Goal: Task Accomplishment & Management: Use online tool/utility

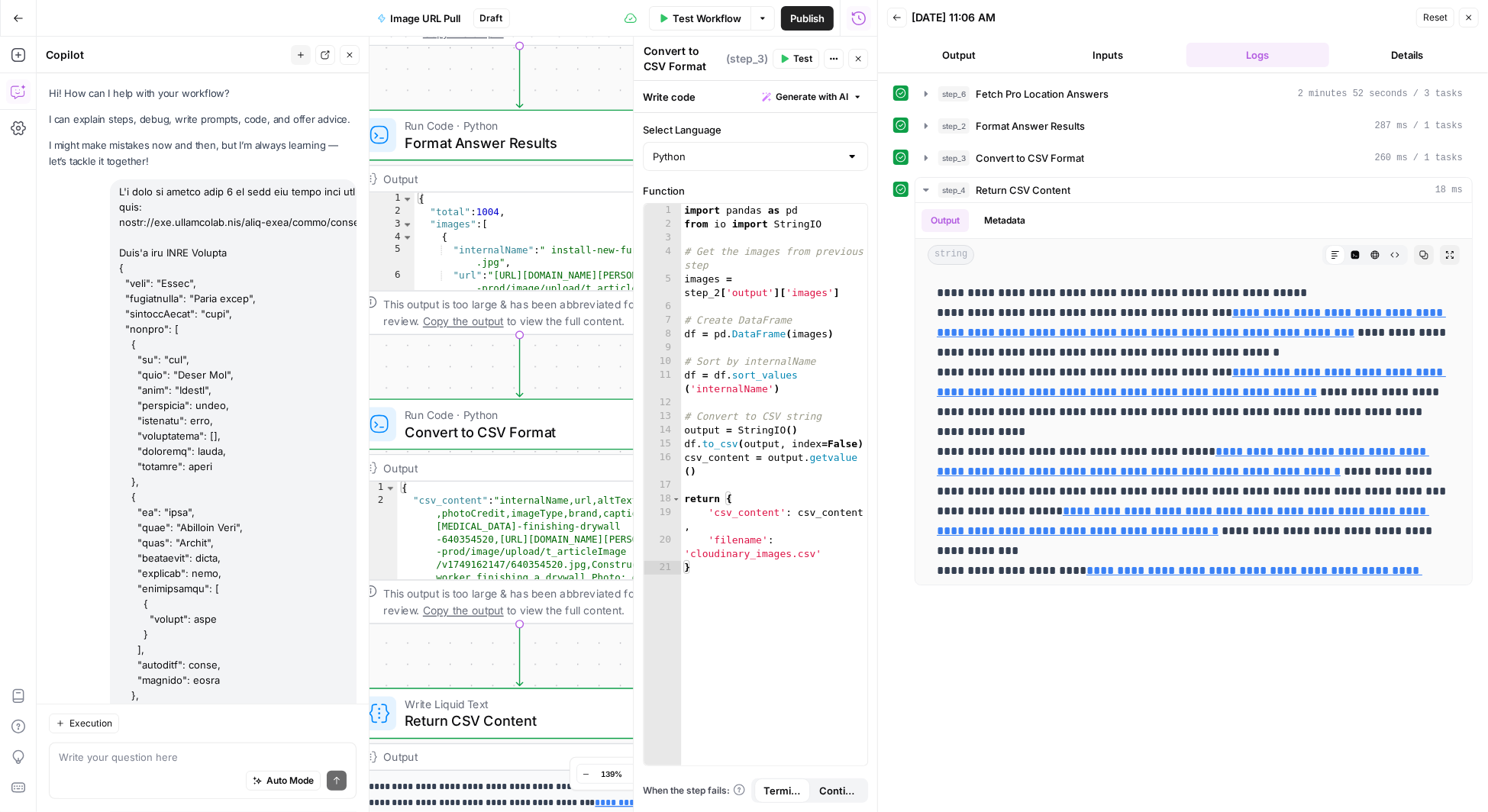
scroll to position [3510, 0]
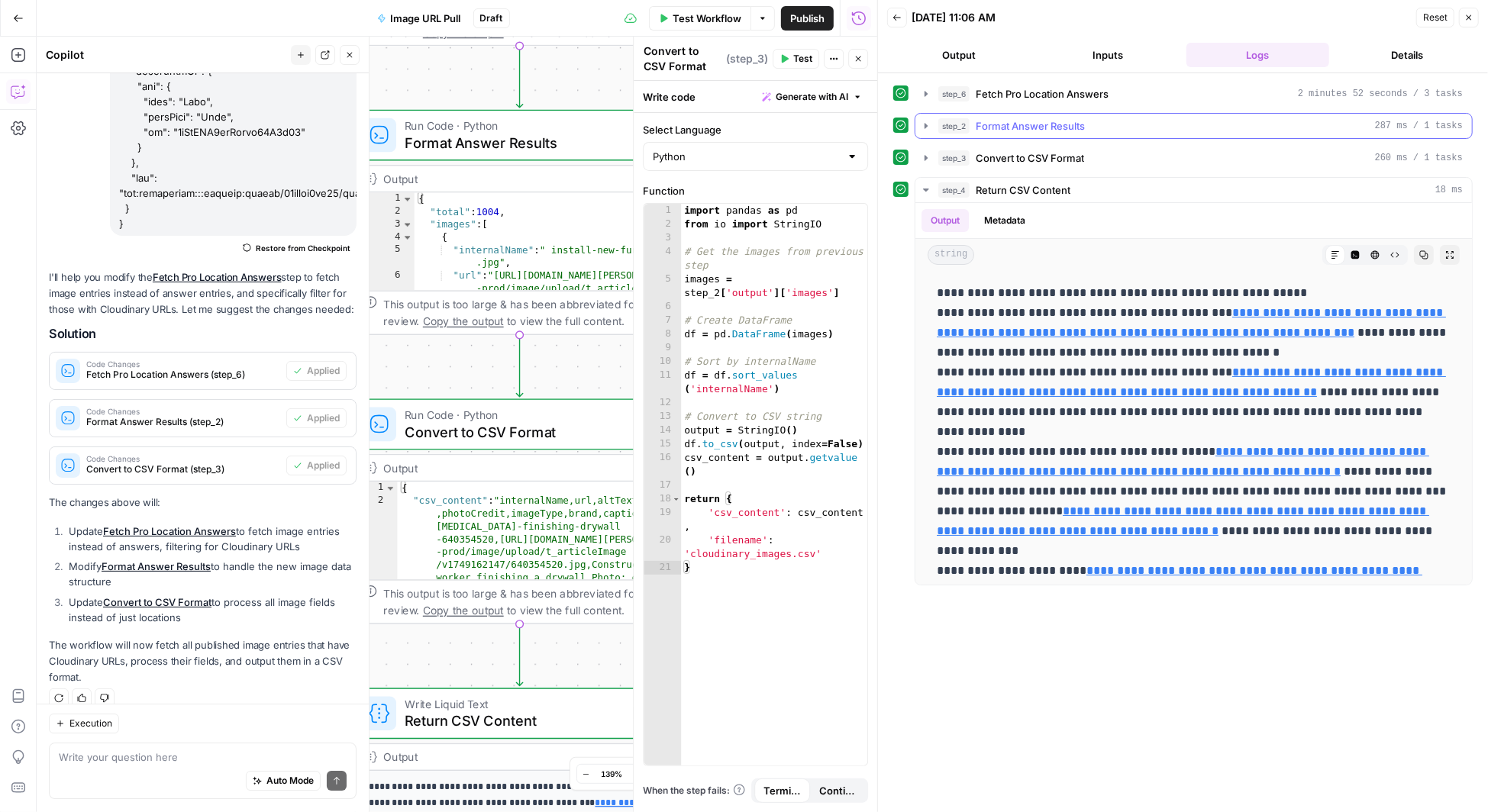
click at [927, 123] on icon "button" at bounding box center [926, 125] width 3 height 6
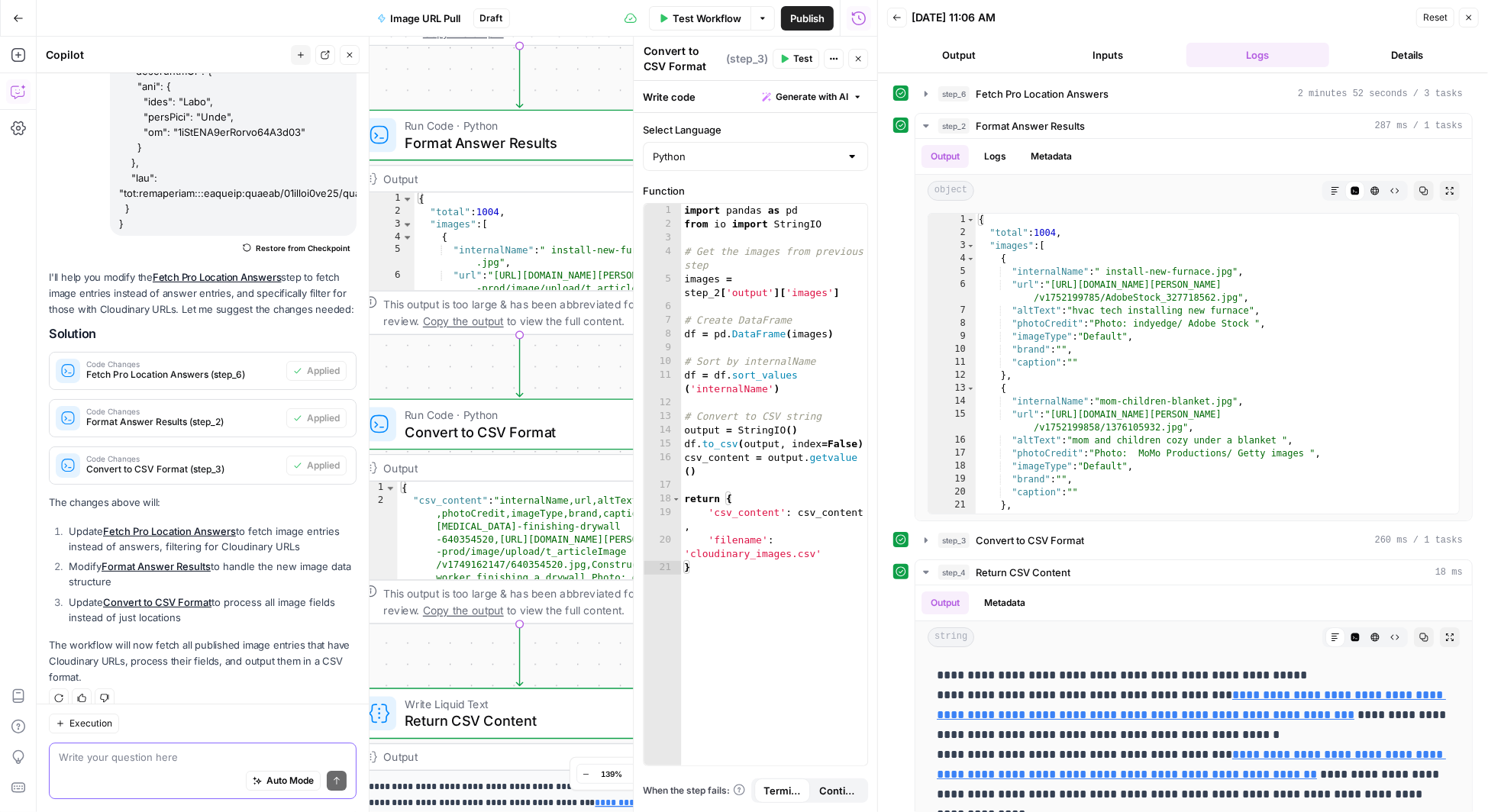
click at [125, 758] on textarea at bounding box center [203, 758] width 288 height 16
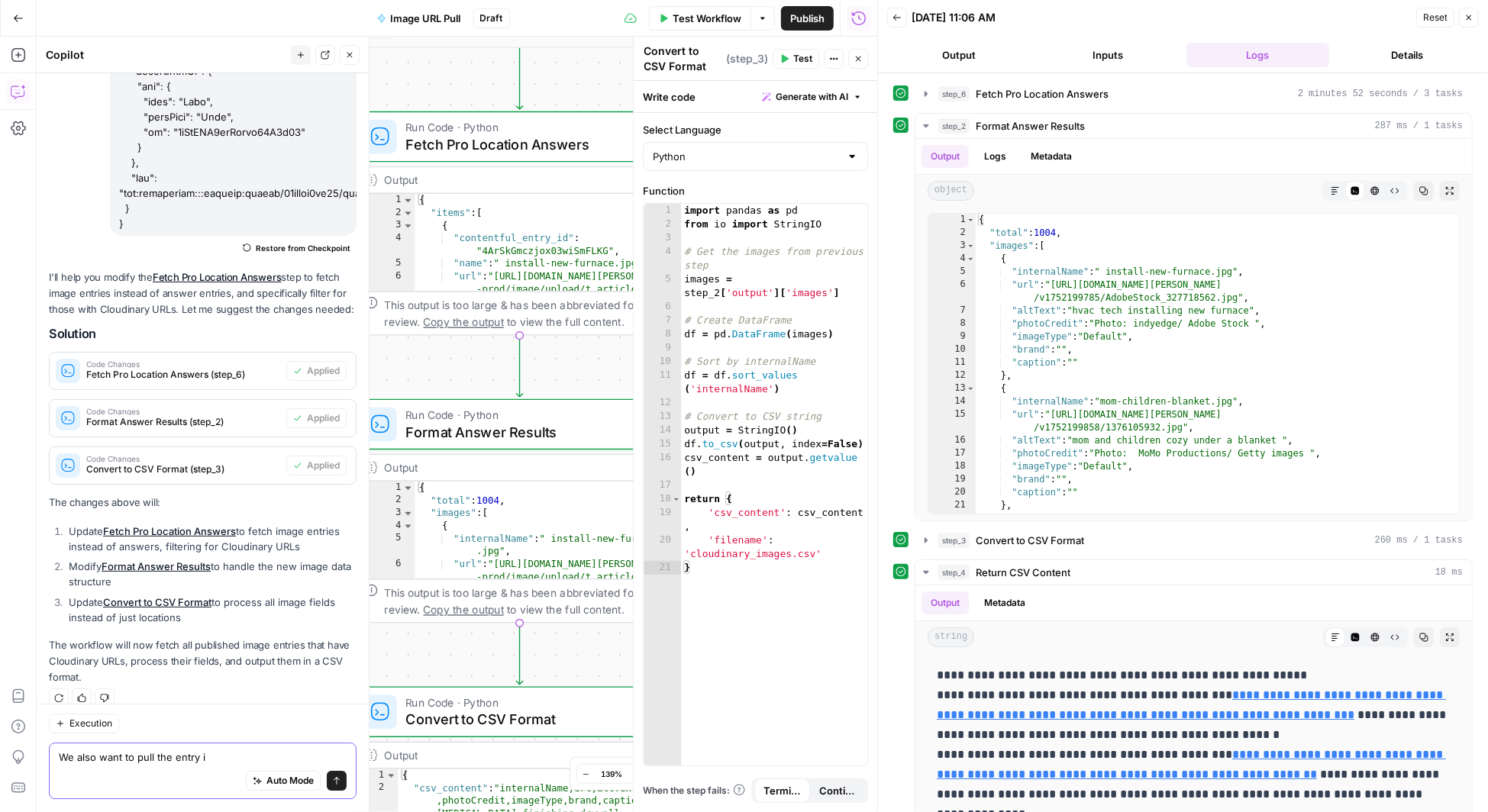
type textarea "We also want to pull the entry id"
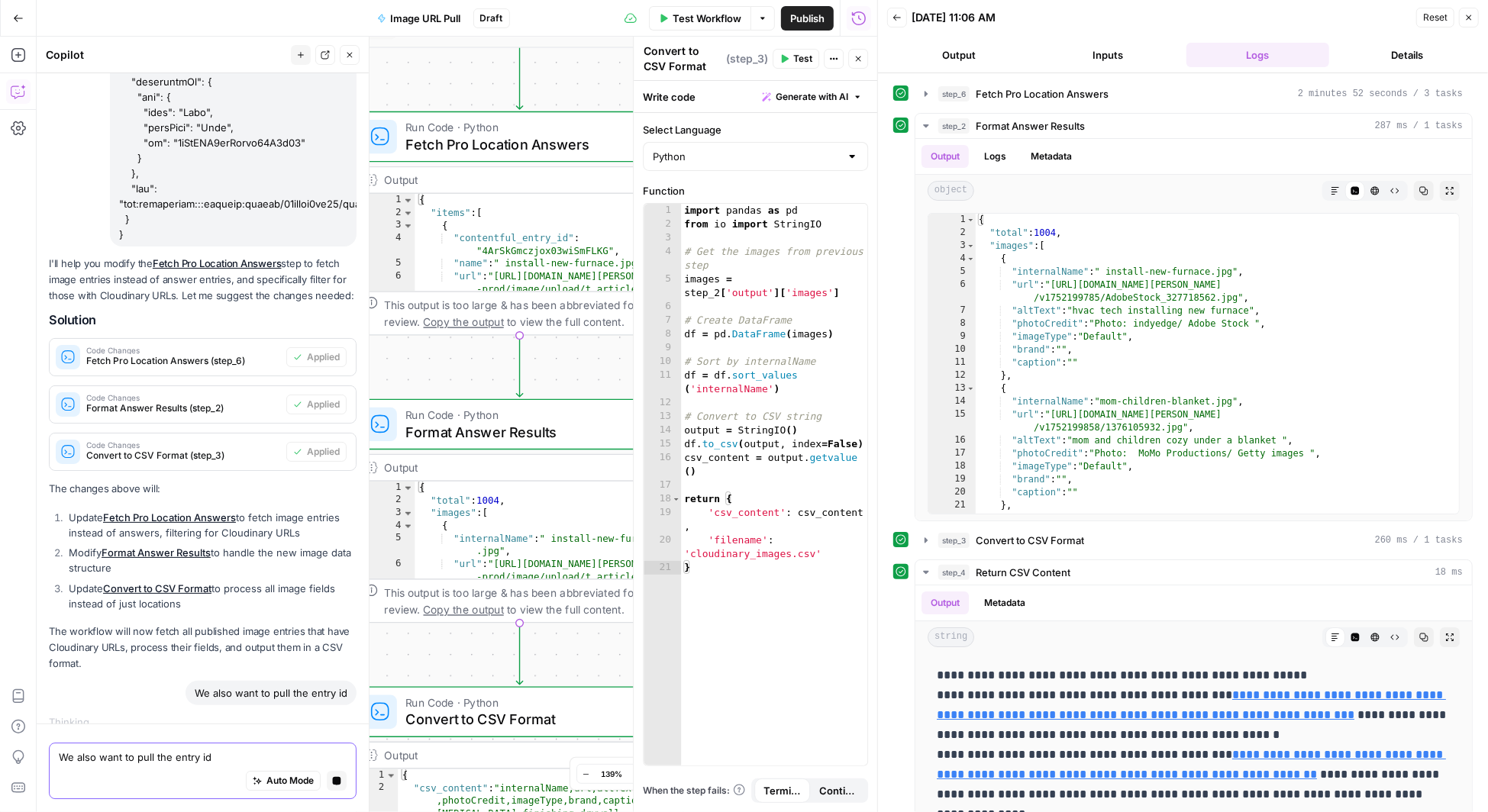
scroll to position [3544, 0]
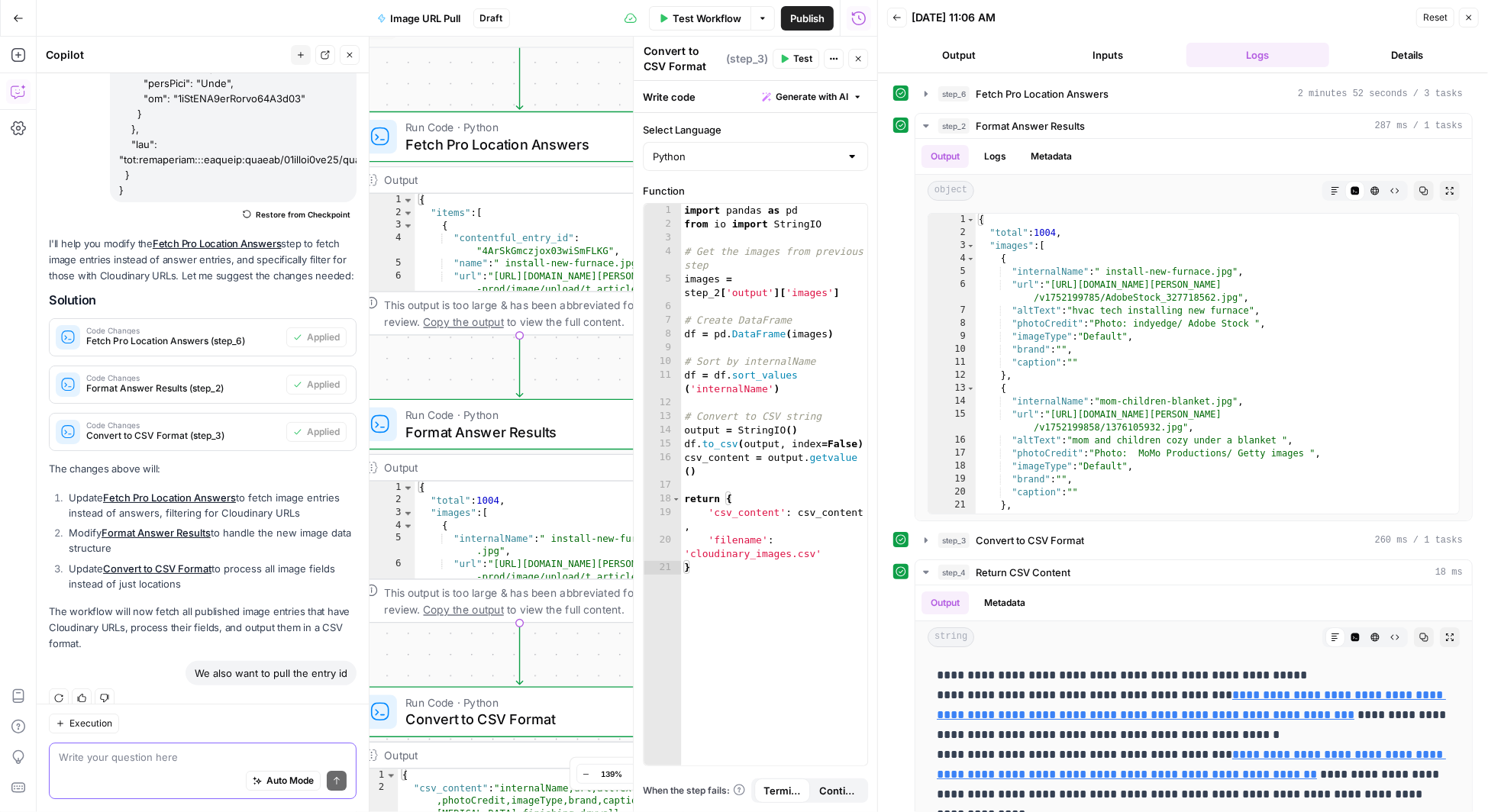
click at [143, 764] on textarea at bounding box center [203, 758] width 288 height 16
type textarea "we also want to pull entry id in step 6"
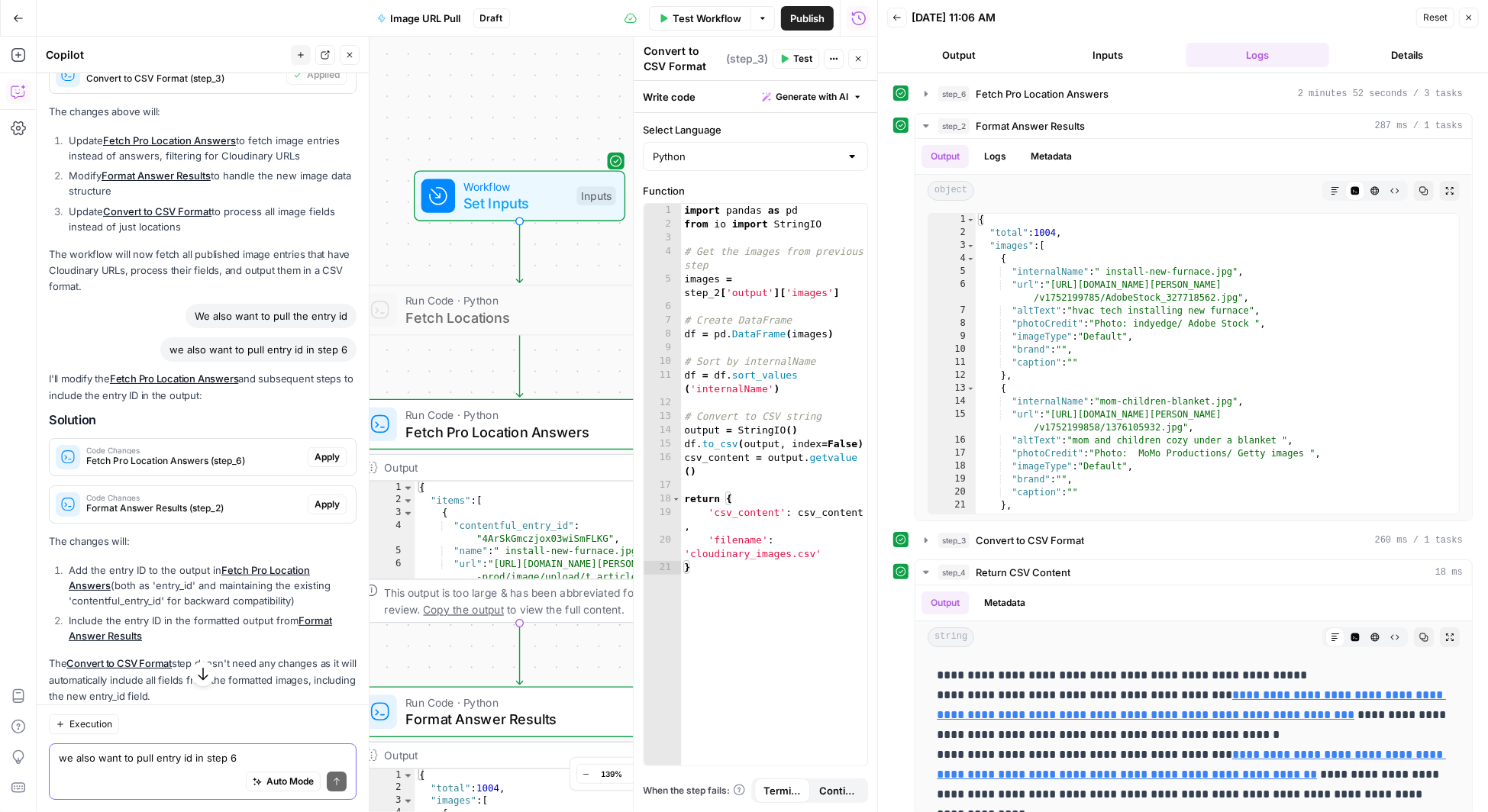
scroll to position [3960, 0]
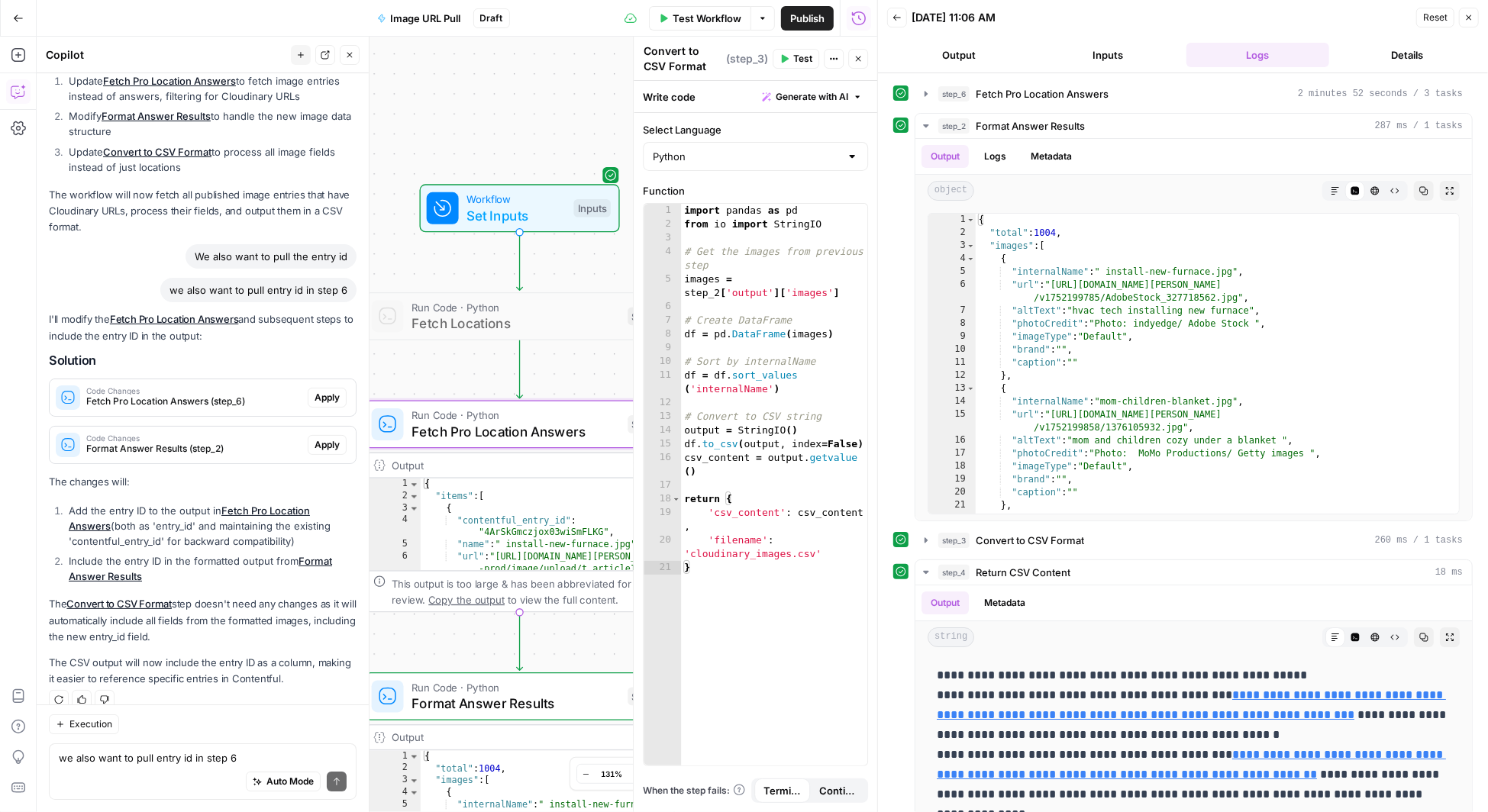
click at [329, 391] on span "Apply" at bounding box center [326, 397] width 25 height 14
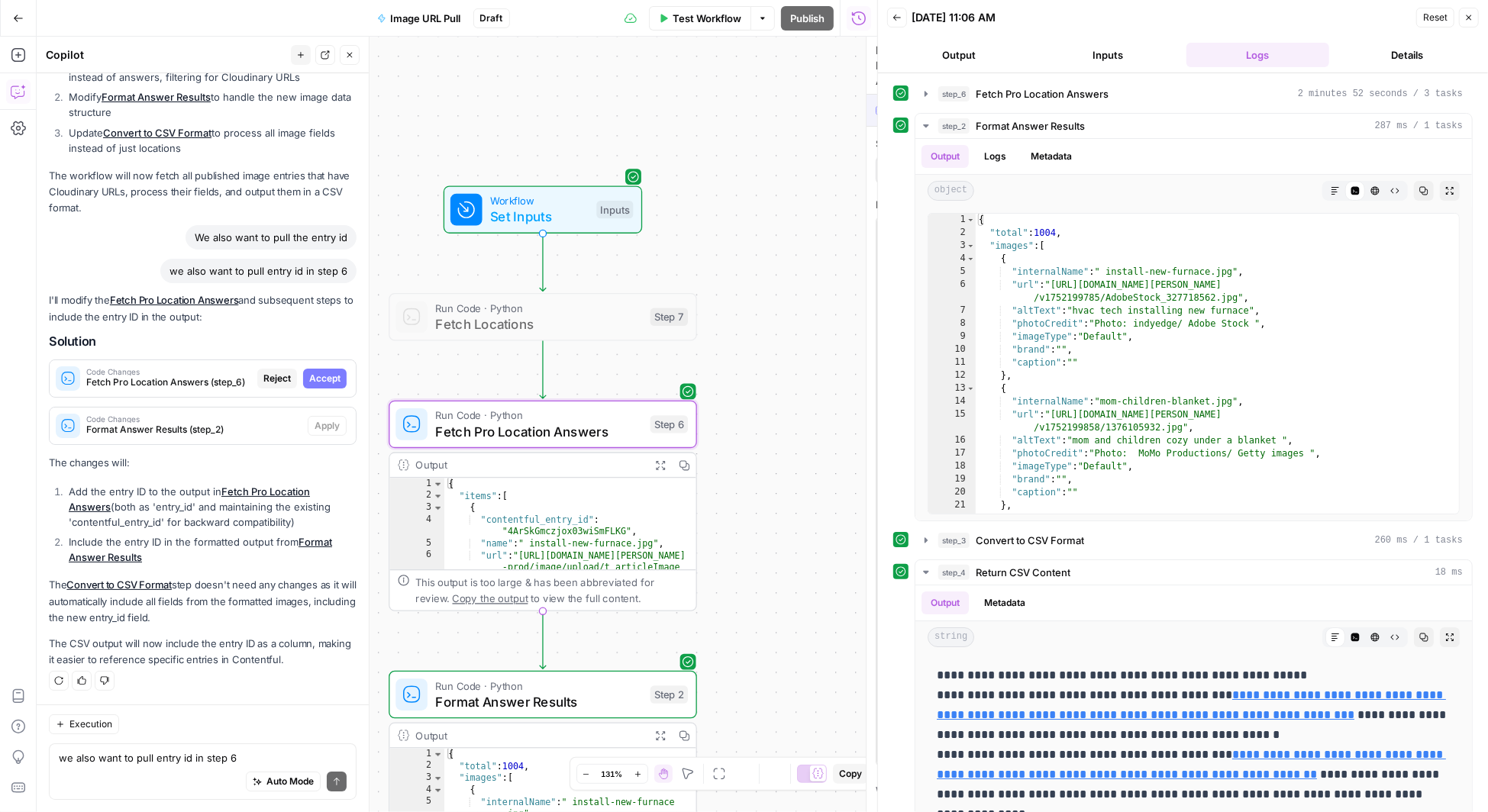
scroll to position [3936, 0]
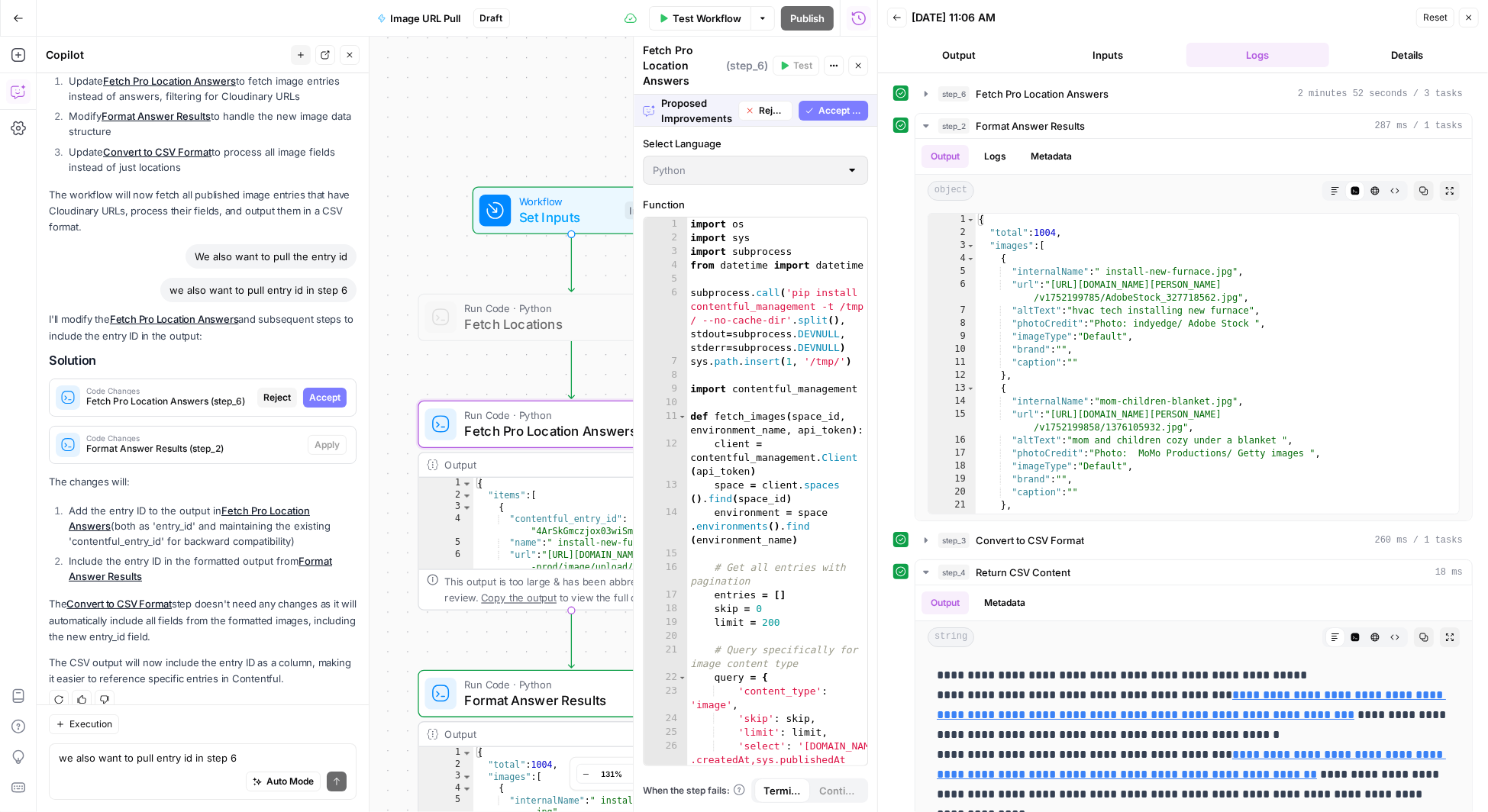
click at [329, 391] on span "Accept" at bounding box center [325, 397] width 31 height 14
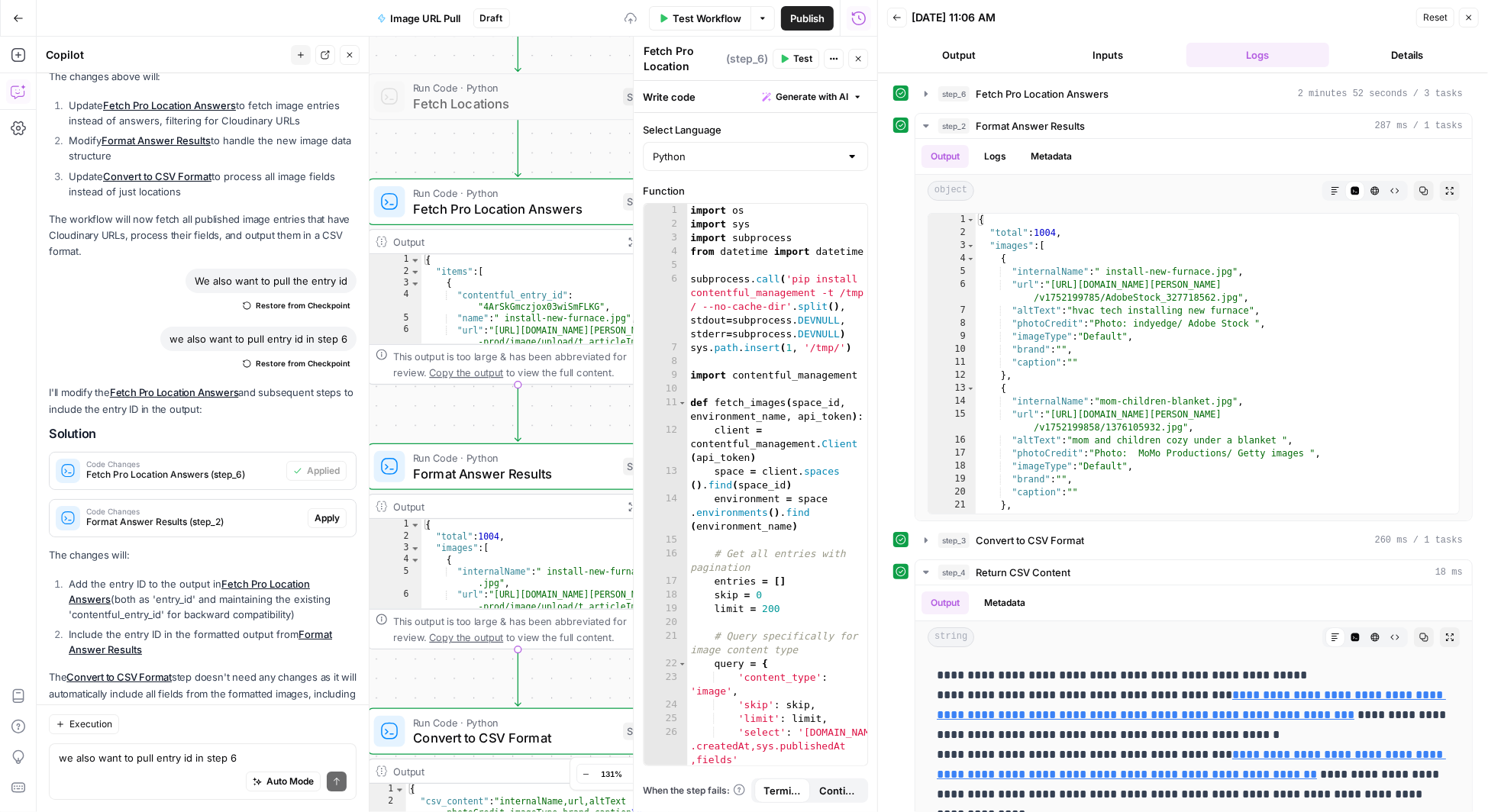
scroll to position [4009, 0]
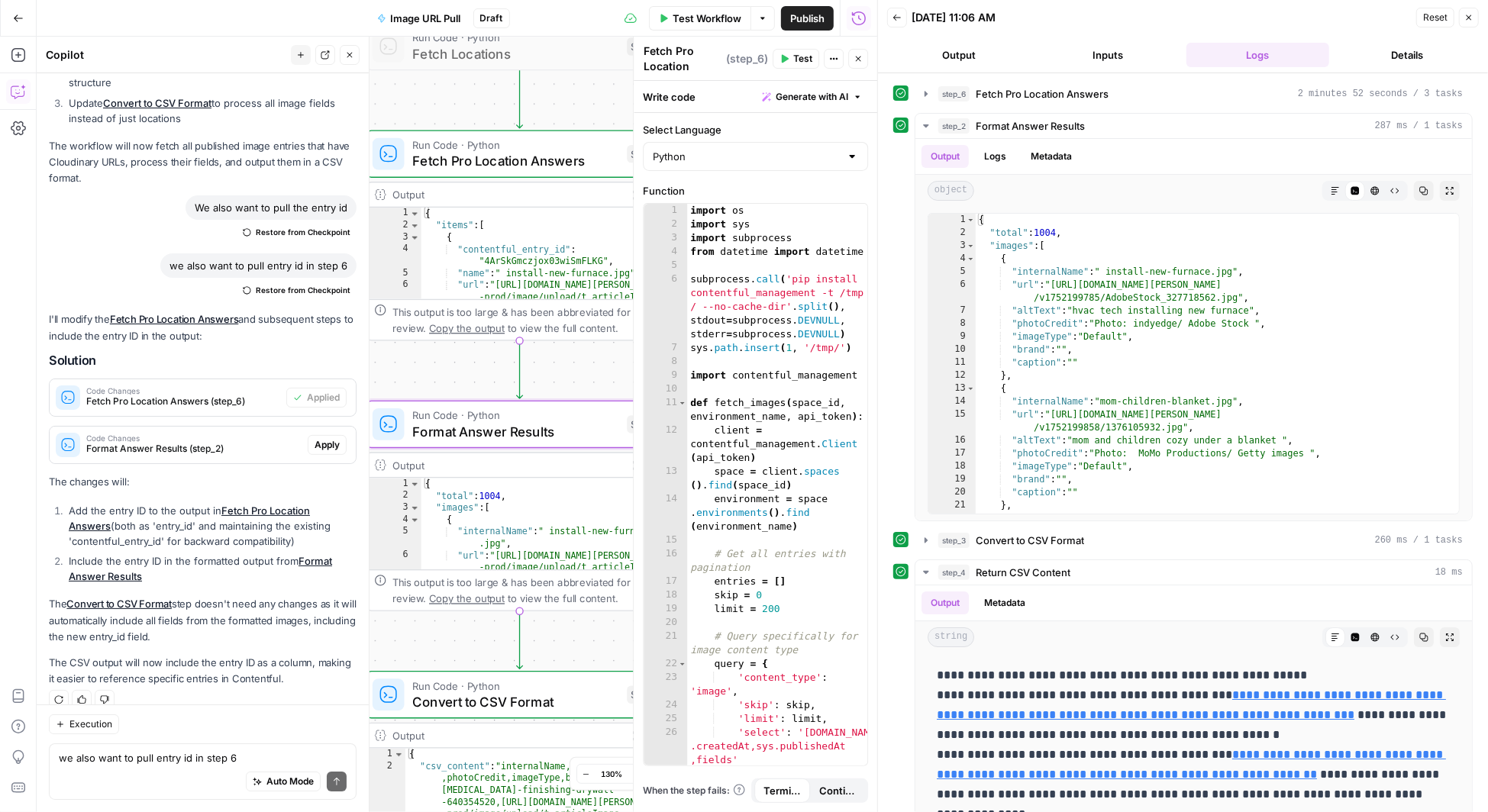
click at [326, 438] on span "Apply" at bounding box center [326, 444] width 25 height 14
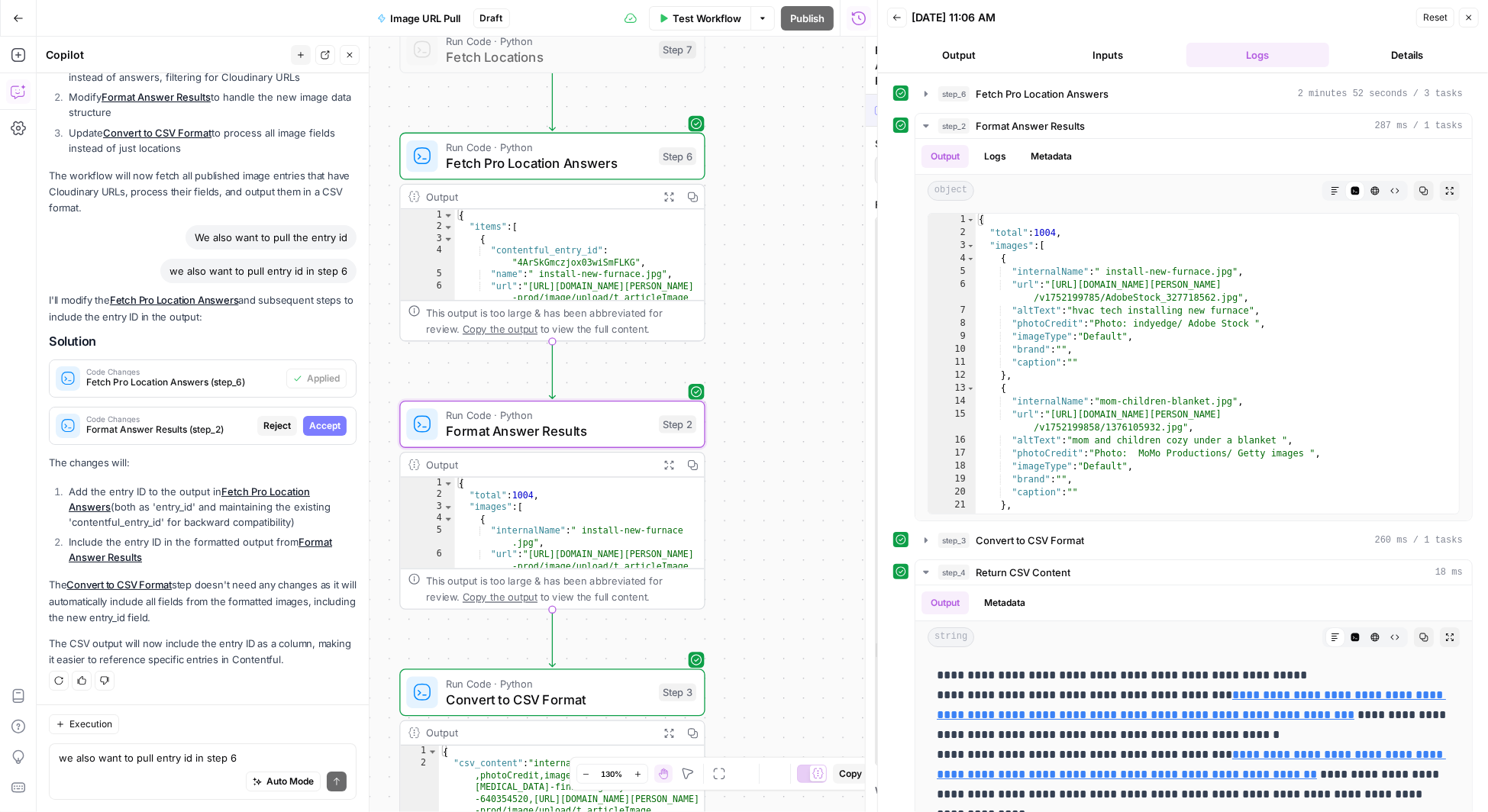
scroll to position [3936, 0]
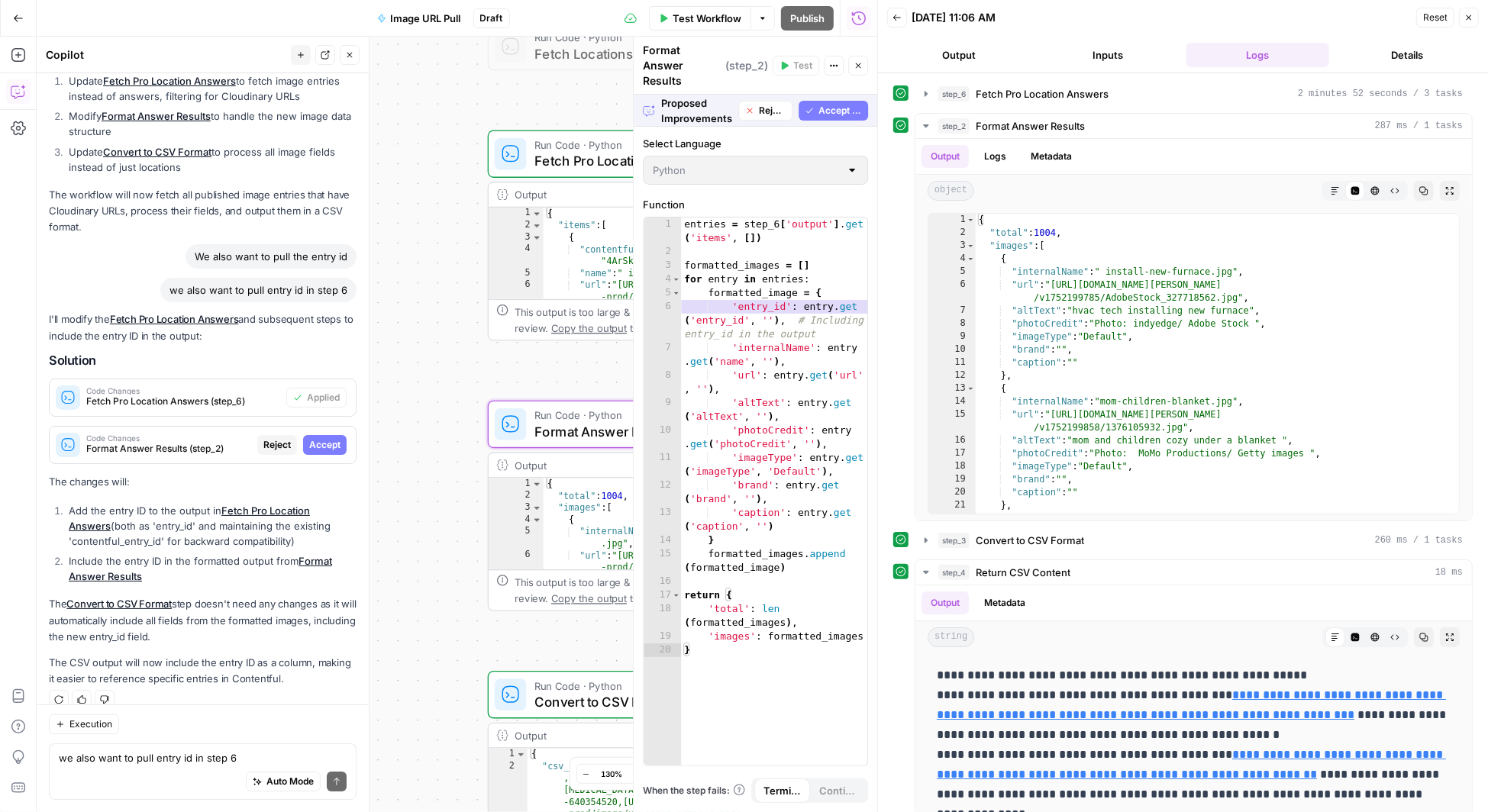
click at [326, 438] on span "Accept" at bounding box center [325, 444] width 31 height 14
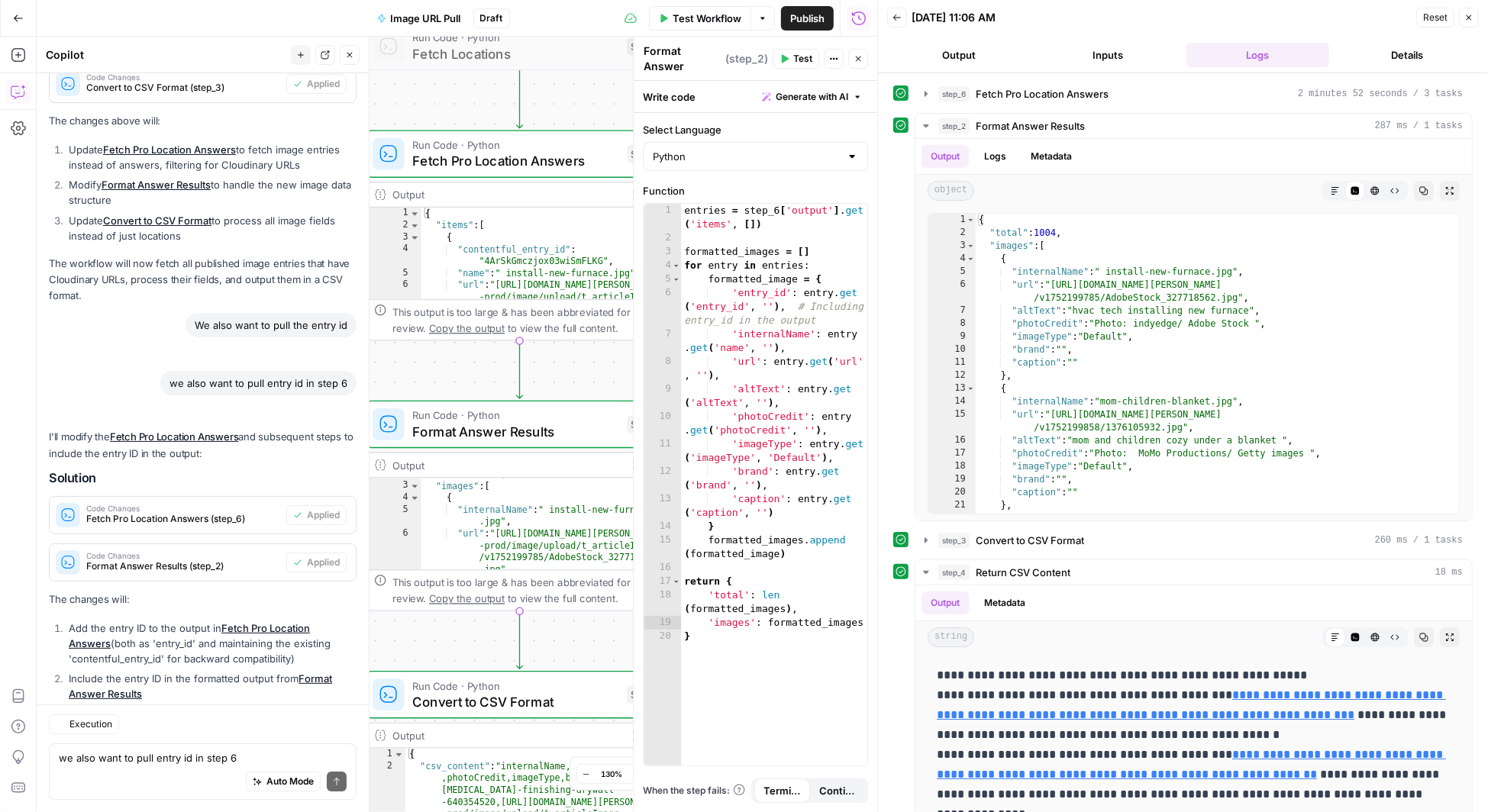
scroll to position [4009, 0]
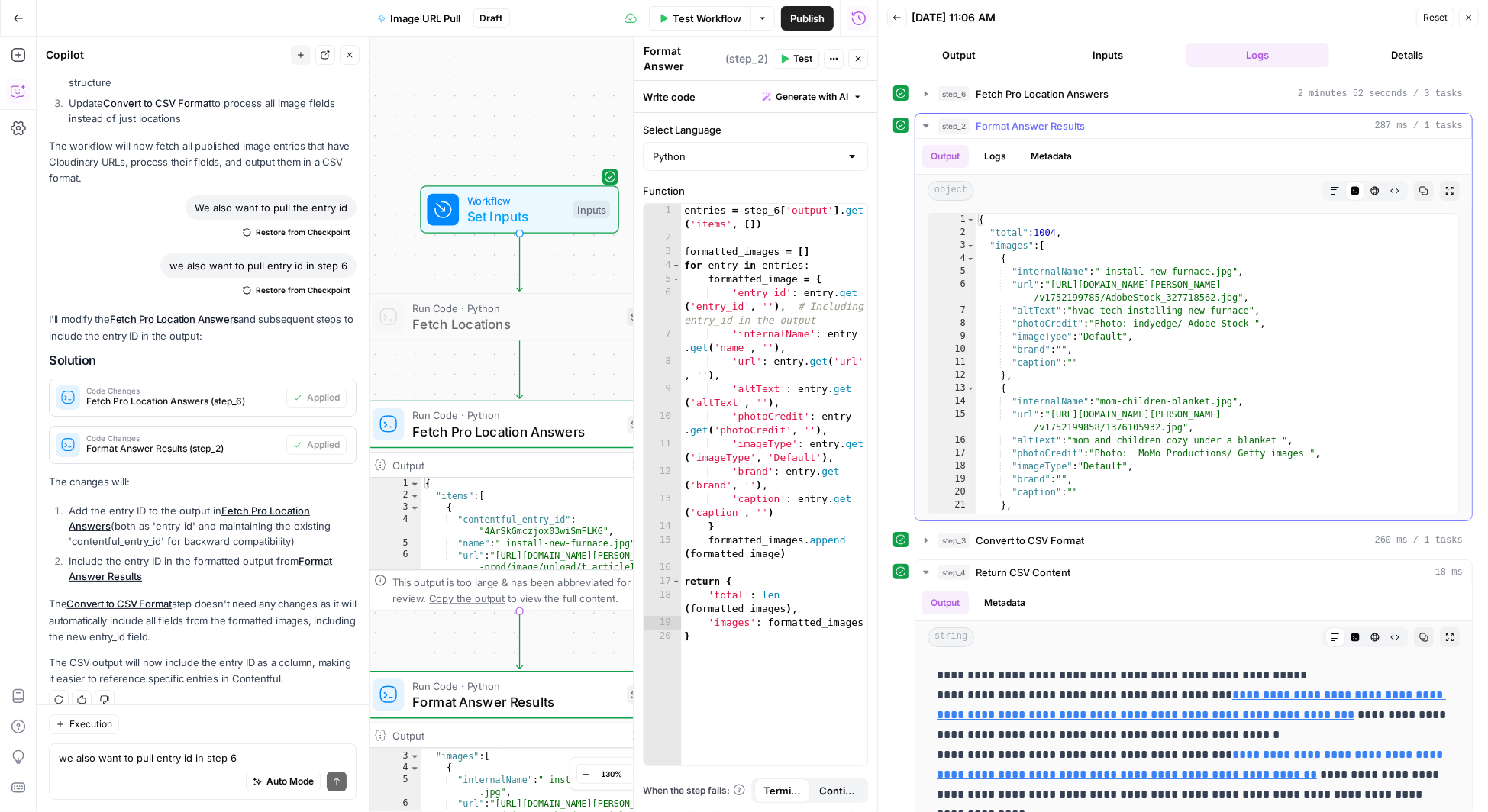
type textarea "**********"
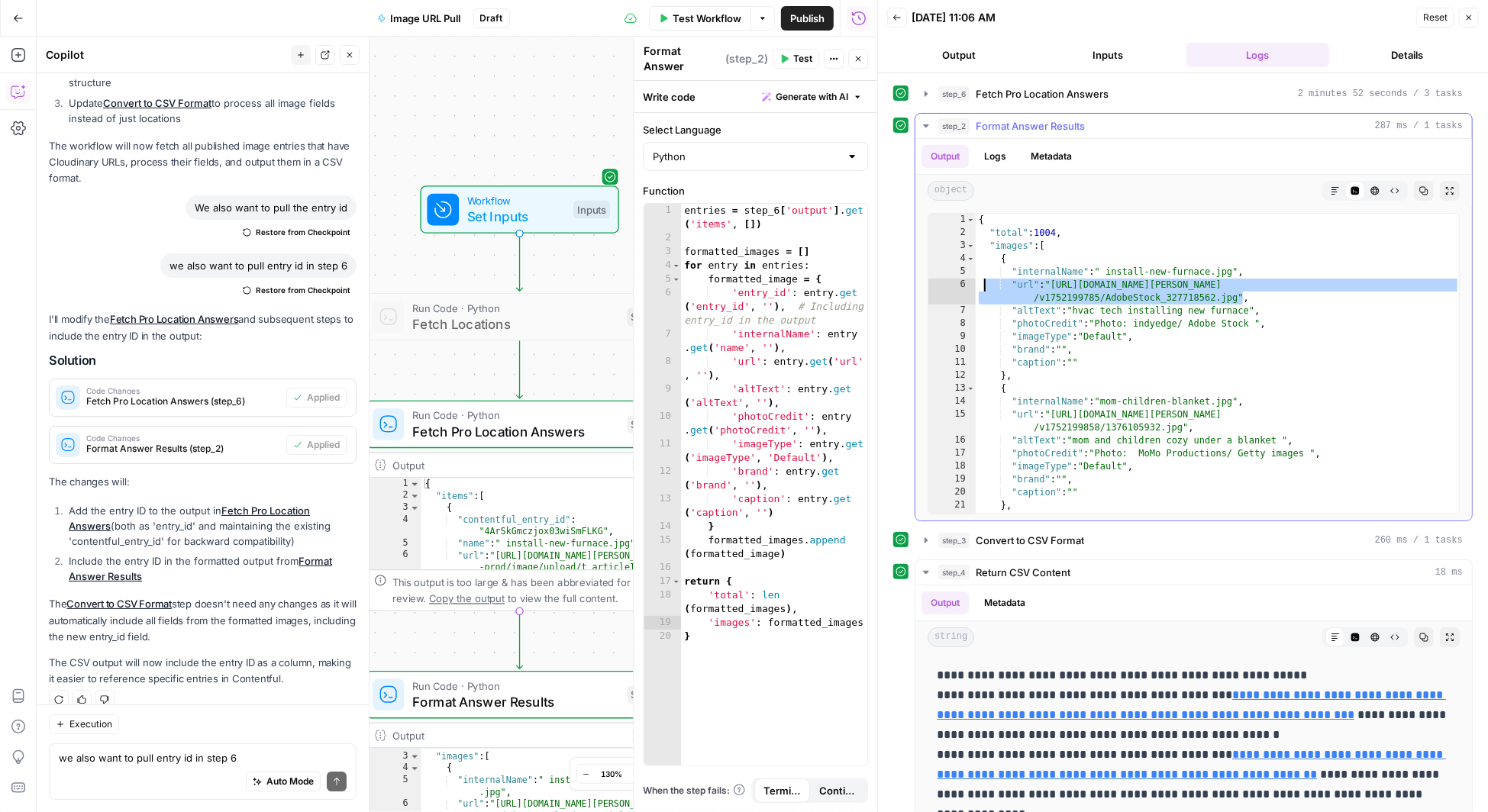
drag, startPoint x: 1243, startPoint y: 294, endPoint x: 981, endPoint y: 287, distance: 262.1
click at [981, 287] on div "{ "total" : 1004 , "images" : [ { "internalName" : " install-new-furnace.jpg" ,…" at bounding box center [1218, 377] width 485 height 326
click at [145, 759] on textarea "we also want to pull entry id in step 6" at bounding box center [203, 758] width 288 height 16
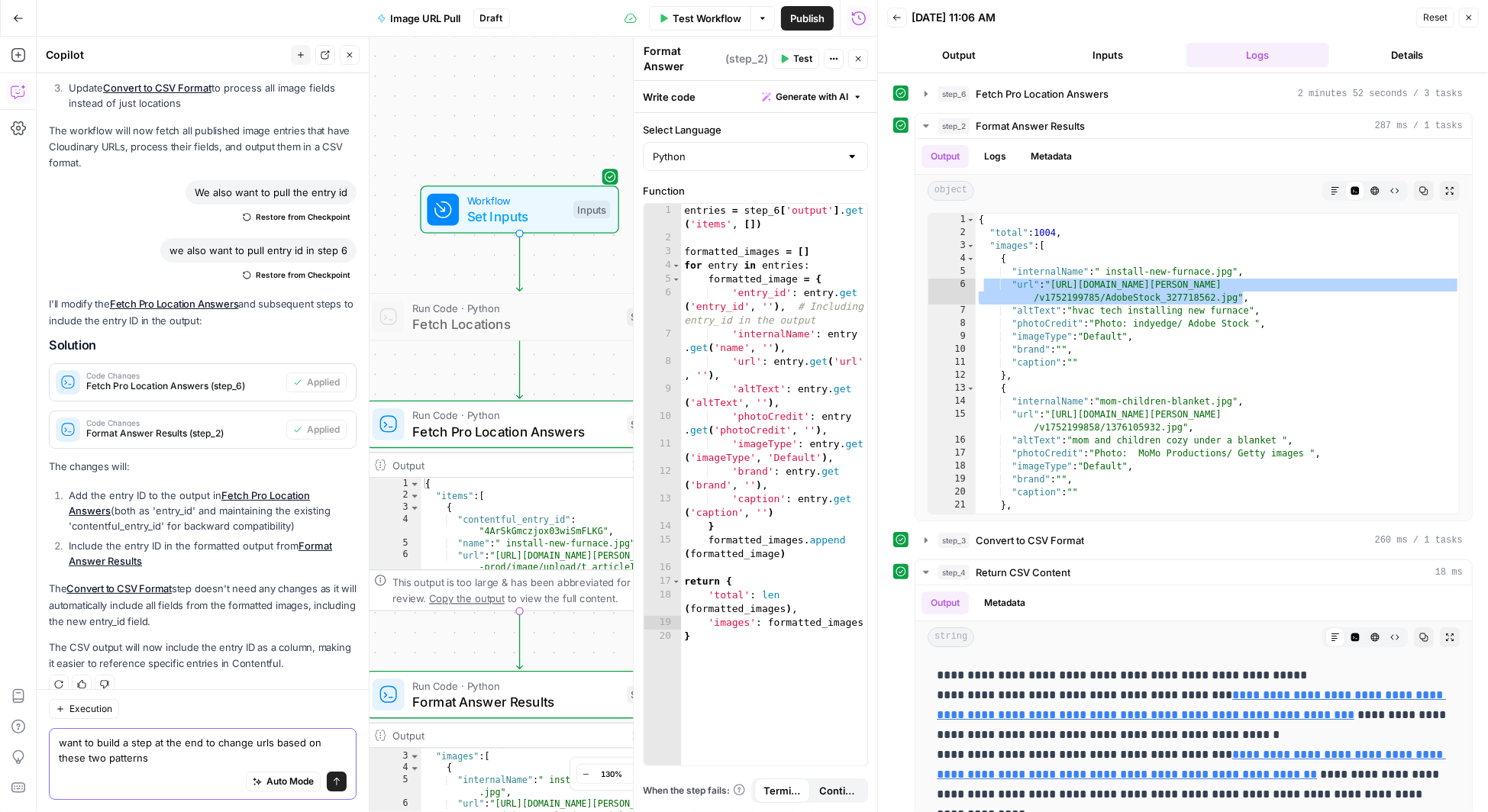
scroll to position [4040, 0]
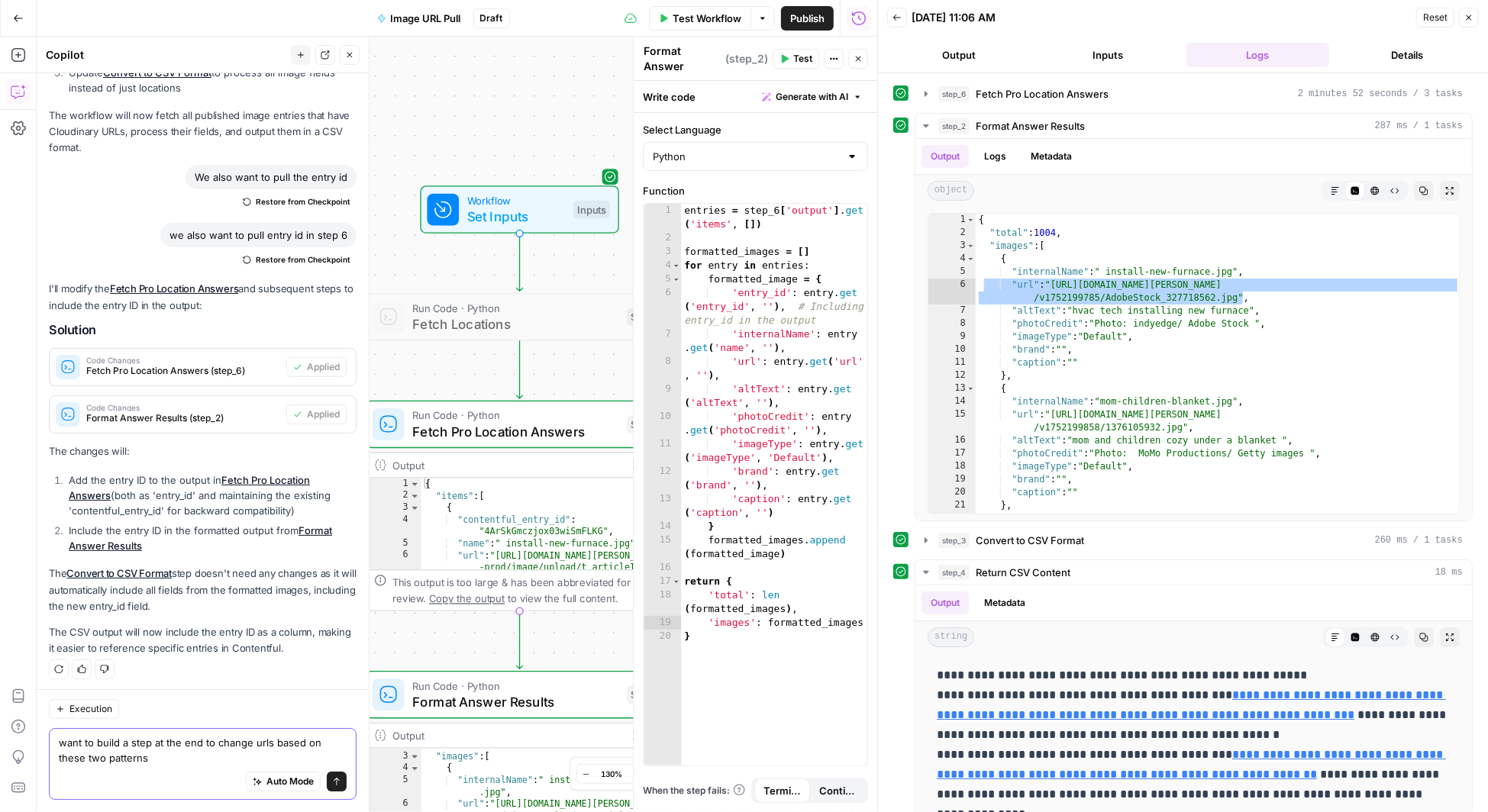
paste textarea ""url": "https://res.cloudinary.com/angi-prod/image/upload/t_articleImage/v17521…"
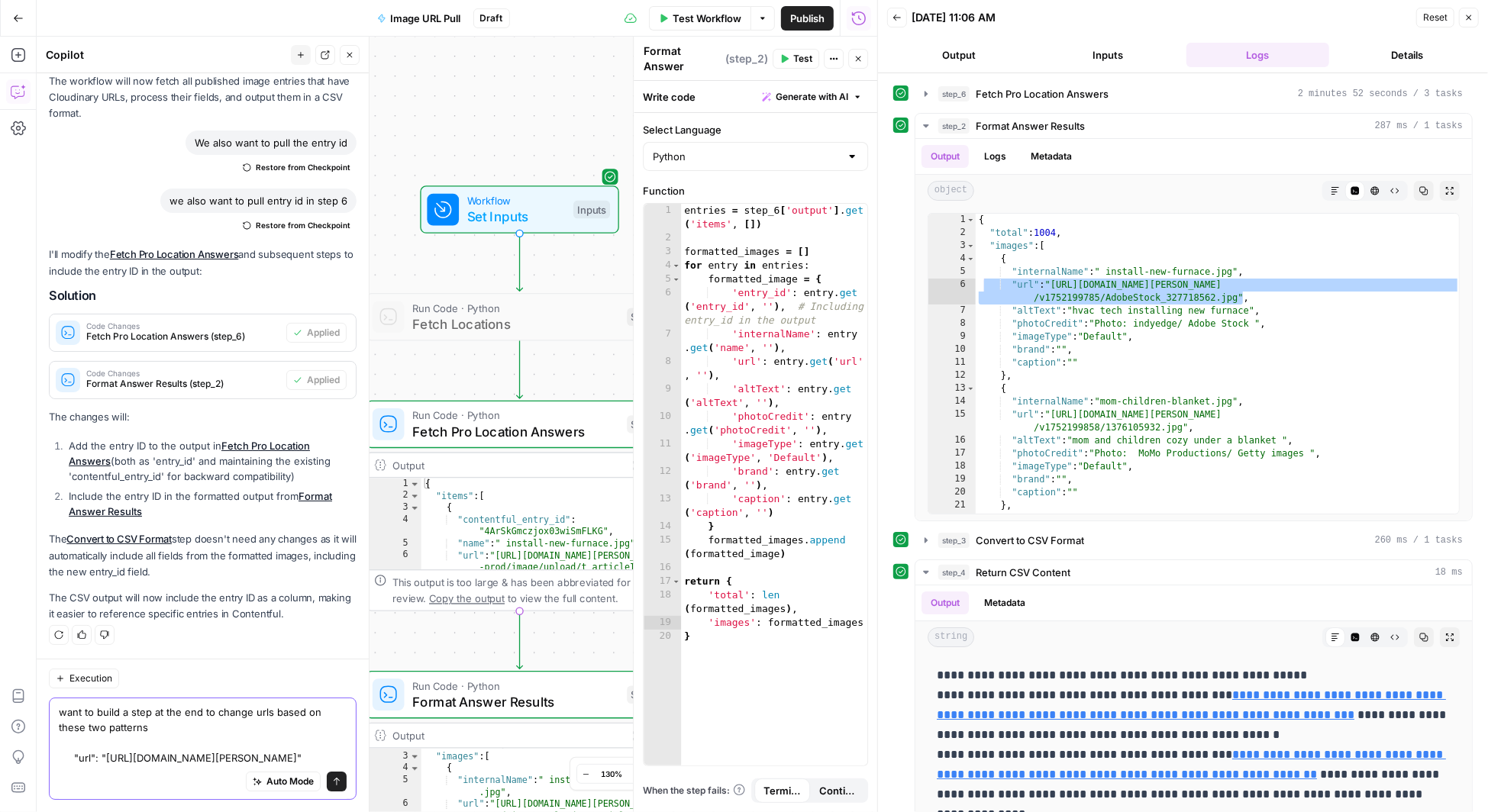
drag, startPoint x: 104, startPoint y: 724, endPoint x: 51, endPoint y: 724, distance: 53.0
click at [51, 724] on div "want to build a step at the end to change urls based on these two patterns "url…" at bounding box center [203, 748] width 308 height 102
drag, startPoint x: 149, startPoint y: 757, endPoint x: 136, endPoint y: 757, distance: 13.0
click at [136, 757] on textarea "want to build a step at the end to change urls based on these two patterns http…" at bounding box center [203, 735] width 288 height 61
drag, startPoint x: 125, startPoint y: 760, endPoint x: 53, endPoint y: 722, distance: 81.4
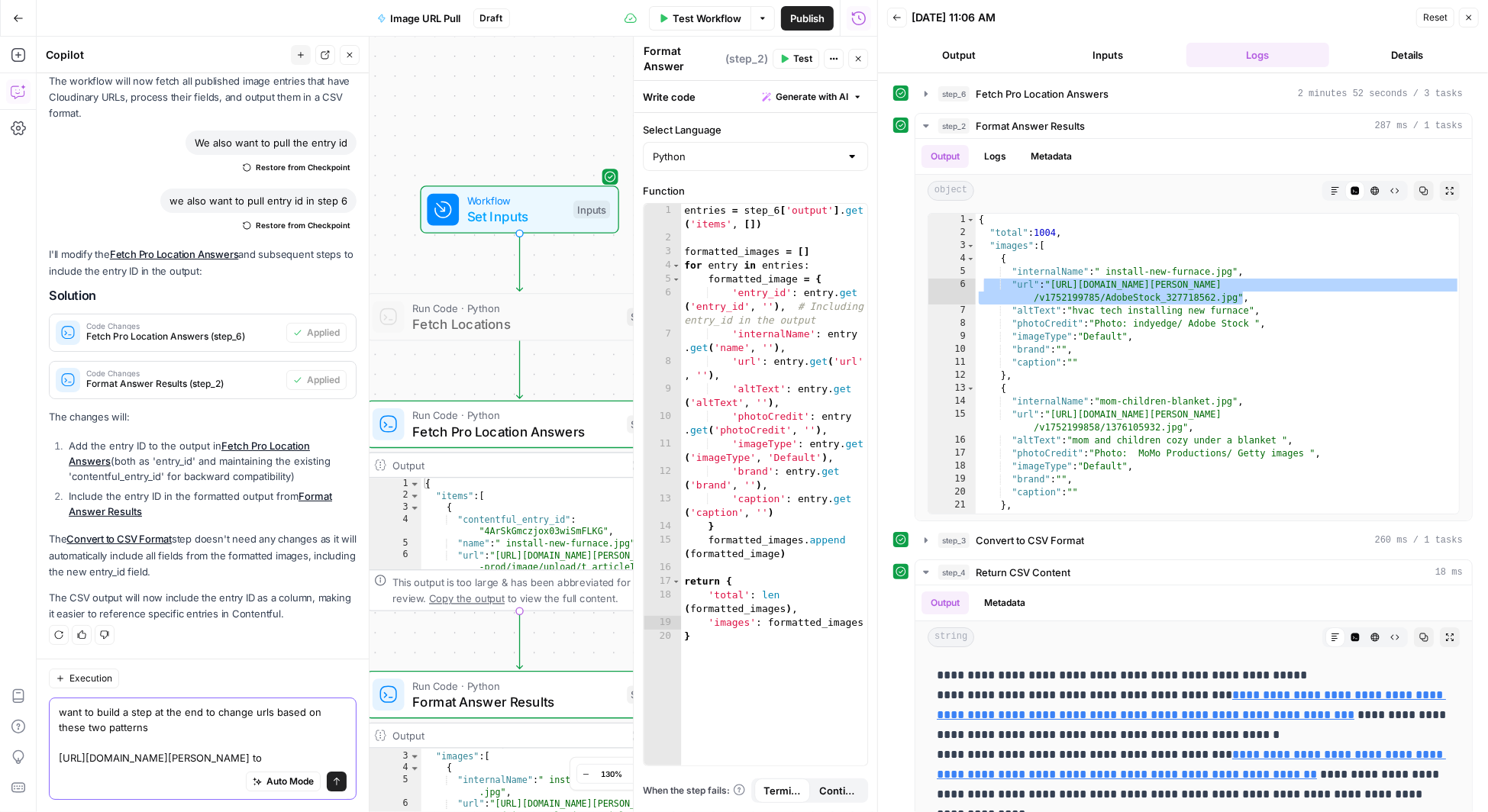
click at [53, 722] on div "want to build a step at the end to change urls based on these two patterns http…" at bounding box center [203, 748] width 308 height 102
click at [167, 760] on textarea "want to build a step at the end to change urls based on these two patterns http…" at bounding box center [203, 735] width 288 height 61
paste textarea "https://res.cloudinary.com/angi-prod/image/upload/t_articleImage/v1752199785/Ad…"
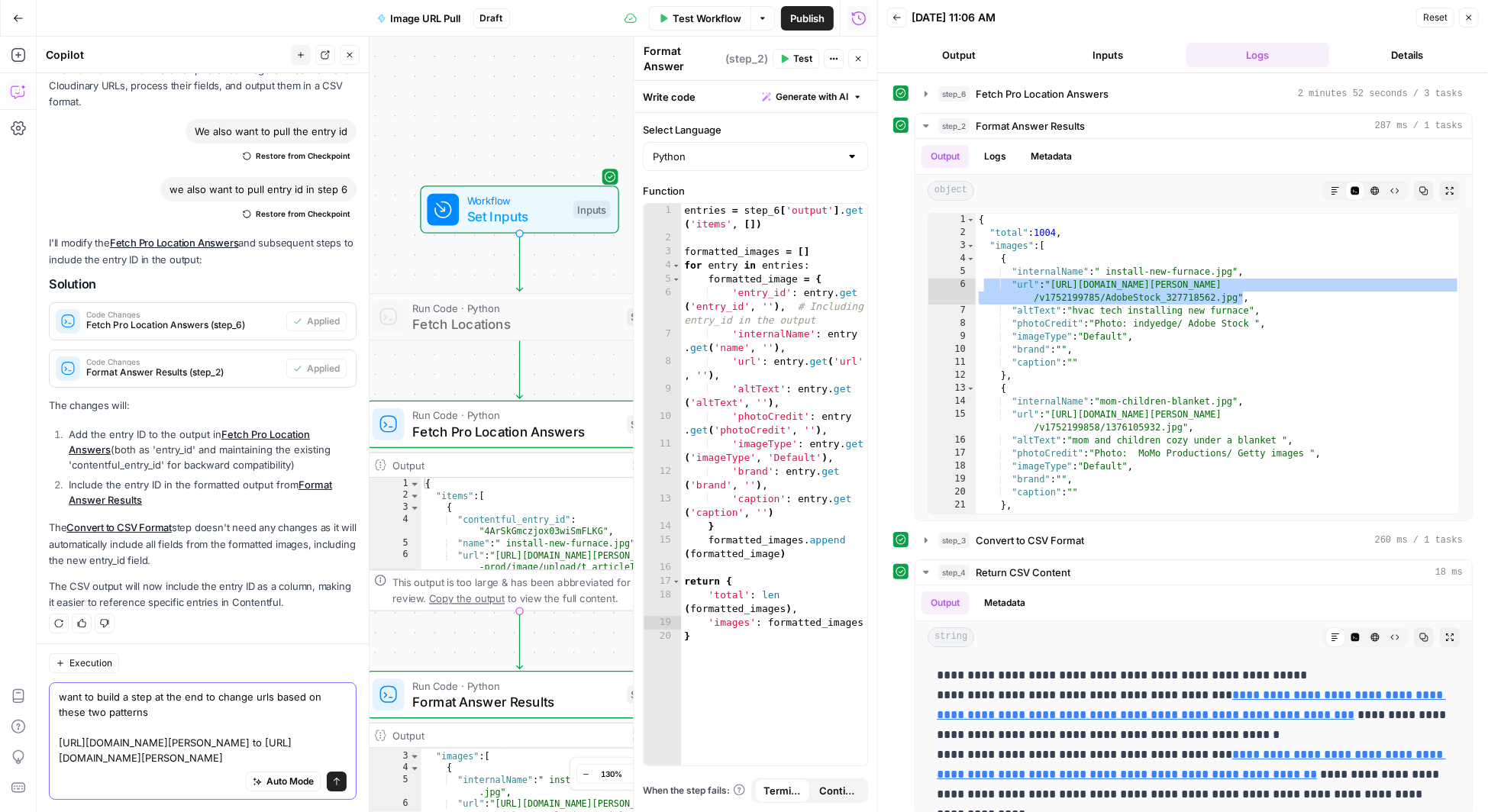
scroll to position [4116, 0]
drag, startPoint x: 220, startPoint y: 743, endPoint x: 151, endPoint y: 745, distance: 69.0
click at [151, 745] on textarea "want to build a step at the end to change urls based on these two patterns http…" at bounding box center [203, 727] width 288 height 76
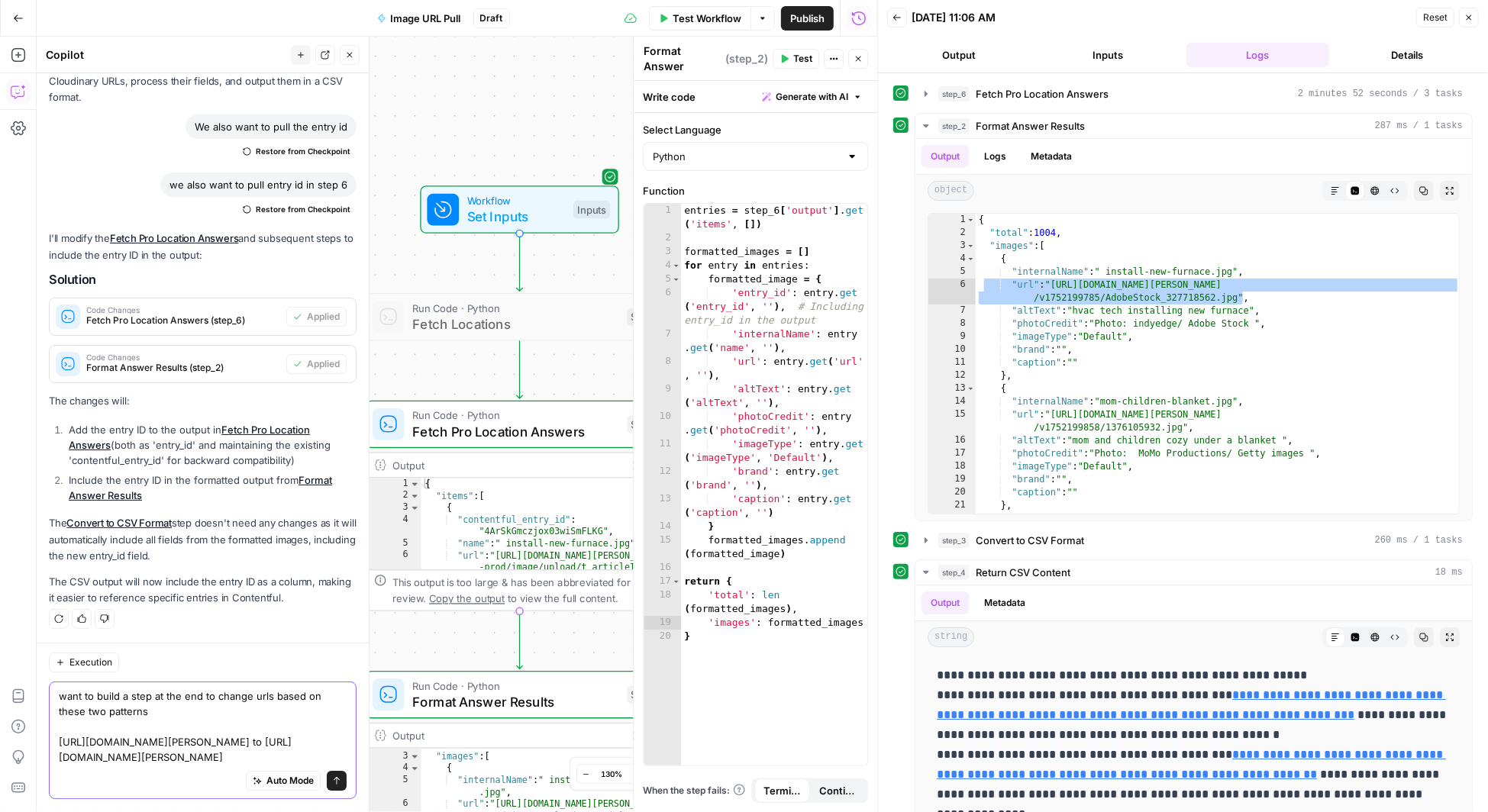
scroll to position [4101, 0]
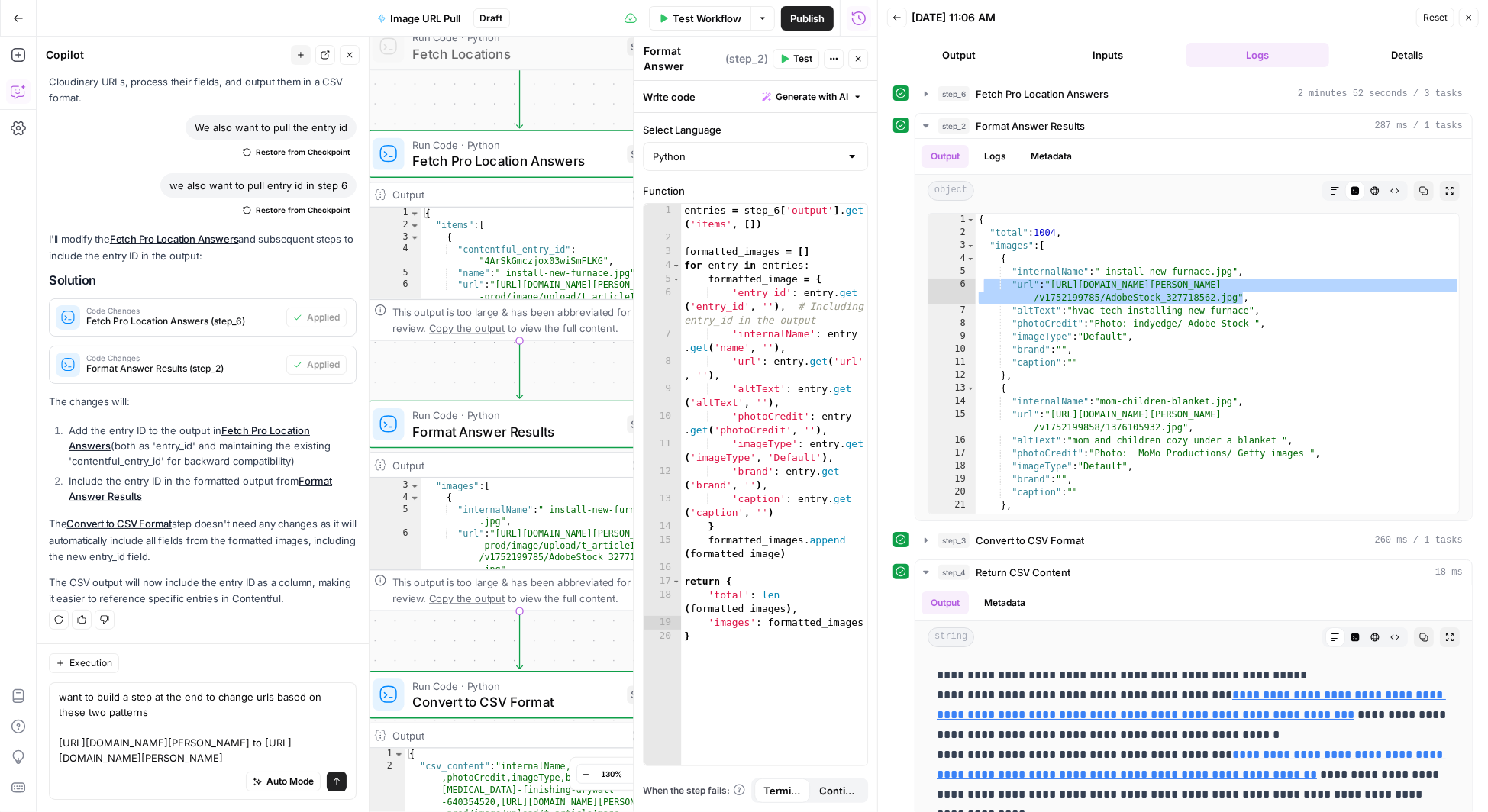
click at [348, 761] on div "want to build a step at the end to change urls based on these two patterns http…" at bounding box center [203, 741] width 308 height 118
click at [327, 758] on textarea "want to build a step at the end to change urls based on these two patterns http…" at bounding box center [203, 727] width 288 height 76
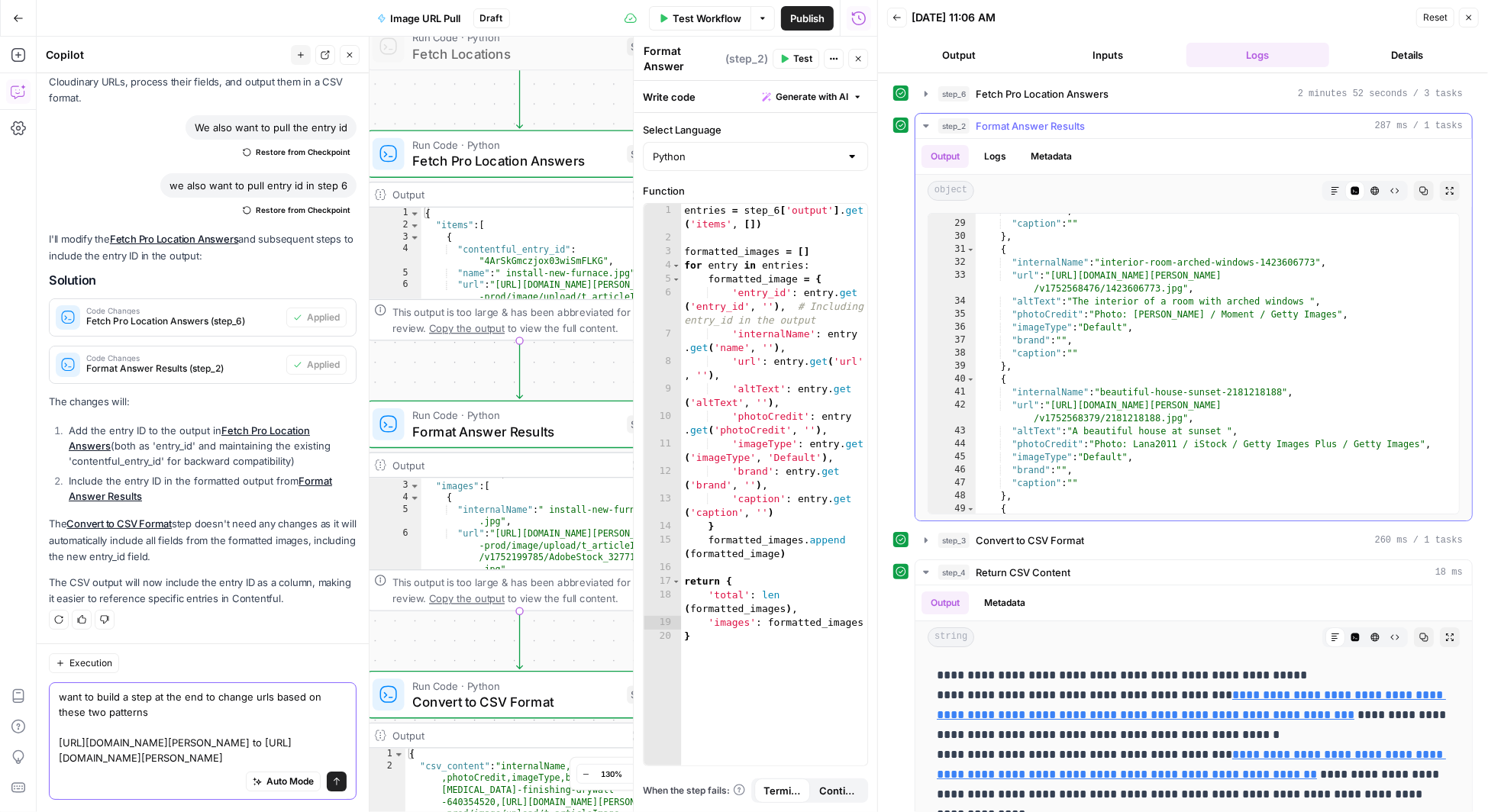
scroll to position [74, 0]
type textarea "want to build a step at the end to change urls based on these two patterns http…"
type textarea "**********"
click at [1210, 304] on div ""brand" : "" , "caption" : "" } , { "internalName" : "interior-room-arched-wind…" at bounding box center [1218, 367] width 485 height 326
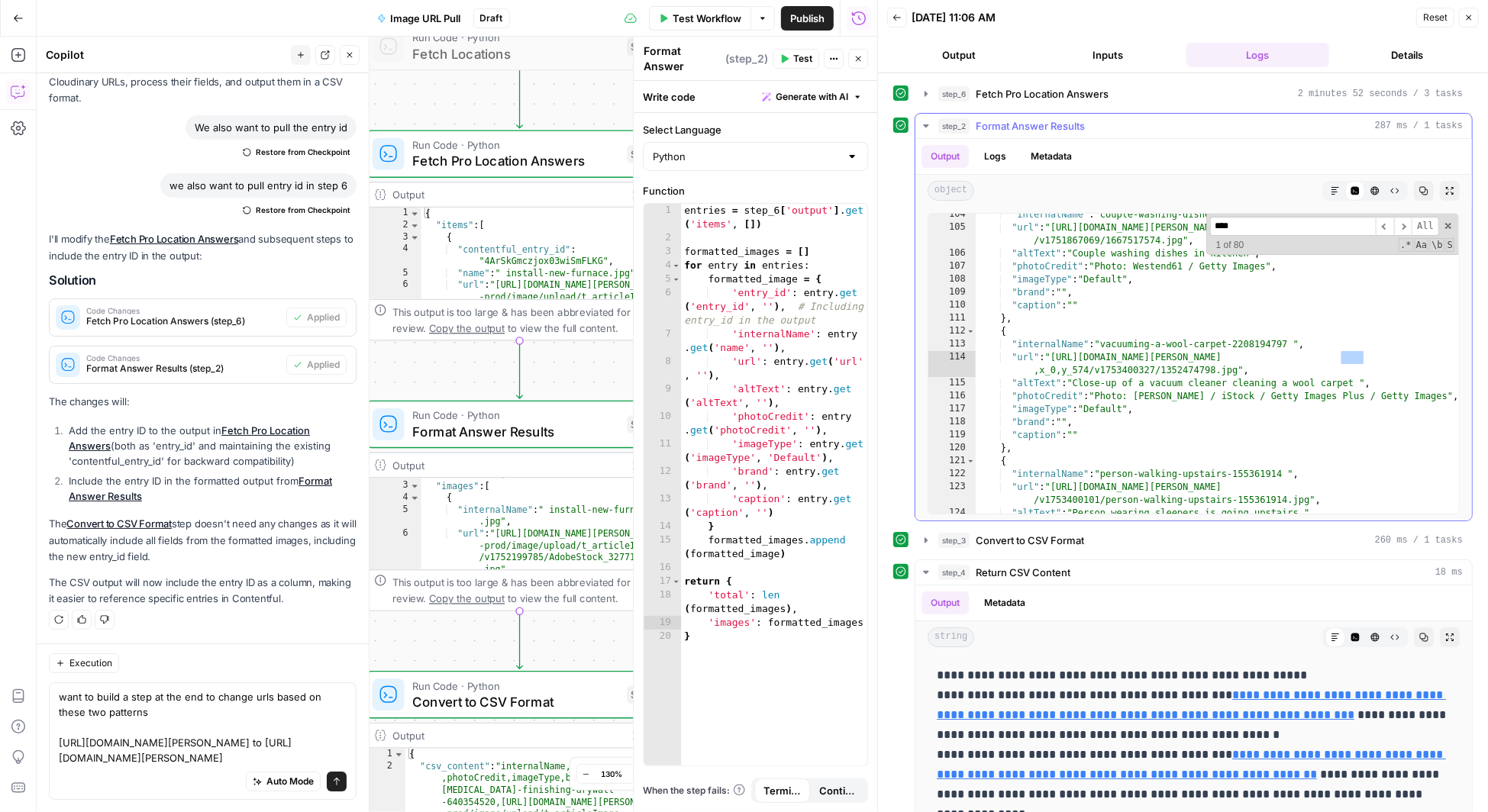
type input "****"
click at [1269, 375] on div ""internalName" : "couple-washing-dishes-kitchen-1667517574" , "url" : "https://…" at bounding box center [1218, 371] width 485 height 326
click at [1242, 371] on div ""internalName" : "couple-washing-dishes-kitchen-1667517574" , "url" : "https://…" at bounding box center [1218, 371] width 485 height 326
type textarea "**********"
drag, startPoint x: 1236, startPoint y: 371, endPoint x: 1055, endPoint y: 357, distance: 181.5
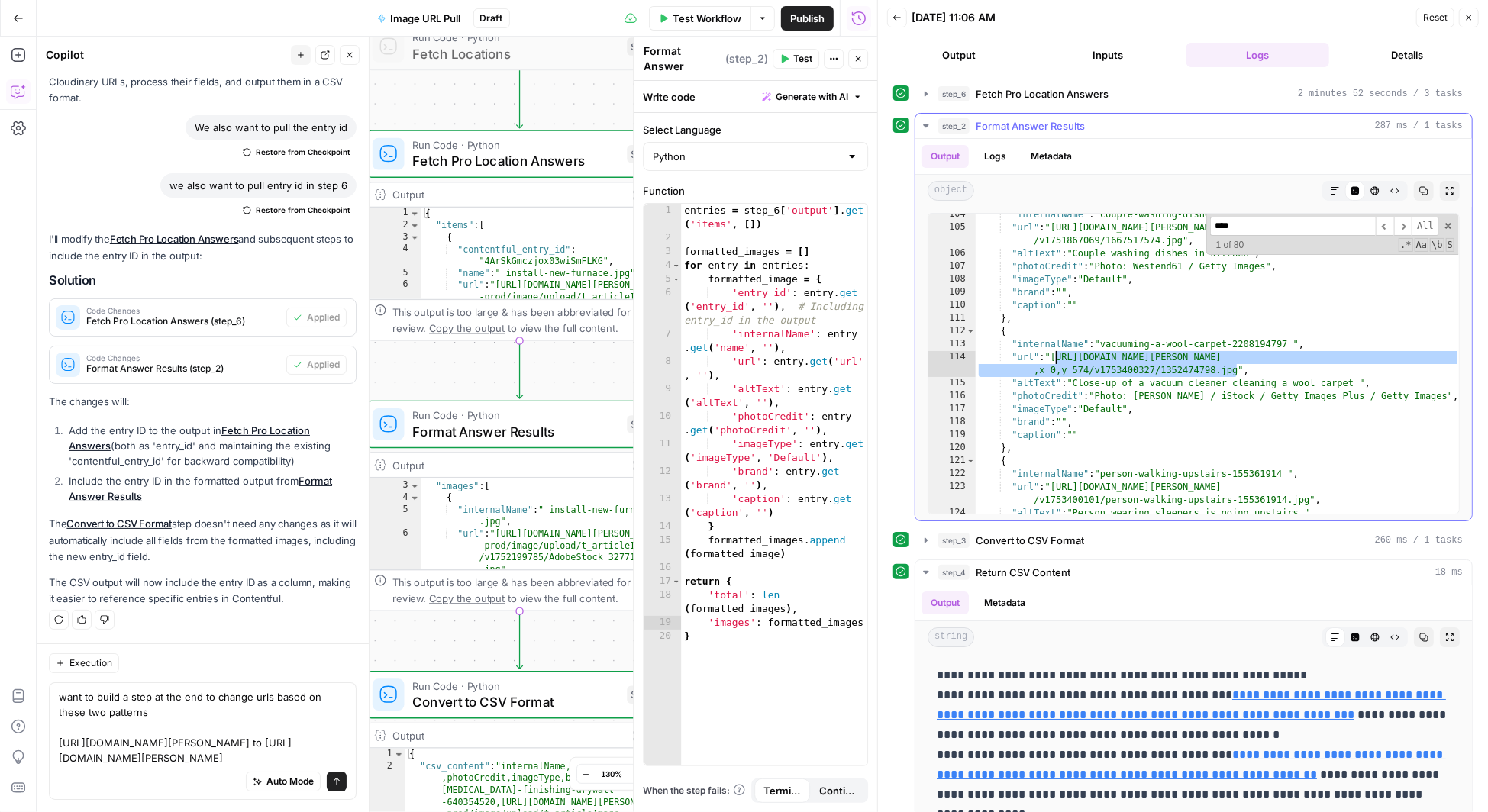
click at [1055, 357] on div ""internalName" : "couple-washing-dishes-kitchen-1667517574" , "url" : "https://…" at bounding box center [1218, 371] width 485 height 326
click at [78, 760] on textarea "want to build a step at the end to change urls based on these two patterns http…" at bounding box center [203, 727] width 288 height 76
paste textarea "https://res.cloudinary.com/angi-prod/image/upload/c_crop,w_5514,h_3102,x_0,y_57…"
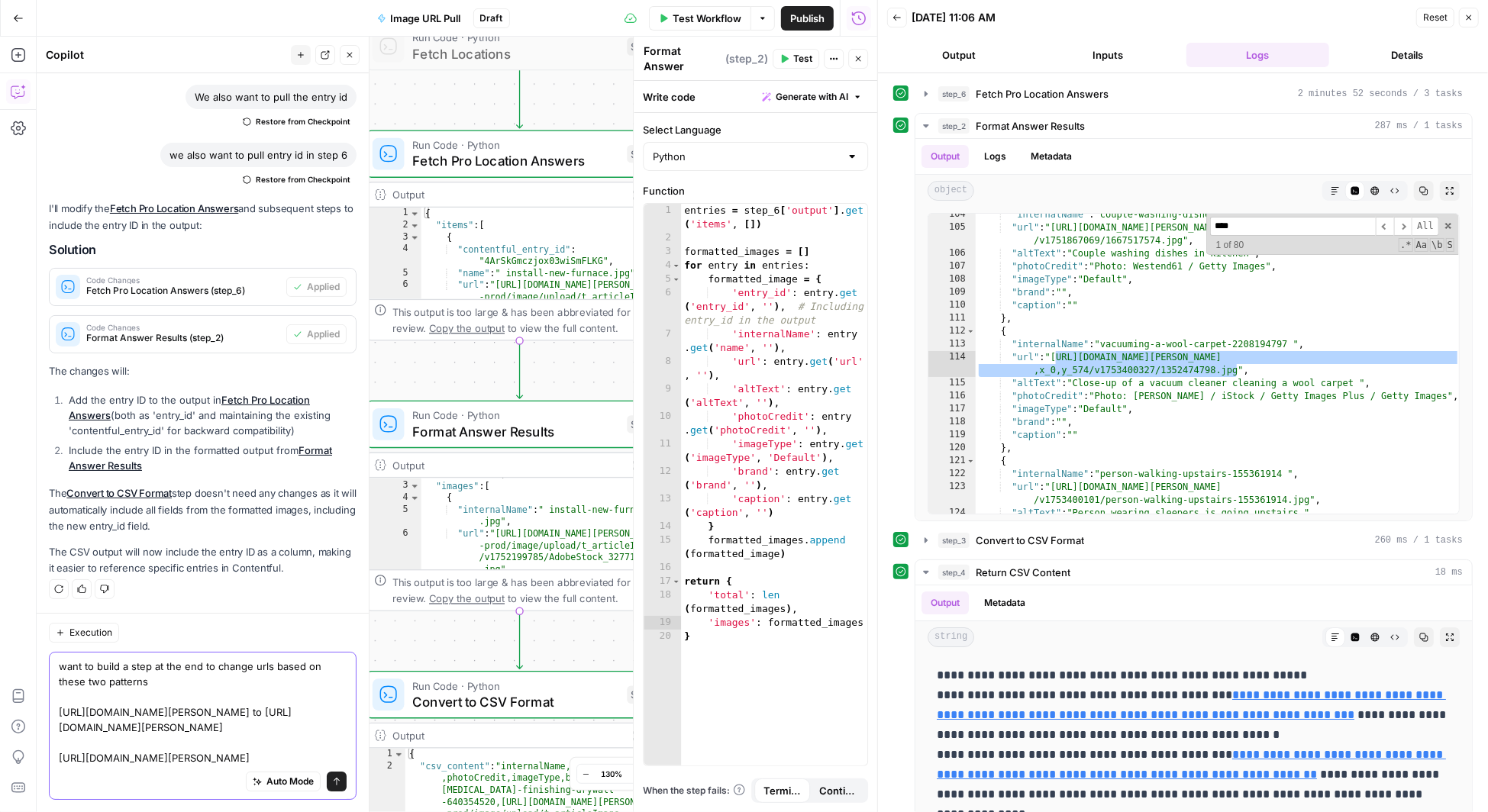
click at [130, 680] on textarea "want to build a step at the end to change urls based on these two patterns http…" at bounding box center [203, 712] width 288 height 107
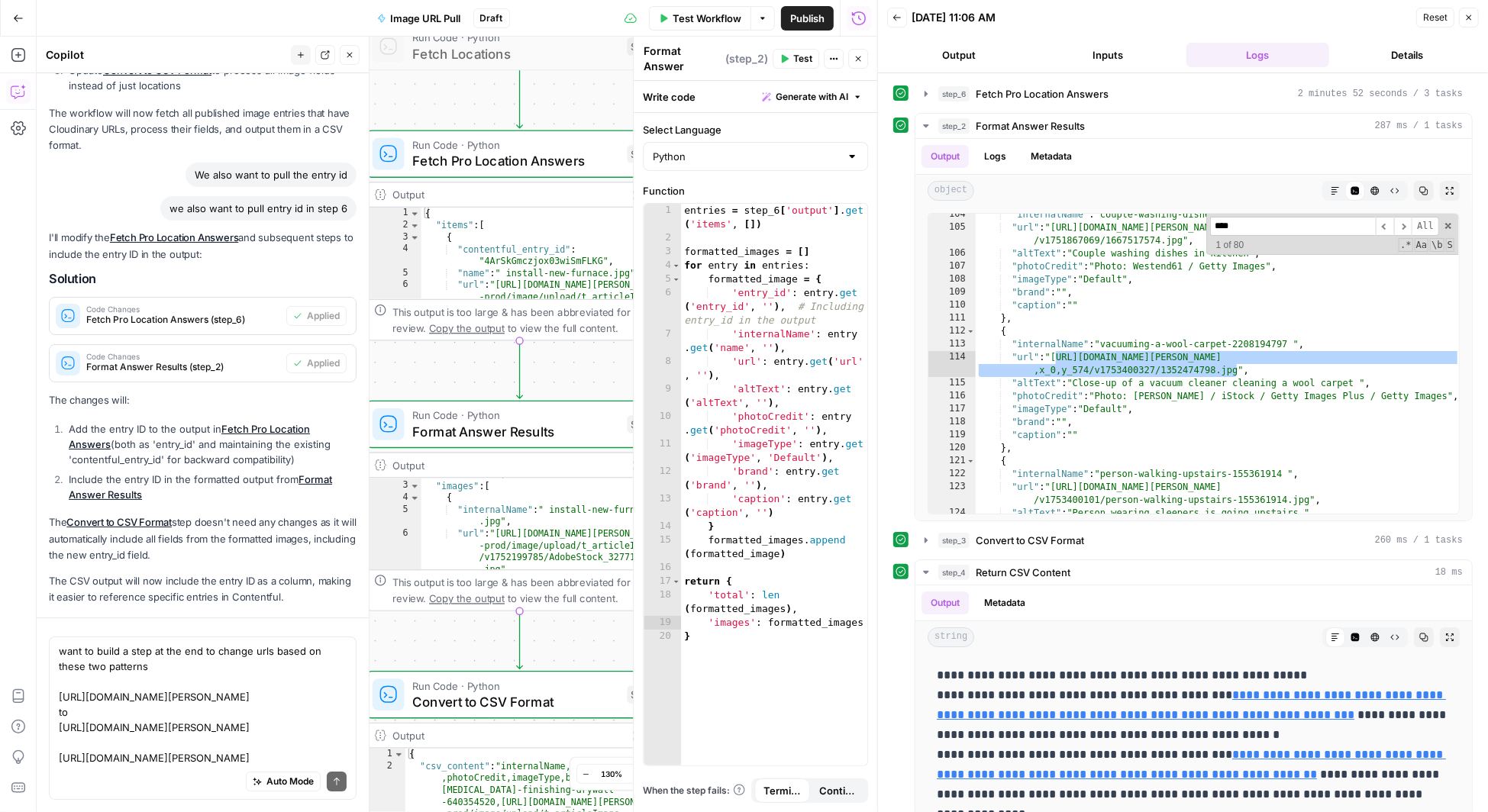
scroll to position [4193, 0]
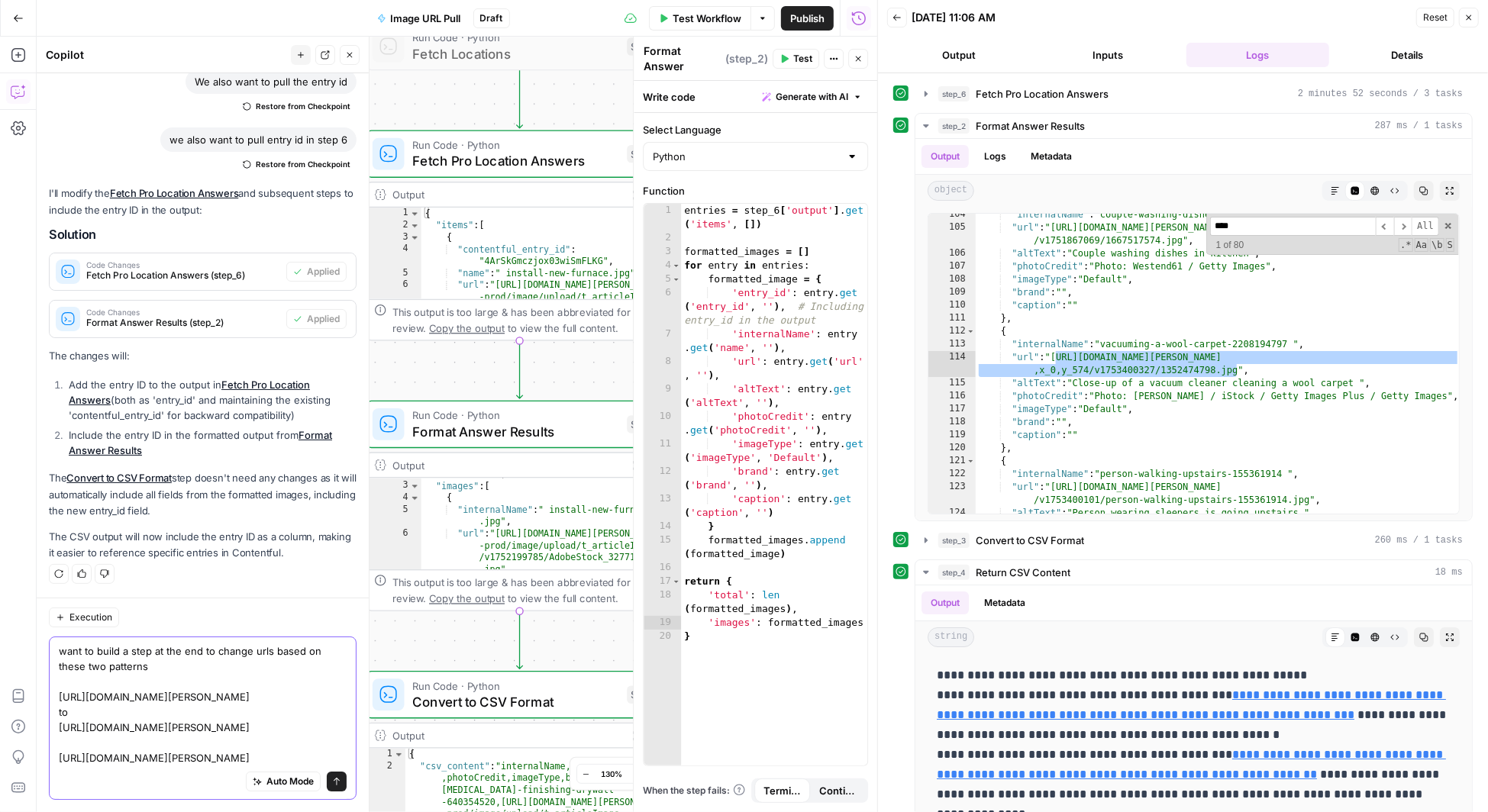
click at [183, 761] on textarea "want to build a step at the end to change urls based on these two patterns http…" at bounding box center [203, 704] width 288 height 123
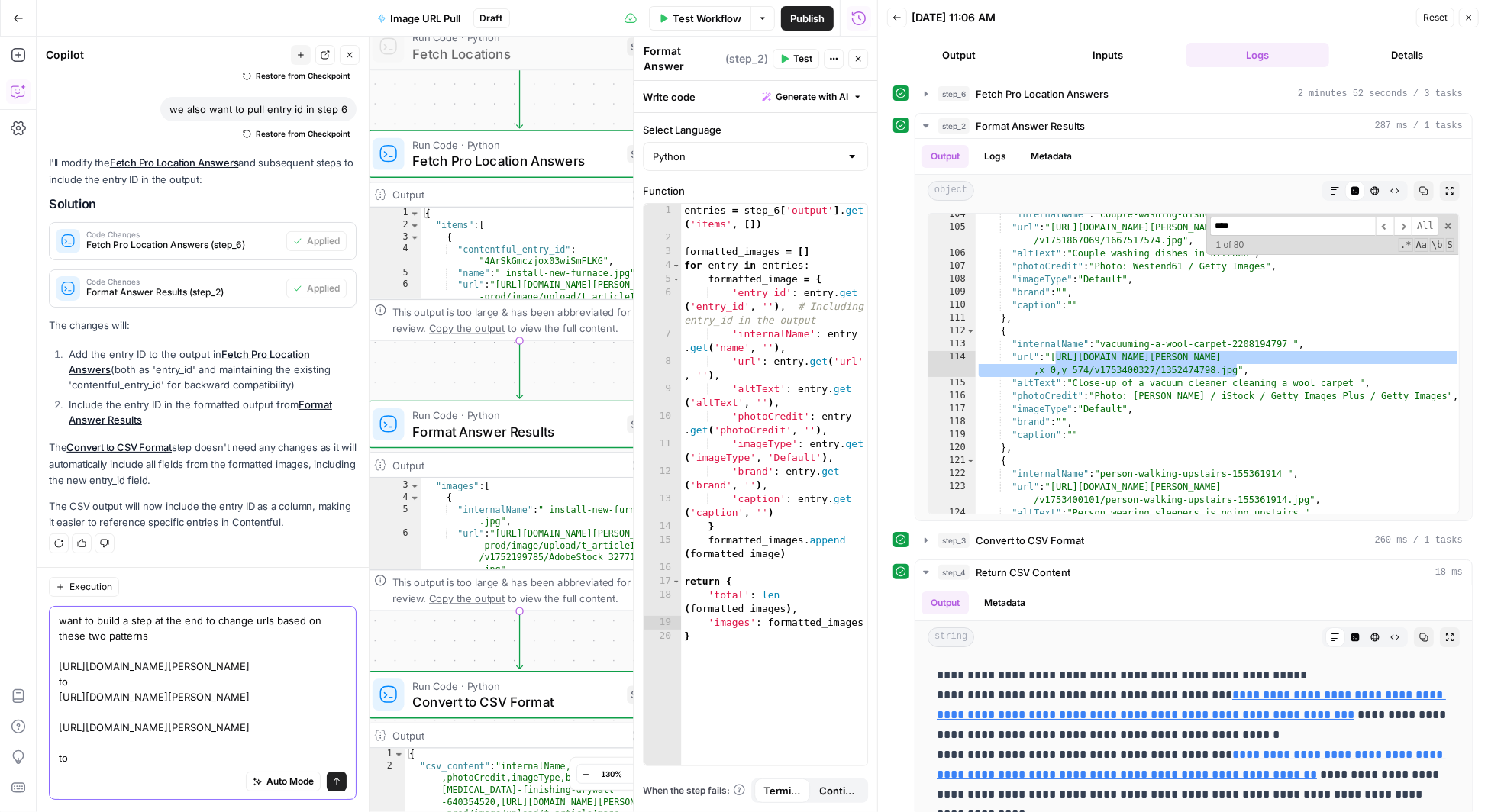
scroll to position [27, 0]
click at [77, 742] on textarea "want to build a step at the end to change urls based on these two patterns http…" at bounding box center [203, 689] width 288 height 153
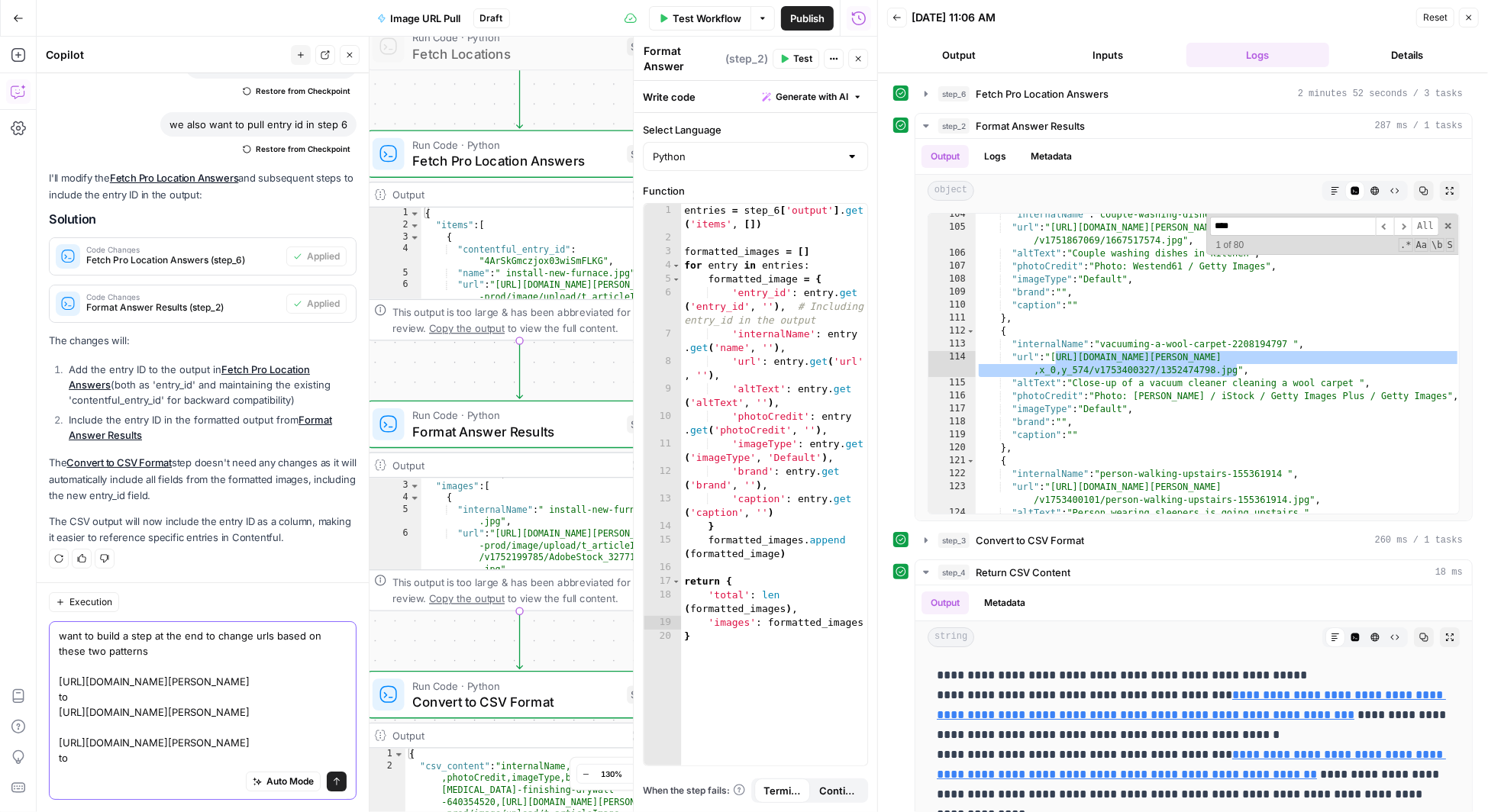
scroll to position [11, 0]
drag, startPoint x: 149, startPoint y: 726, endPoint x: 51, endPoint y: 706, distance: 100.0
click at [51, 706] on div "want to build a step at the end to change urls based on these two patterns http…" at bounding box center [203, 711] width 308 height 179
click at [64, 778] on div "Auto Mode Send" at bounding box center [203, 783] width 288 height 33
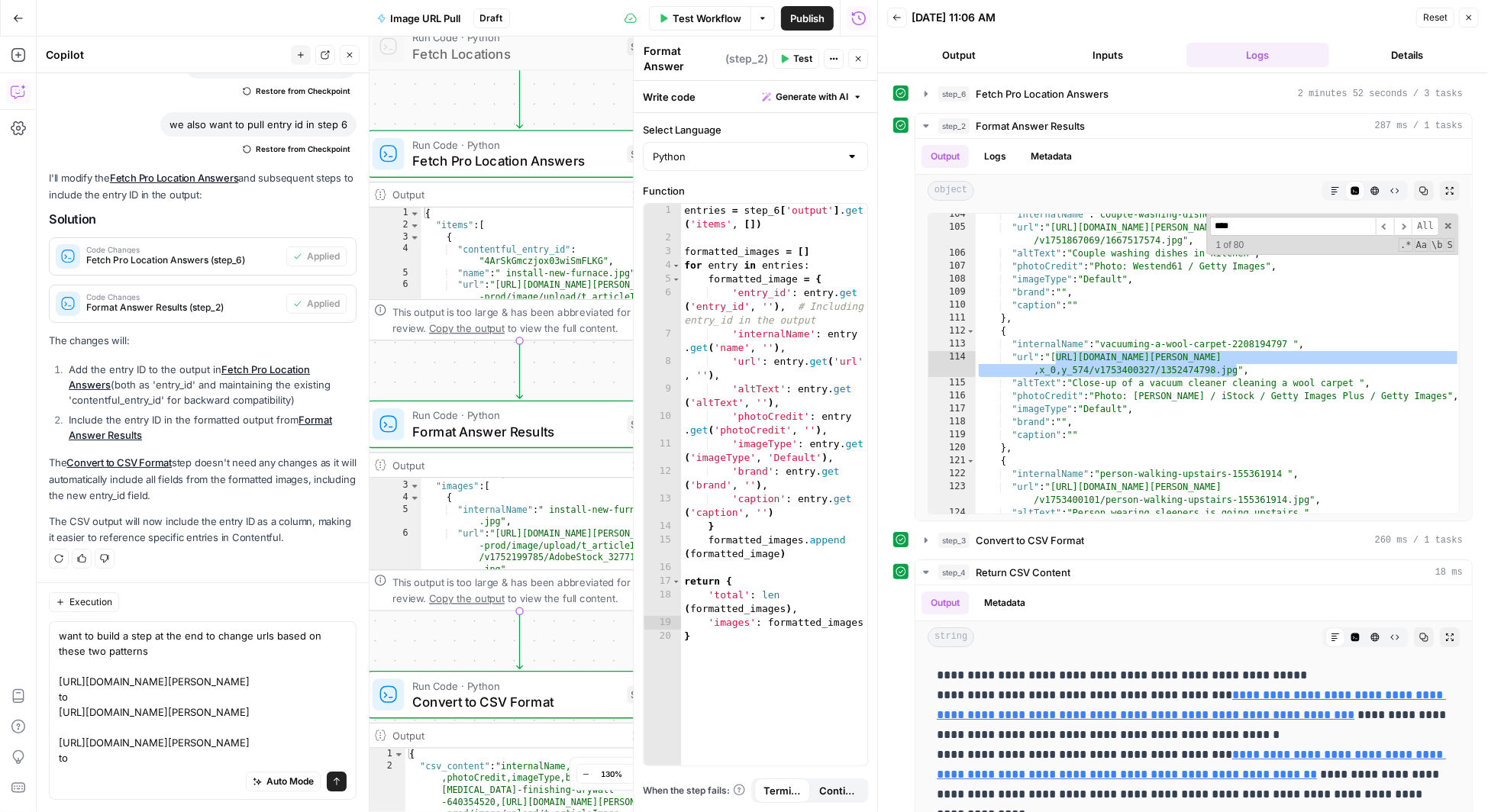
click at [77, 772] on div "Auto Mode Send" at bounding box center [203, 783] width 288 height 33
click at [179, 761] on textarea "want to build a step at the end to change urls based on these two patterns http…" at bounding box center [203, 697] width 288 height 137
click at [65, 773] on div "Auto Mode Send" at bounding box center [203, 783] width 288 height 33
paste textarea "https://res.cloudinary.com/angi-prod/image/upload"
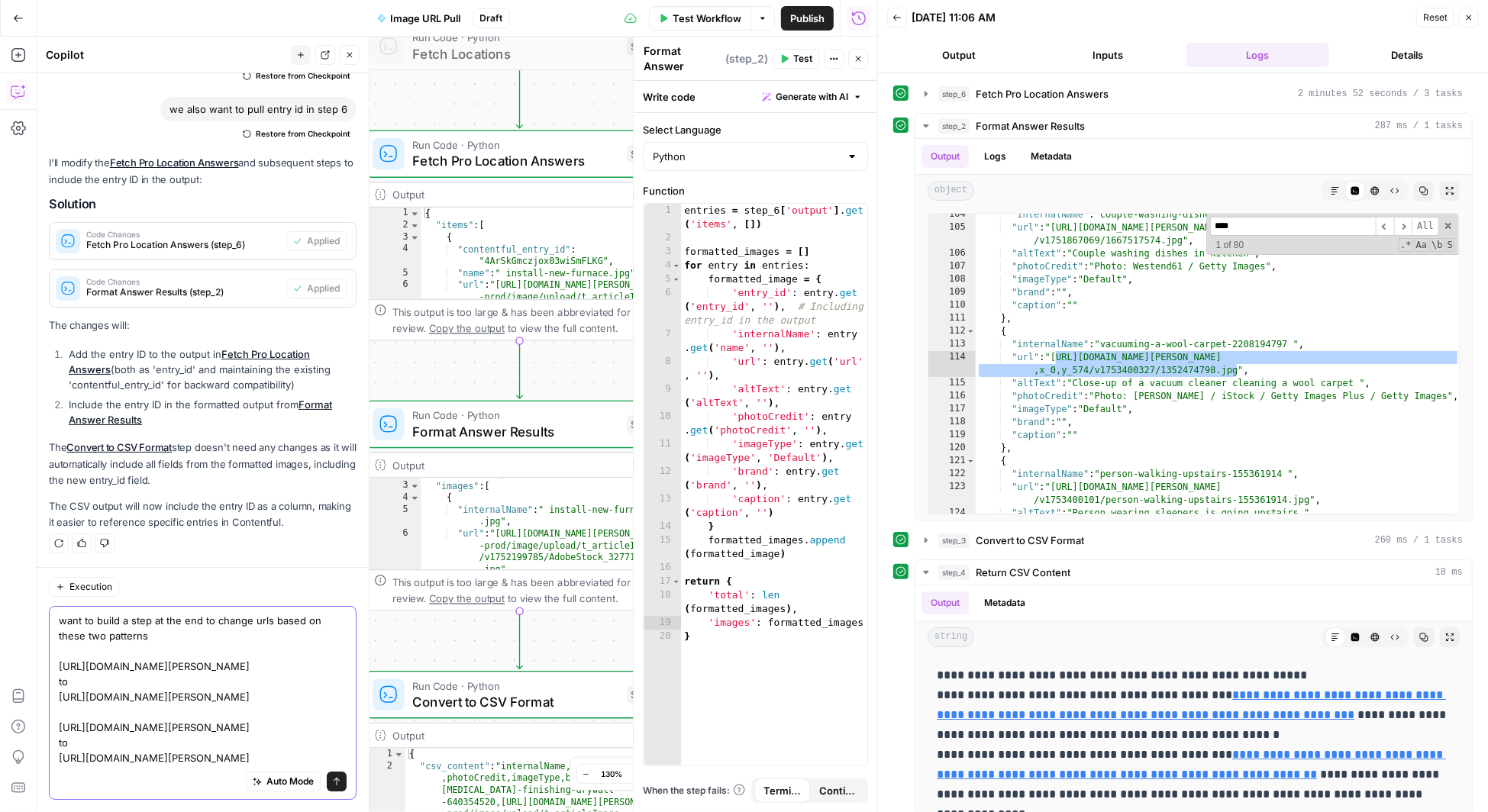
scroll to position [27, 0]
drag, startPoint x: 304, startPoint y: 712, endPoint x: 176, endPoint y: 734, distance: 129.9
click at [176, 734] on textarea "want to build a step at the end to change urls based on these two patterns http…" at bounding box center [203, 689] width 288 height 153
drag, startPoint x: 162, startPoint y: 726, endPoint x: 309, endPoint y: 704, distance: 148.6
click at [309, 704] on textarea "want to build a step at the end to change urls based on these two patterns http…" at bounding box center [203, 689] width 288 height 153
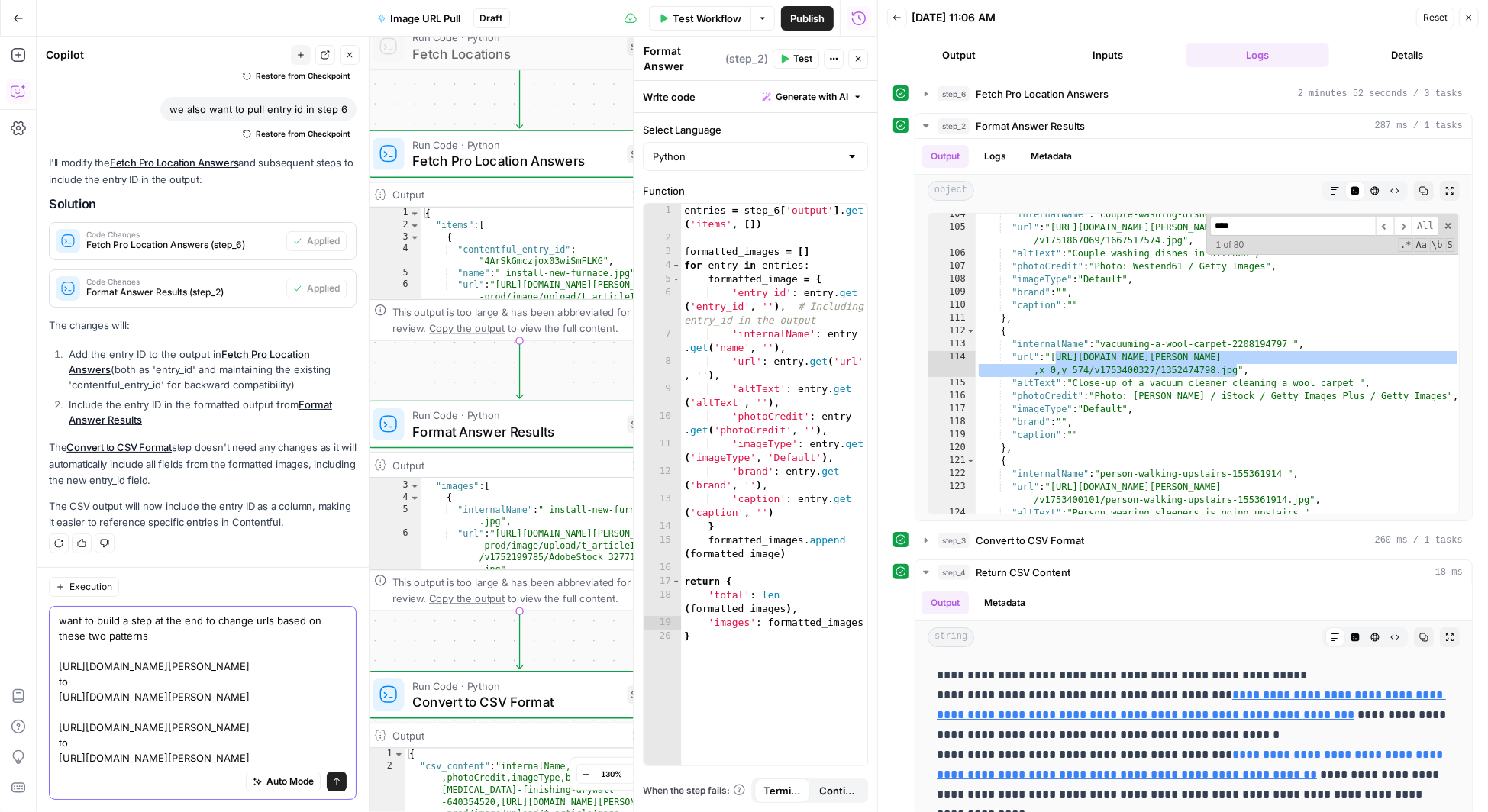
click at [303, 713] on textarea "want to build a step at the end to change urls based on these two patterns http…" at bounding box center [203, 689] width 288 height 153
click at [309, 759] on textarea "want to build a step at the end to change urls based on these two patterns http…" at bounding box center [203, 689] width 288 height 153
paste textarea "/v1753400327/1352474798.jpg"
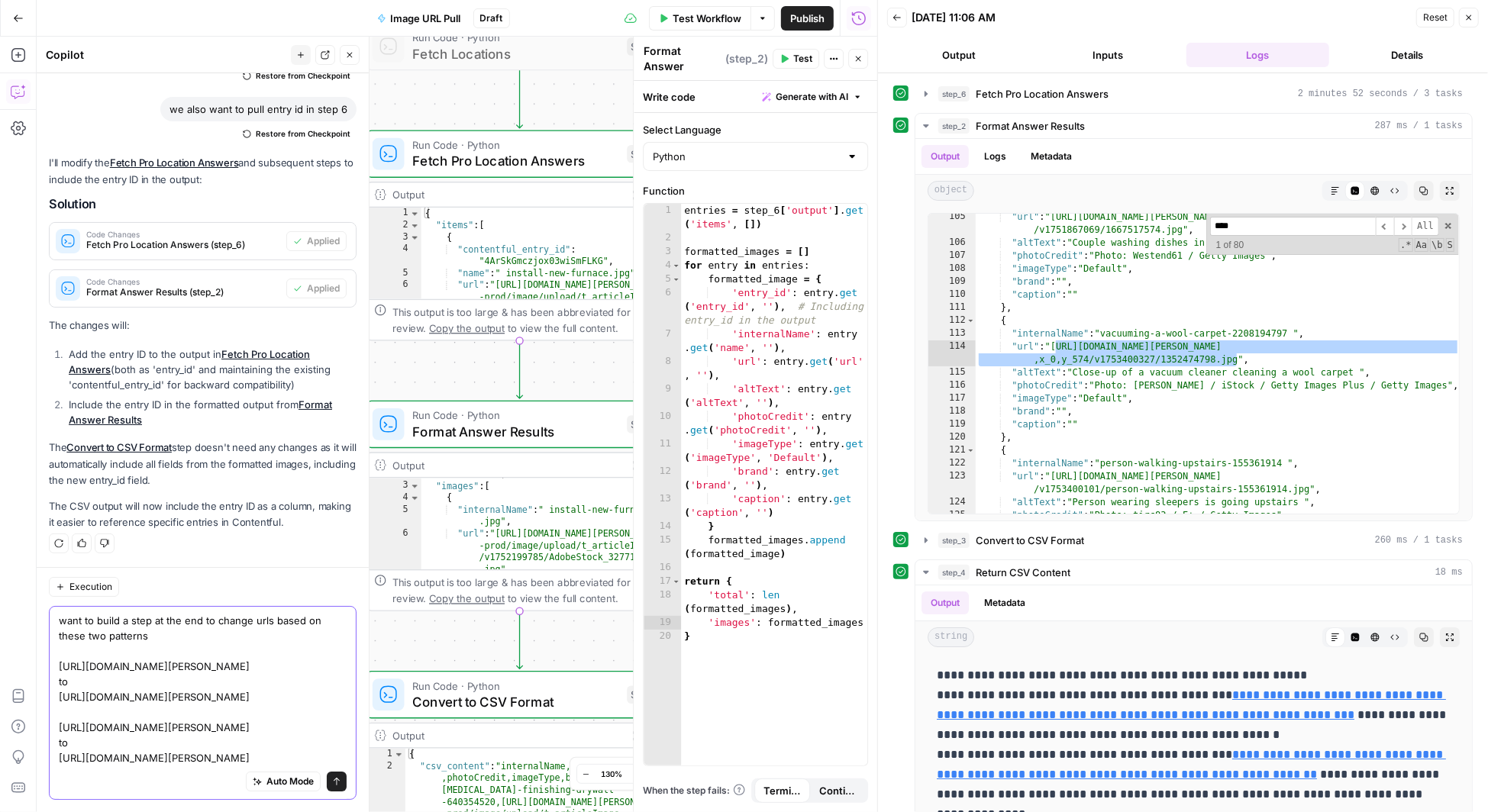
scroll to position [53, 0]
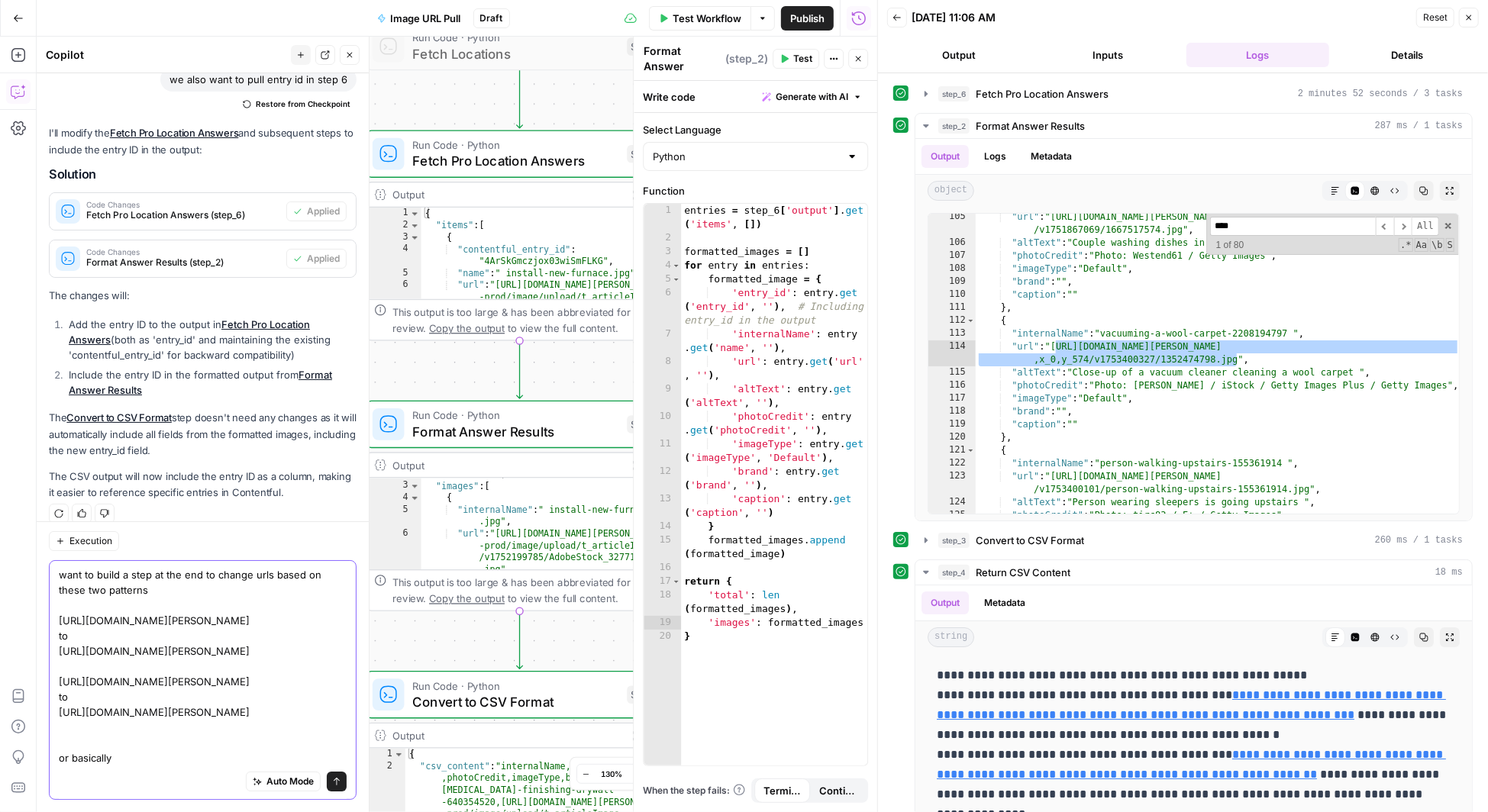
drag, startPoint x: 148, startPoint y: 685, endPoint x: 54, endPoint y: 665, distance: 96.1
click at [54, 665] on div "want to build a step at the end to change urls based on these two patterns http…" at bounding box center [203, 680] width 308 height 240
click at [171, 755] on textarea "want to build a step at the end to change urls based on these two patterns http…" at bounding box center [203, 665] width 288 height 198
paste textarea "https://res.cloudinary.com/angi-prod/image/upload"
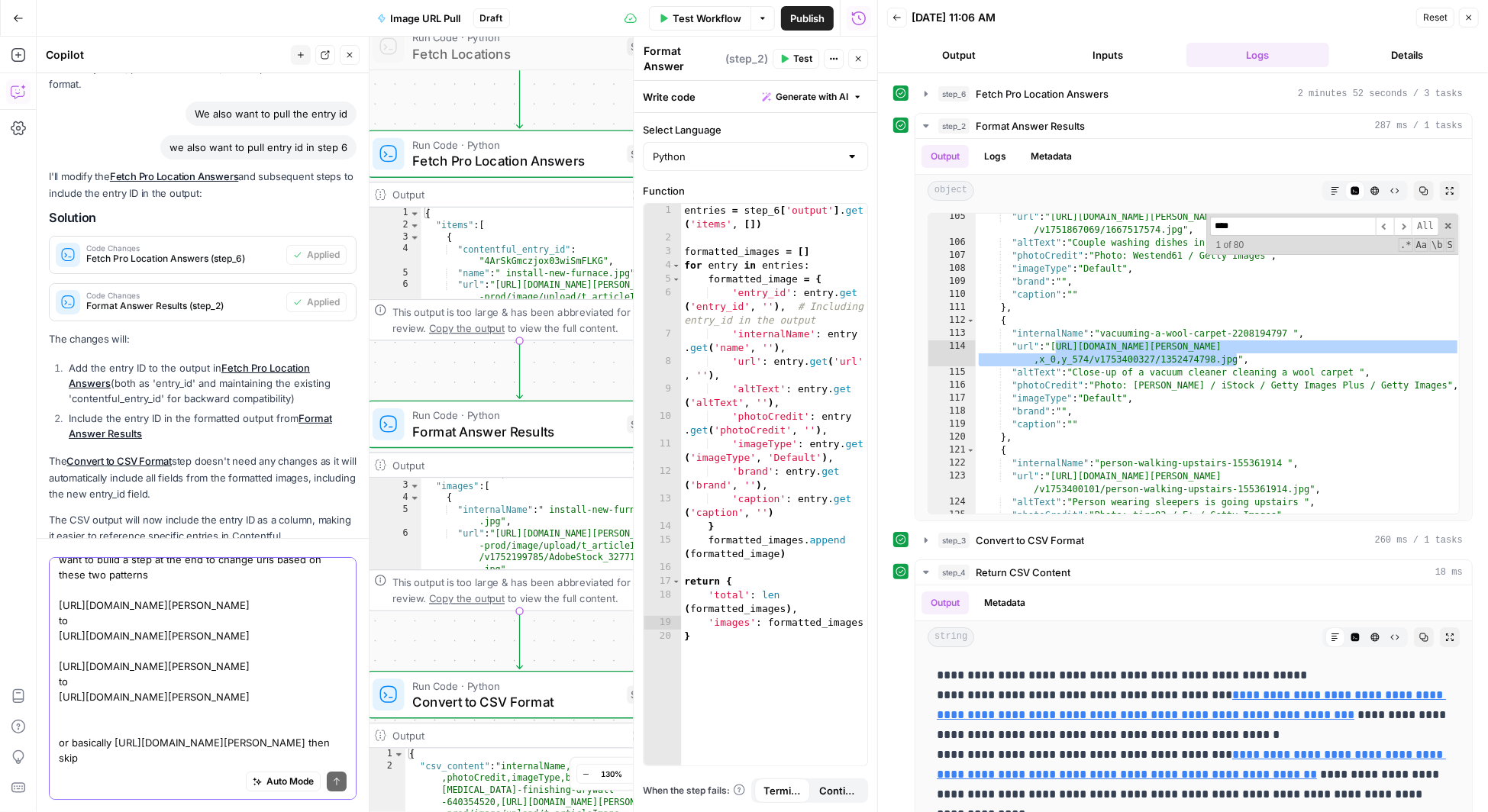
scroll to position [4195, 0]
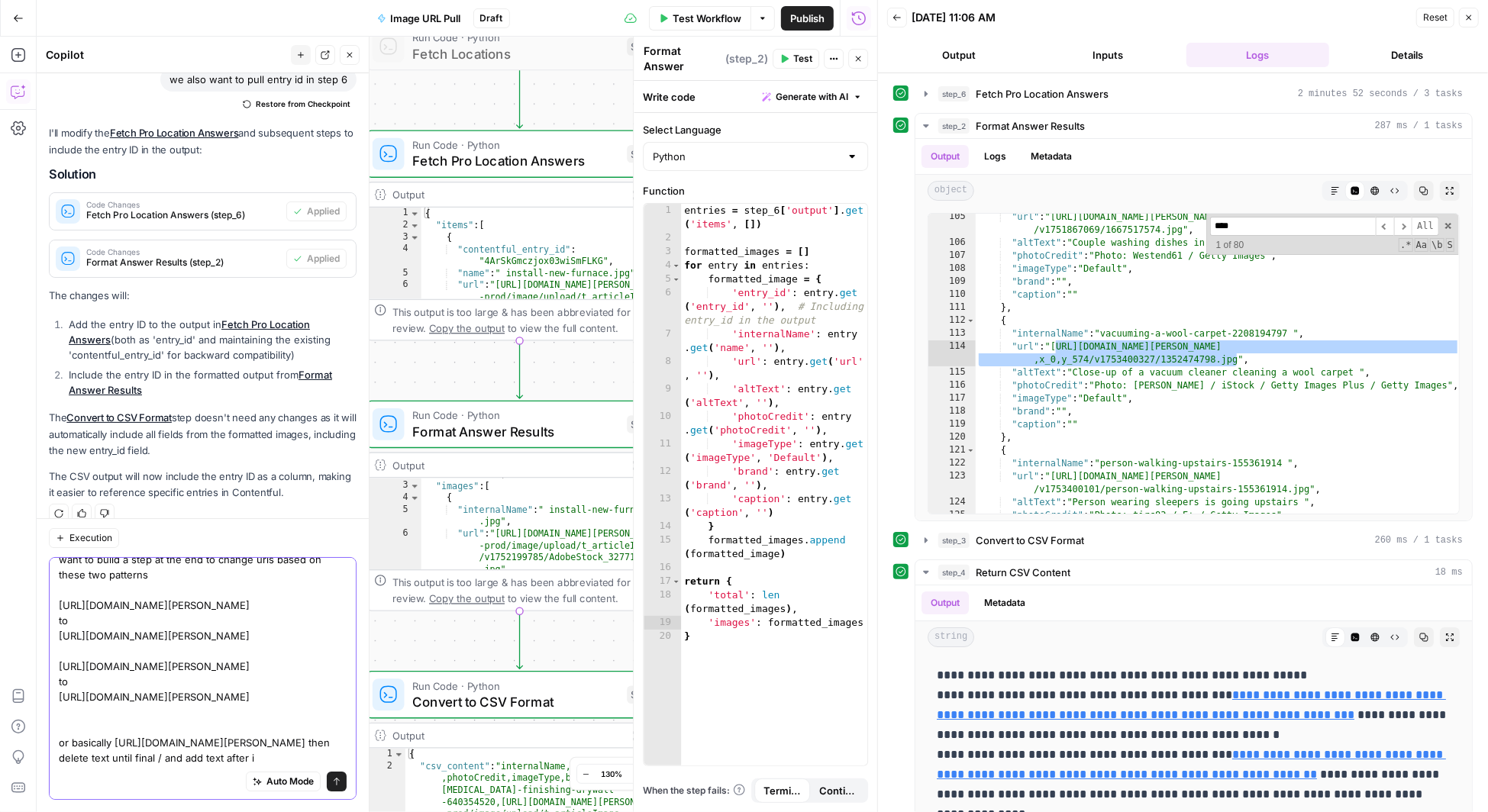
type textarea "want to build a step at the end to change urls based on these two patterns http…"
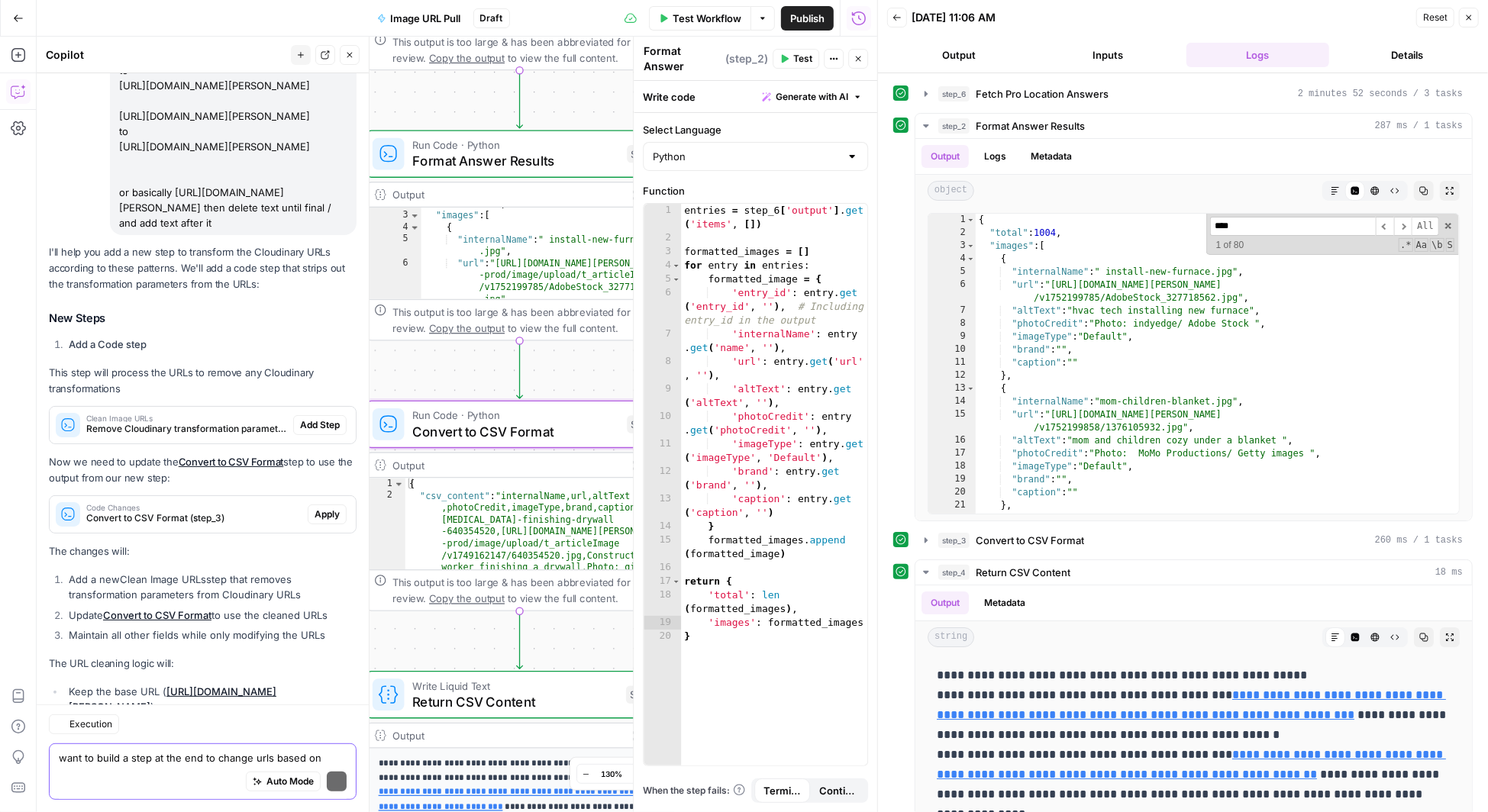
scroll to position [4831, 0]
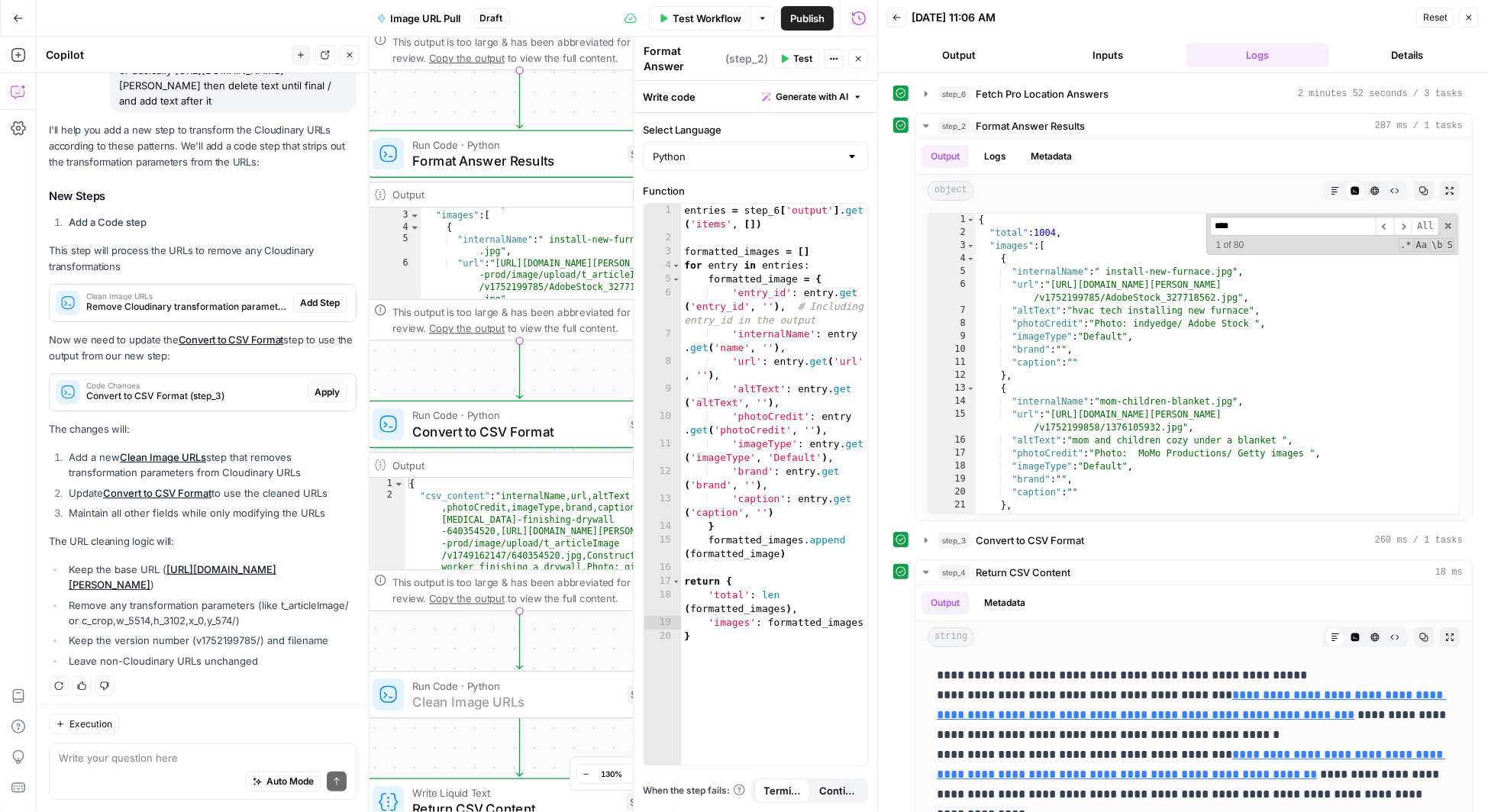
click at [317, 296] on span "Add Step" at bounding box center [319, 302] width 40 height 14
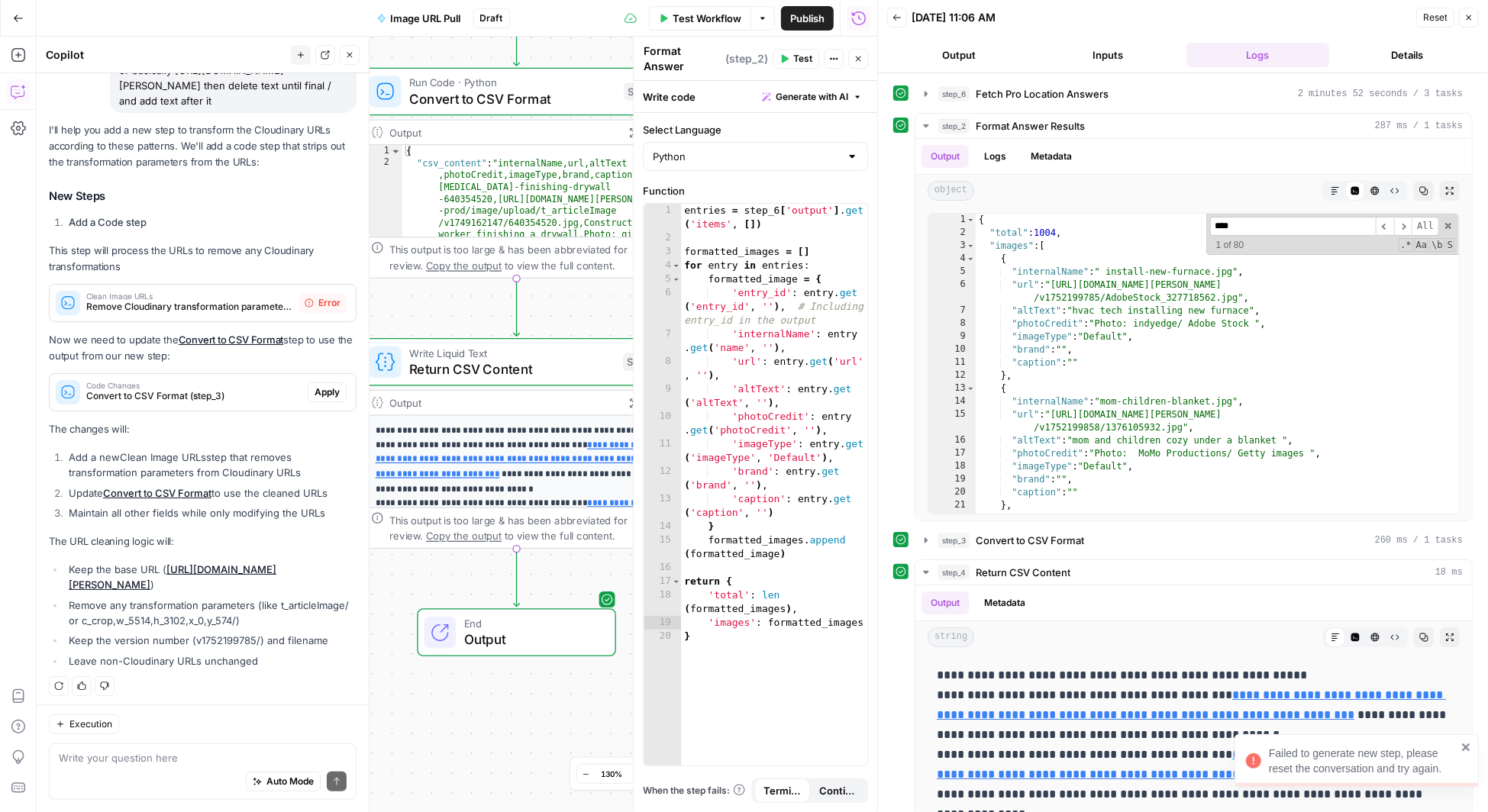
drag, startPoint x: 574, startPoint y: 636, endPoint x: 570, endPoint y: 288, distance: 348.0
click at [570, 289] on div "Workflow Set Inputs Inputs Run Code · Python Fetch Locations Step 7 Run Code · …" at bounding box center [457, 424] width 841 height 775
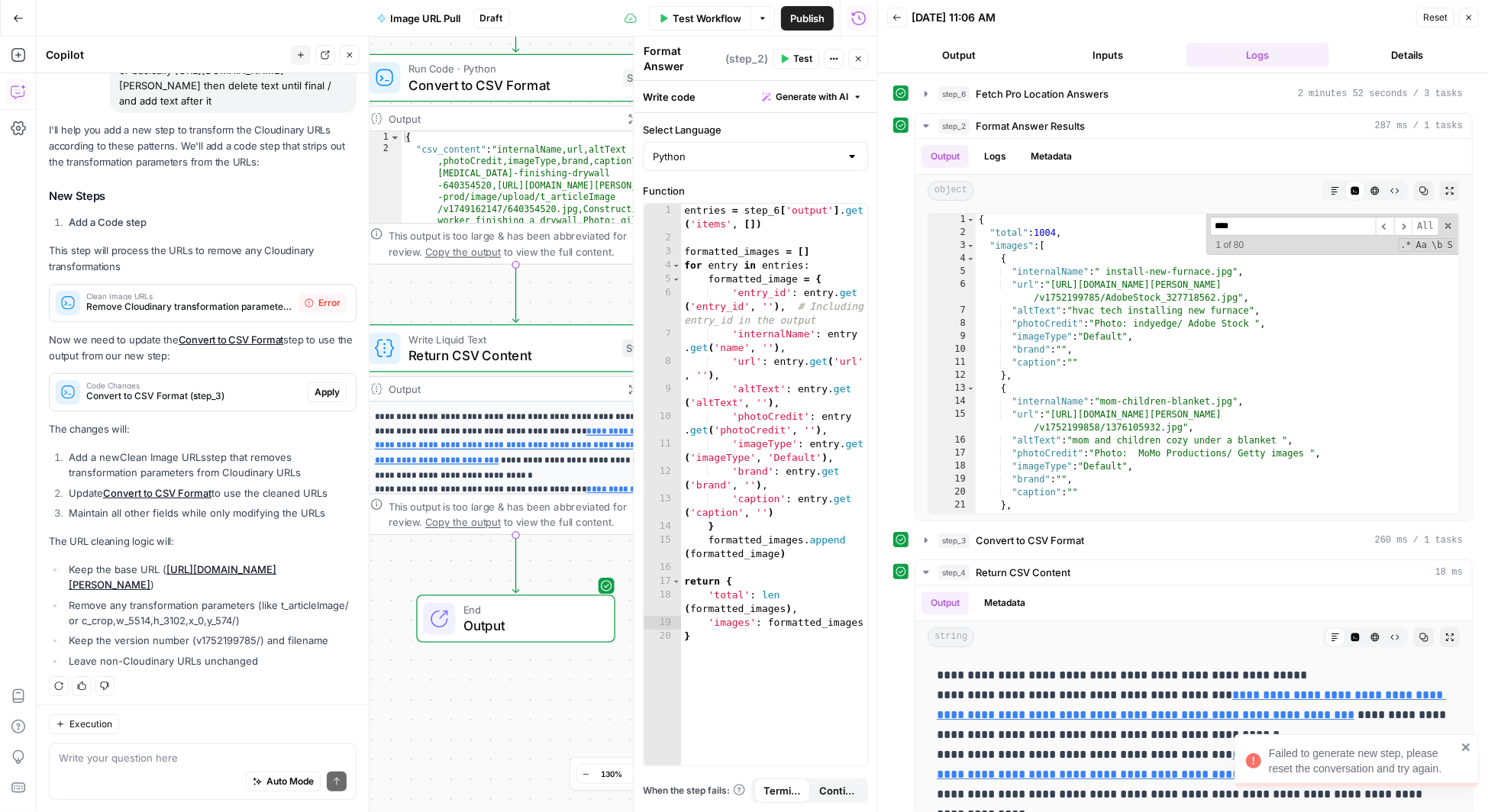
click at [1467, 747] on icon "close" at bounding box center [1466, 747] width 7 height 7
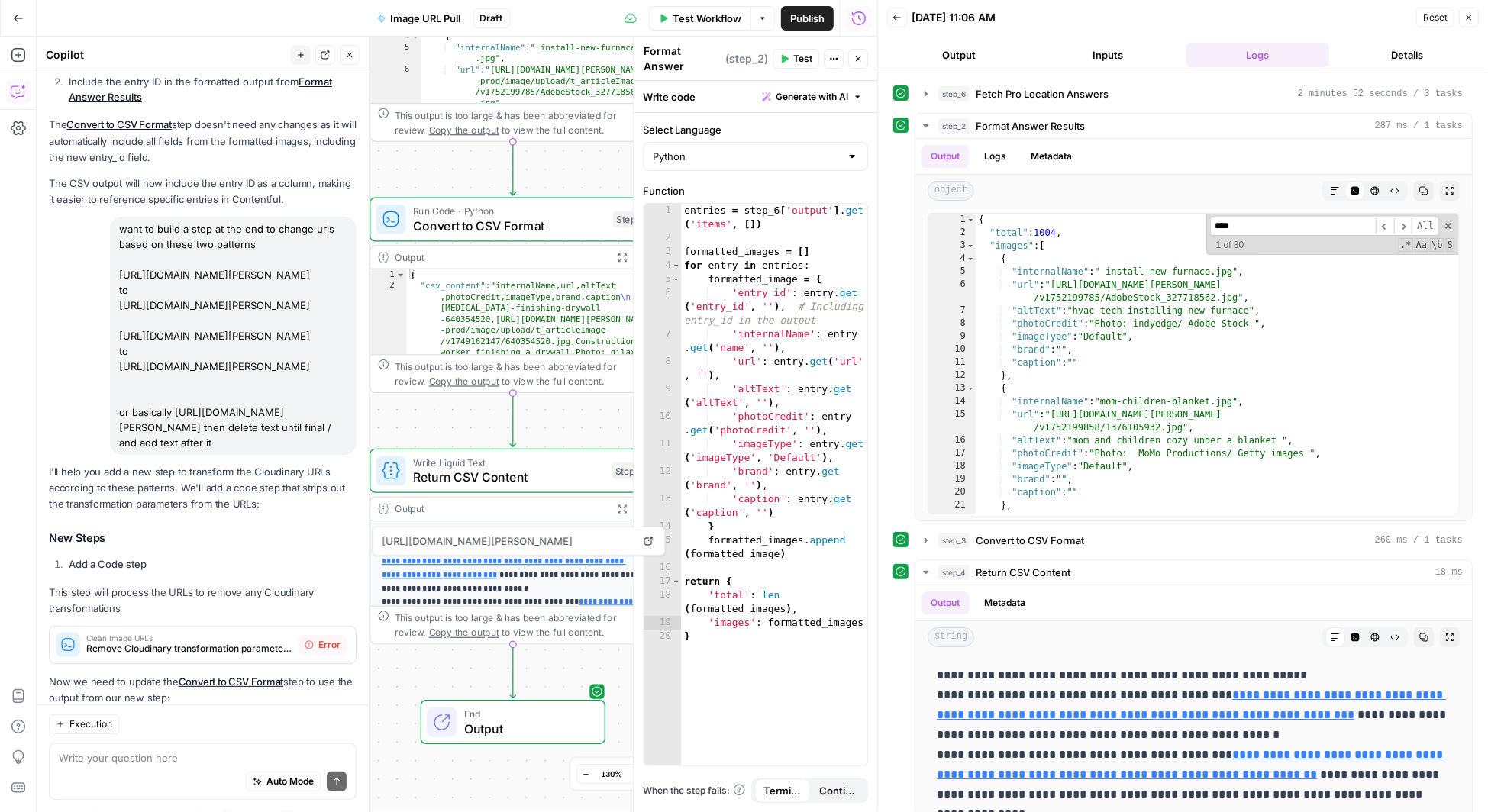
scroll to position [4472, 0]
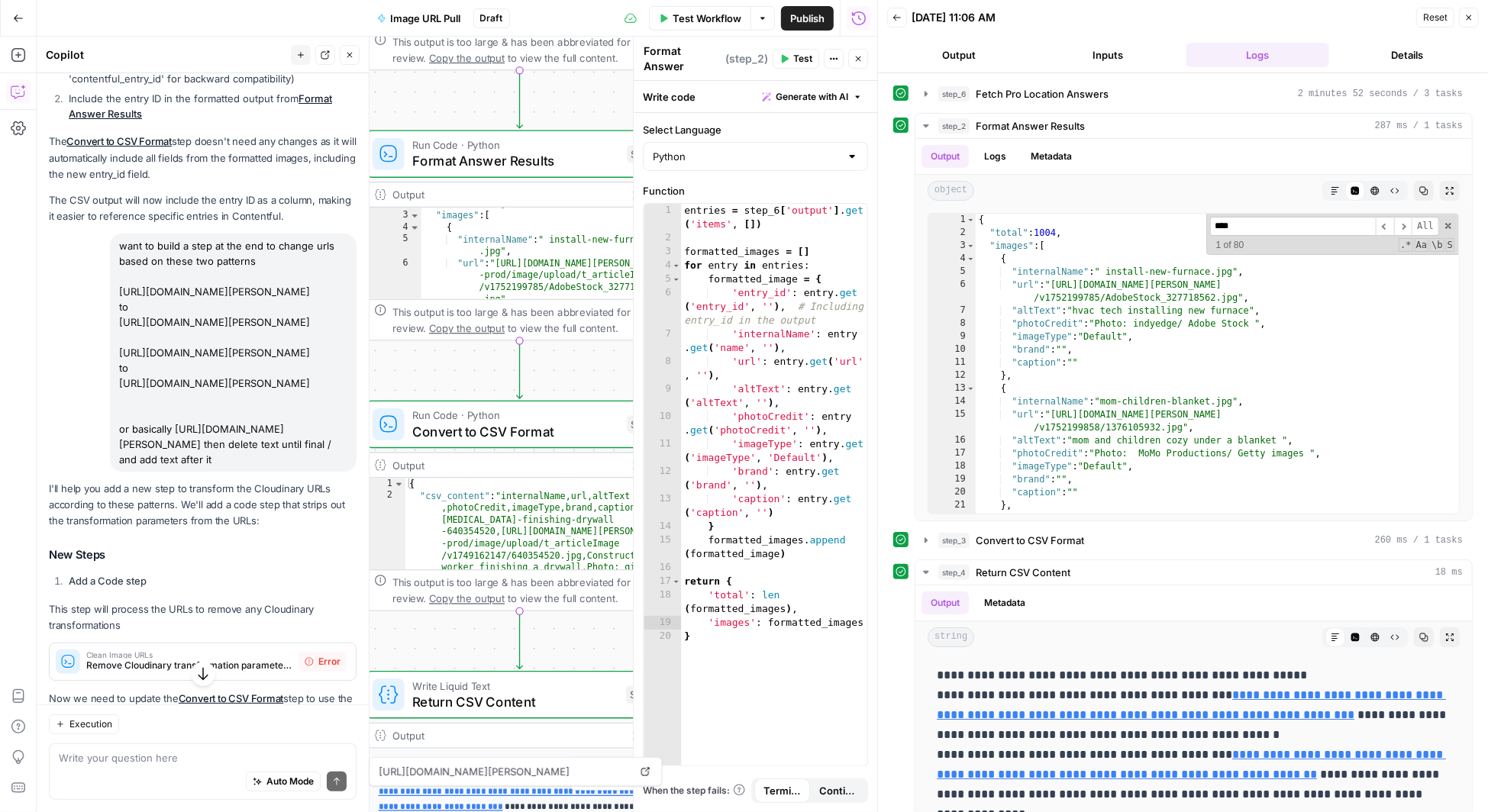
drag, startPoint x: 118, startPoint y: 226, endPoint x: 266, endPoint y: 470, distance: 285.4
copy div "want to build a step at the end to change urls based on these two patterns http…"
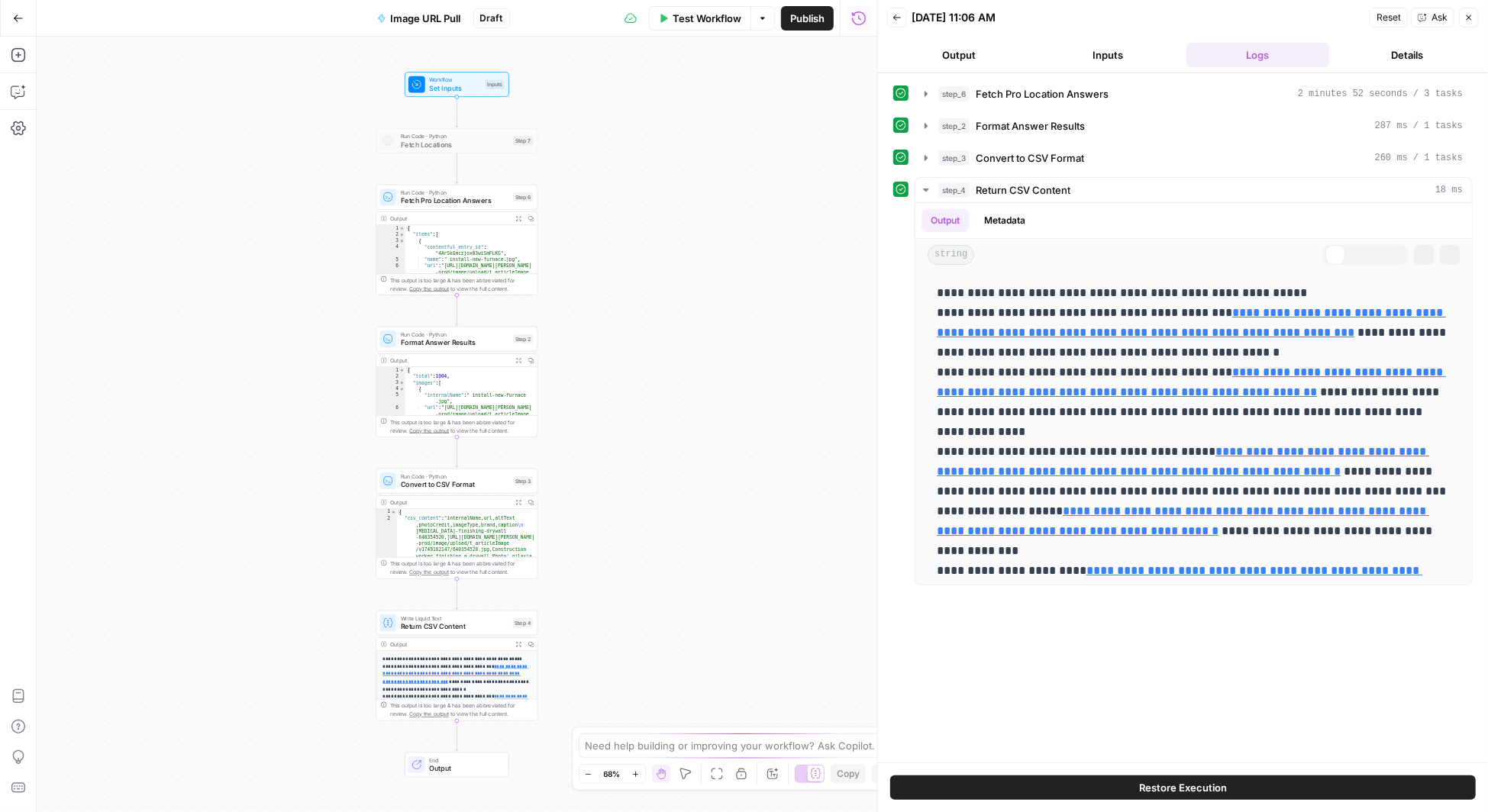
click at [21, 91] on icon "button" at bounding box center [18, 91] width 16 height 16
click at [17, 92] on icon "button" at bounding box center [18, 91] width 16 height 16
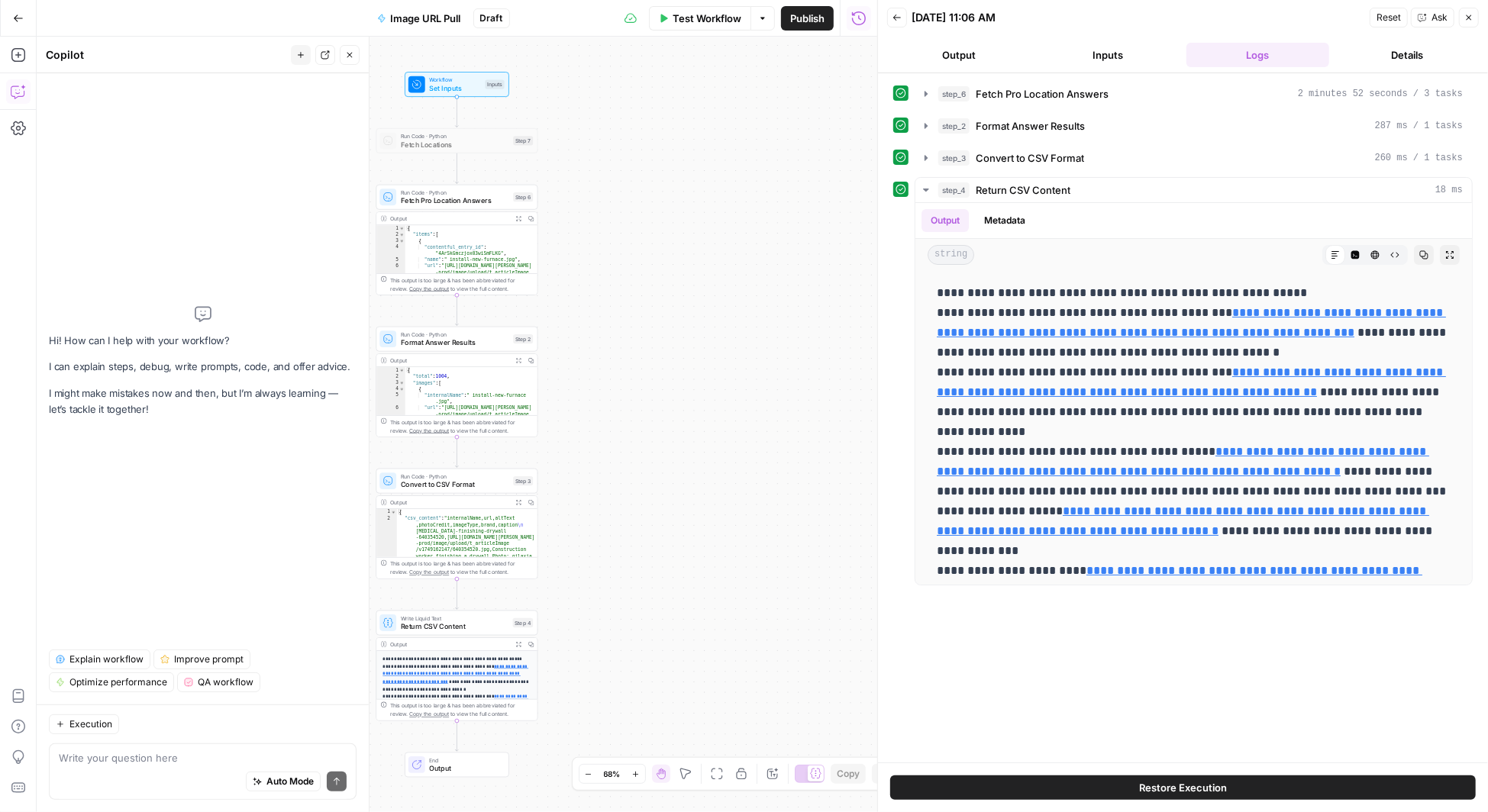
click at [162, 763] on textarea at bounding box center [203, 758] width 288 height 16
type textarea "want to build a step at the end to change urls based on these two patterns [URL…"
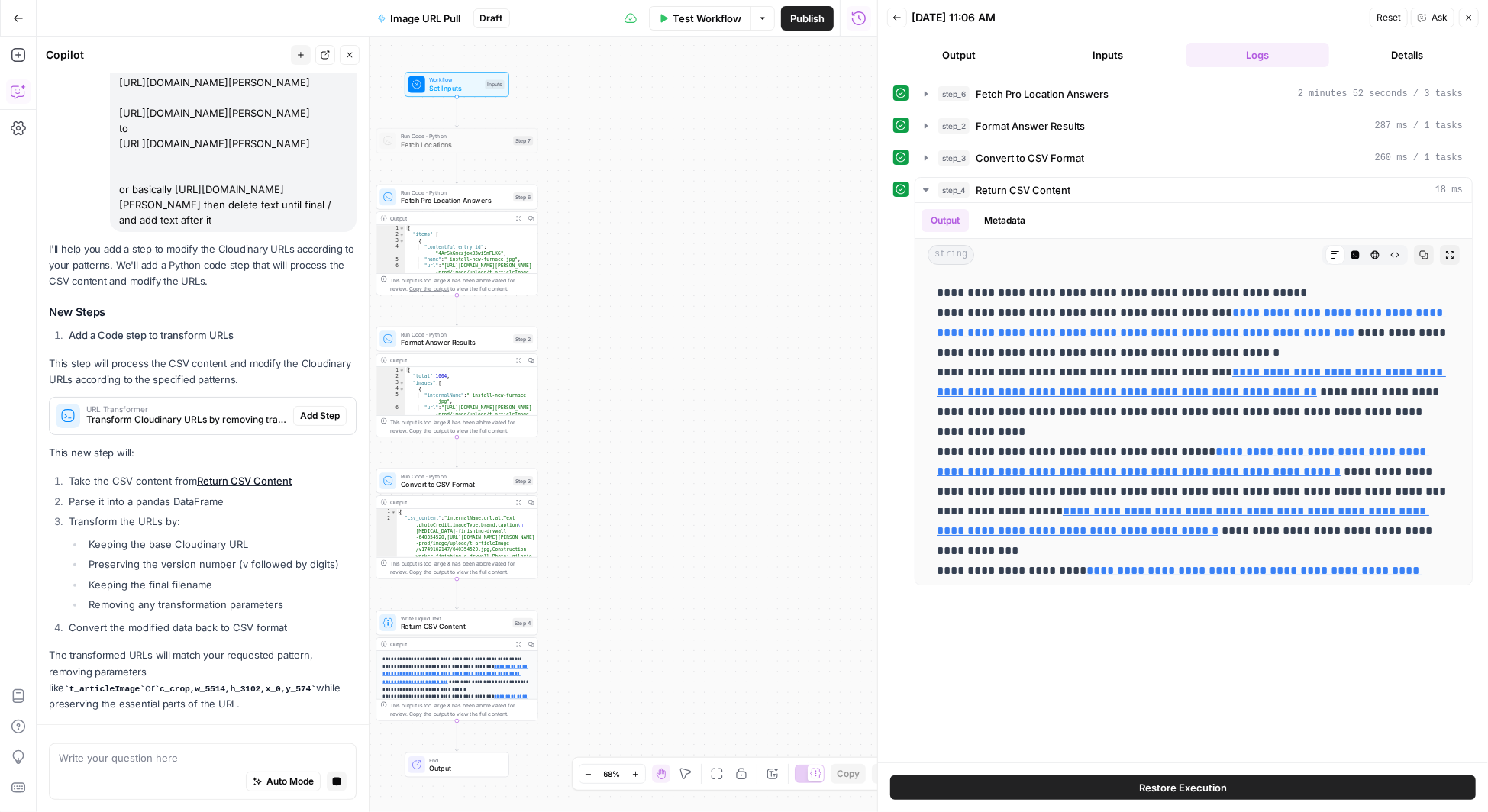
scroll to position [249, 0]
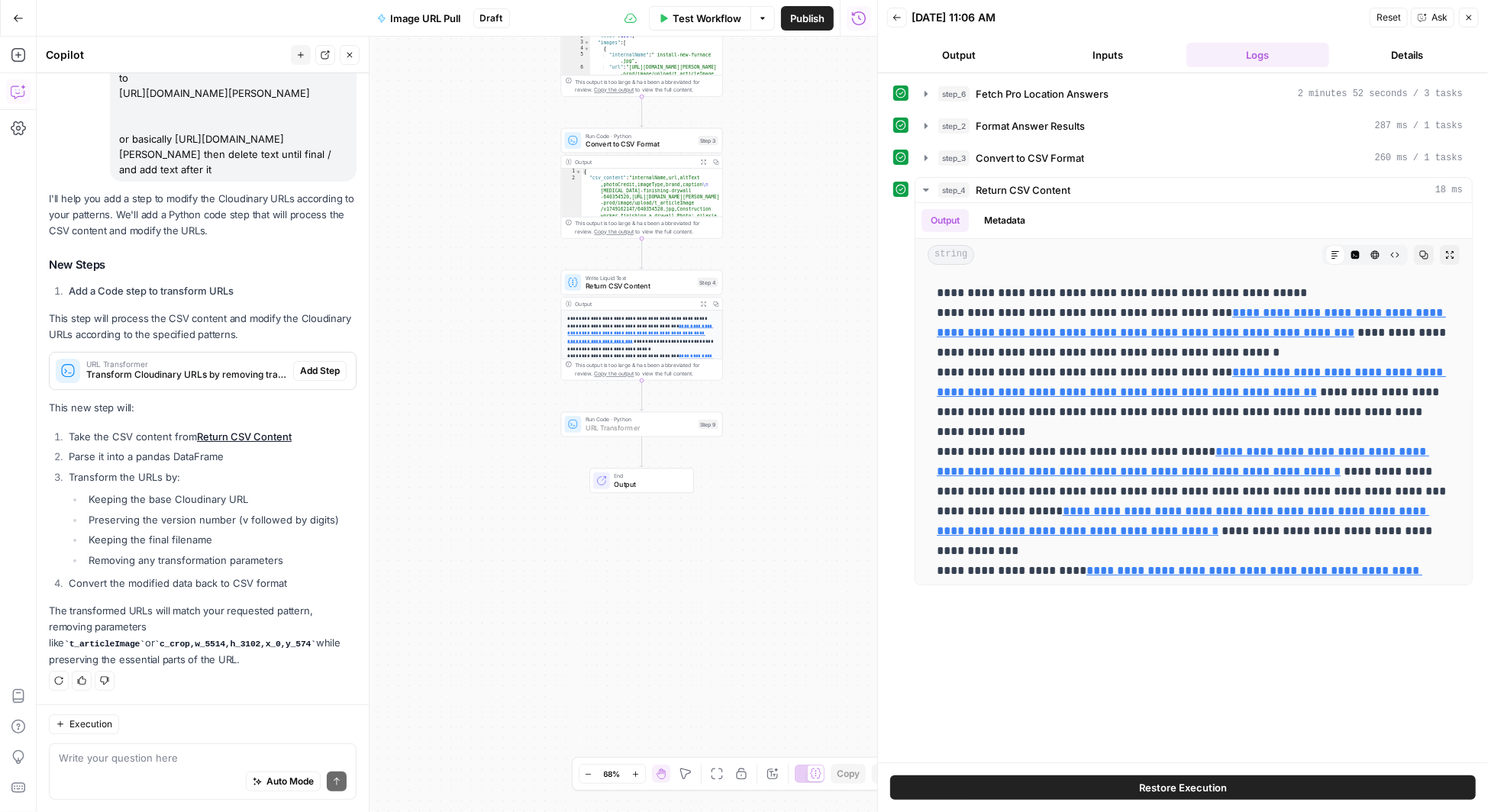
click at [317, 375] on span "Add Step" at bounding box center [319, 371] width 40 height 14
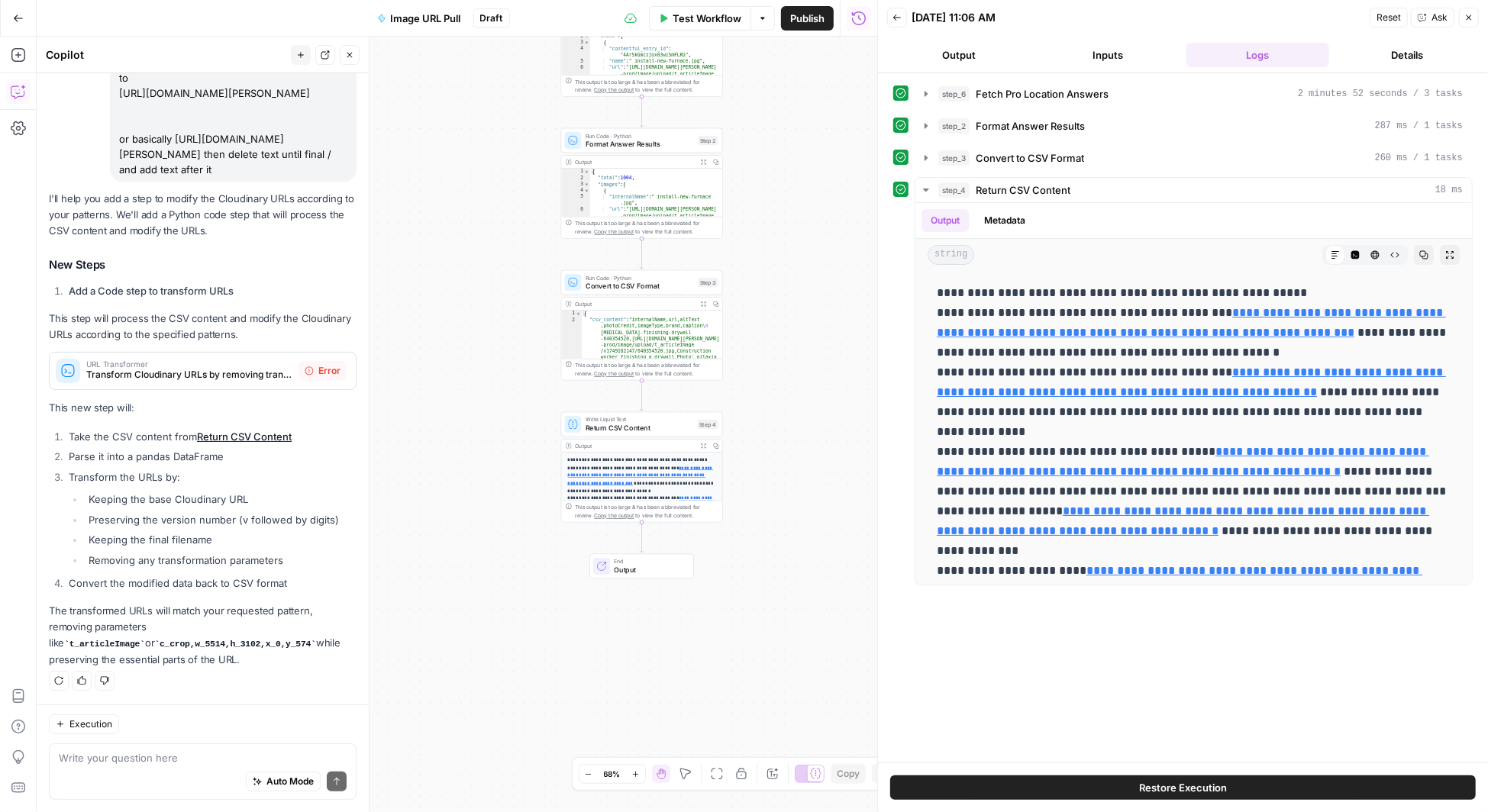
click at [233, 366] on span "URL Transformer" at bounding box center [190, 364] width 207 height 7
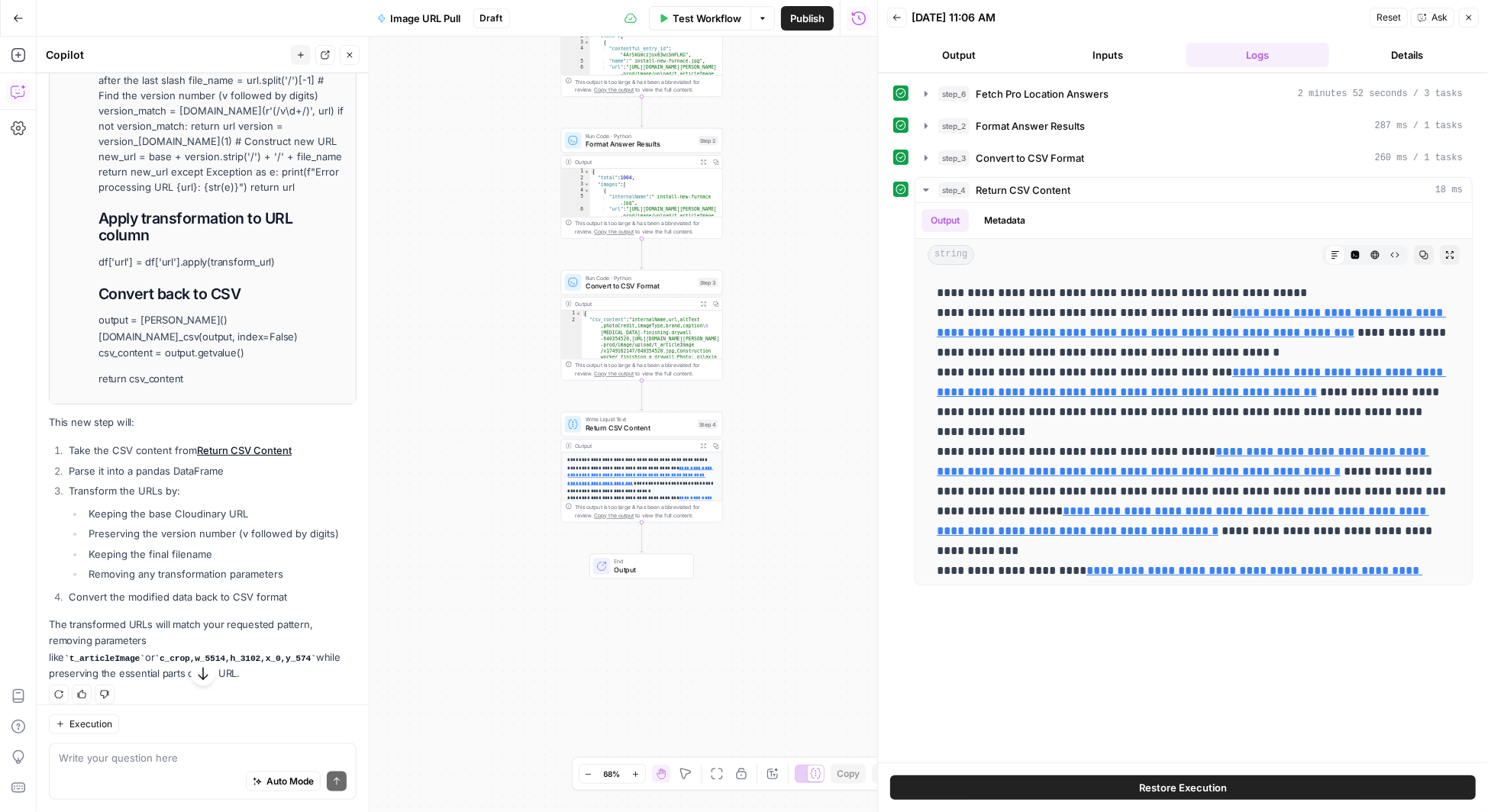
scroll to position [1038, 0]
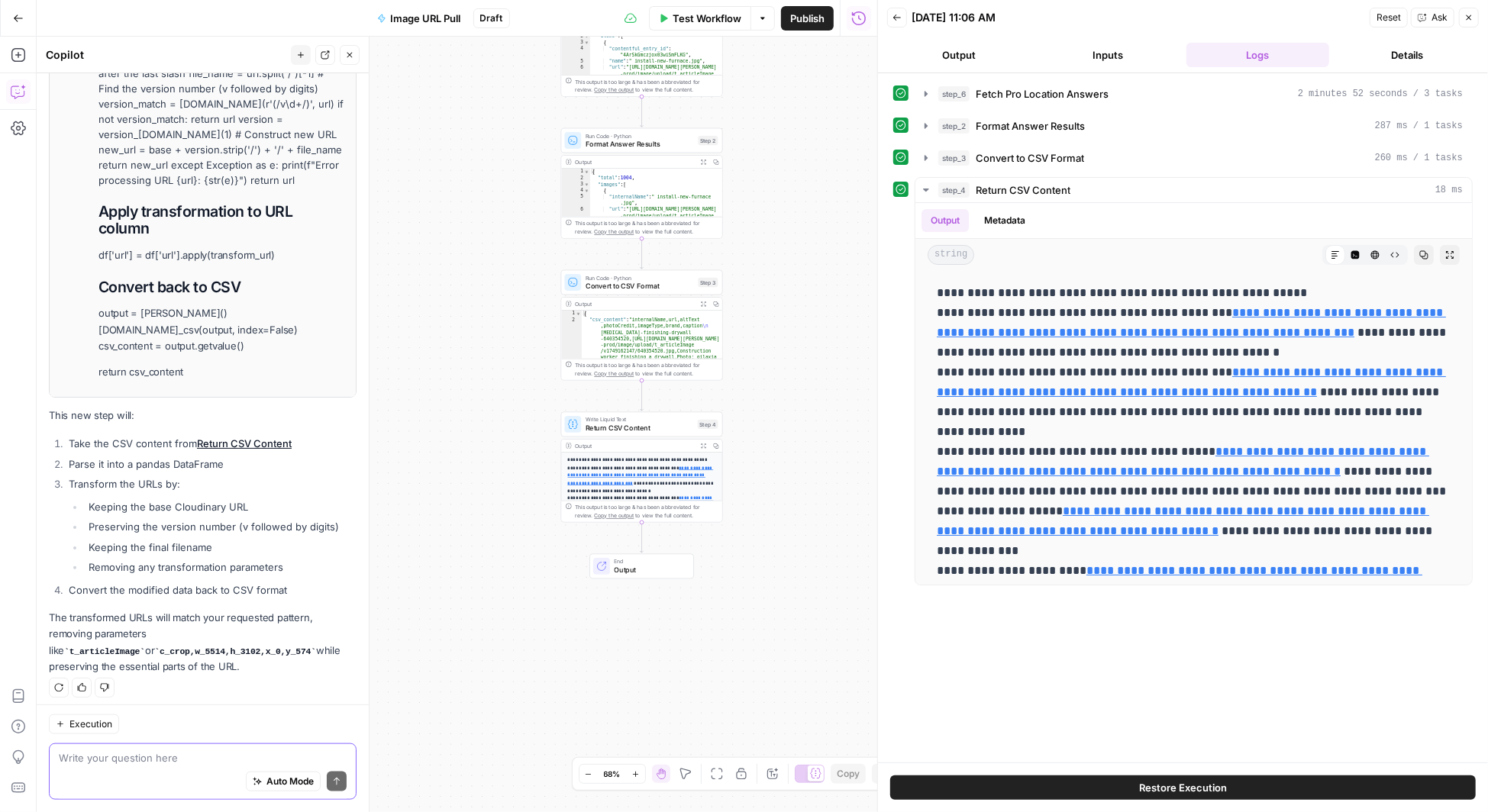
click at [131, 753] on textarea at bounding box center [203, 758] width 288 height 16
type textarea "you keep erroring mabye use step 3 or2 output instead"
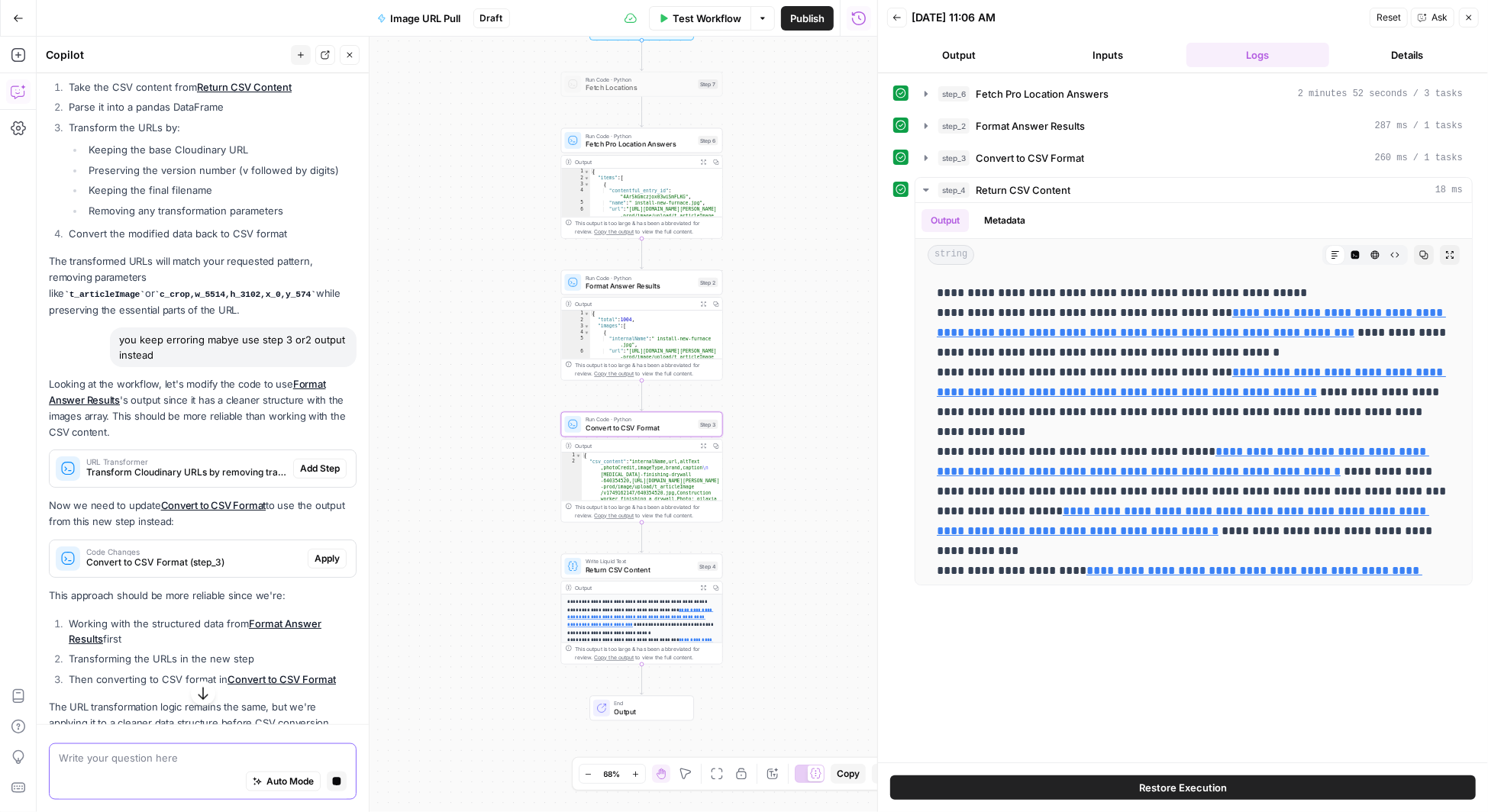
scroll to position [1394, 0]
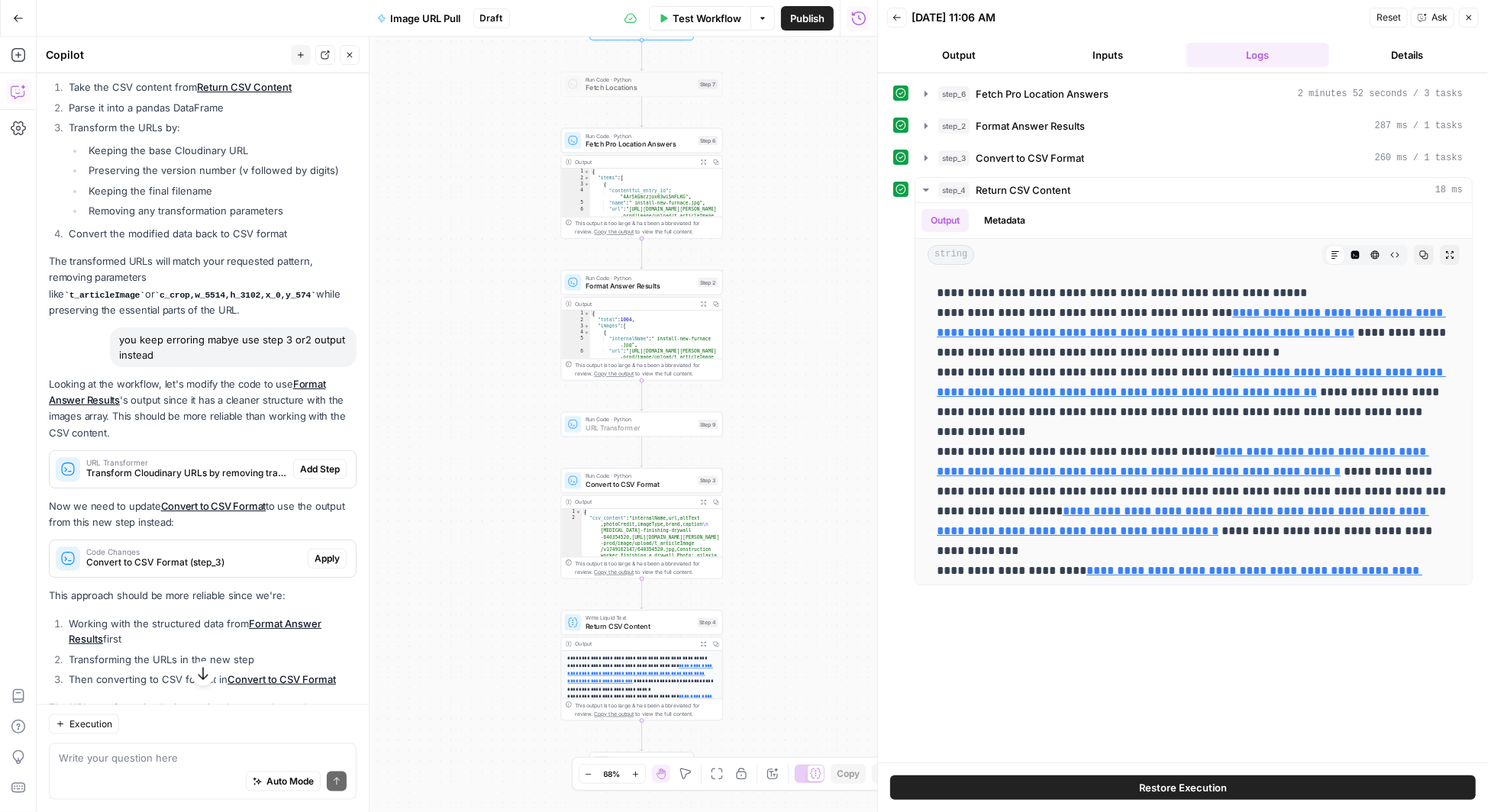
click at [320, 463] on span "Add Step" at bounding box center [319, 469] width 40 height 14
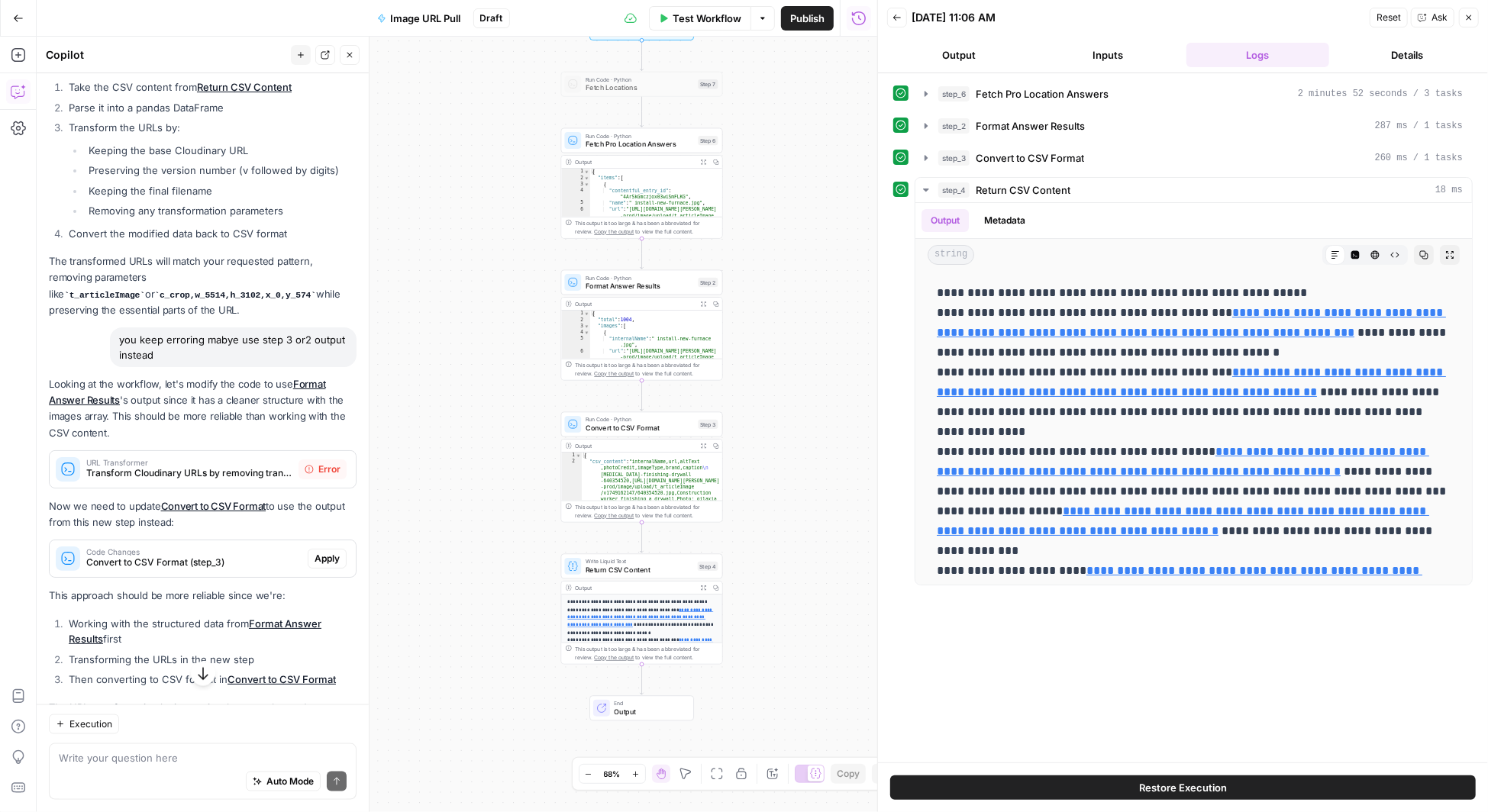
scroll to position [1406, 0]
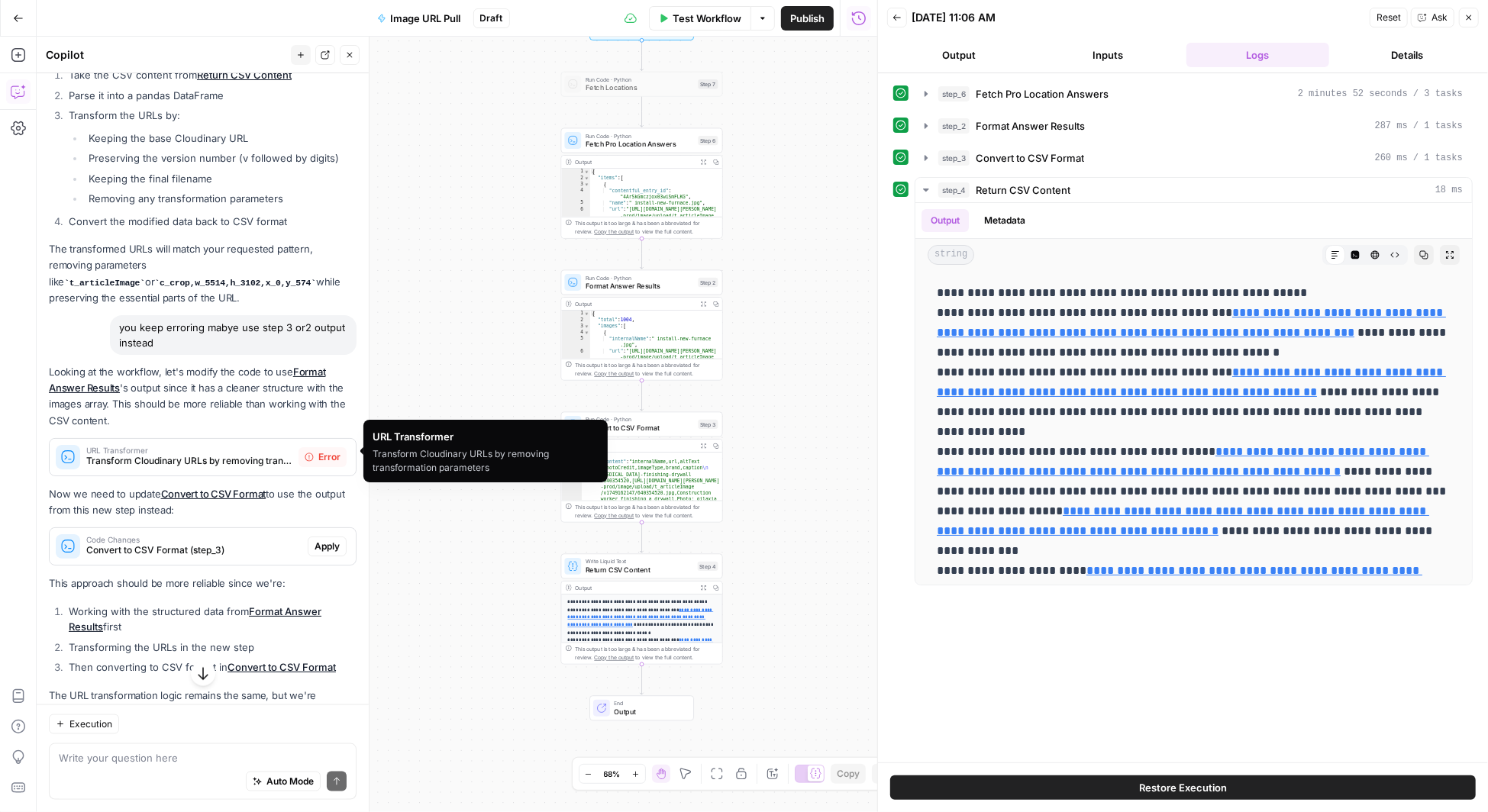
click at [137, 447] on span "URL Transformer" at bounding box center [190, 451] width 207 height 7
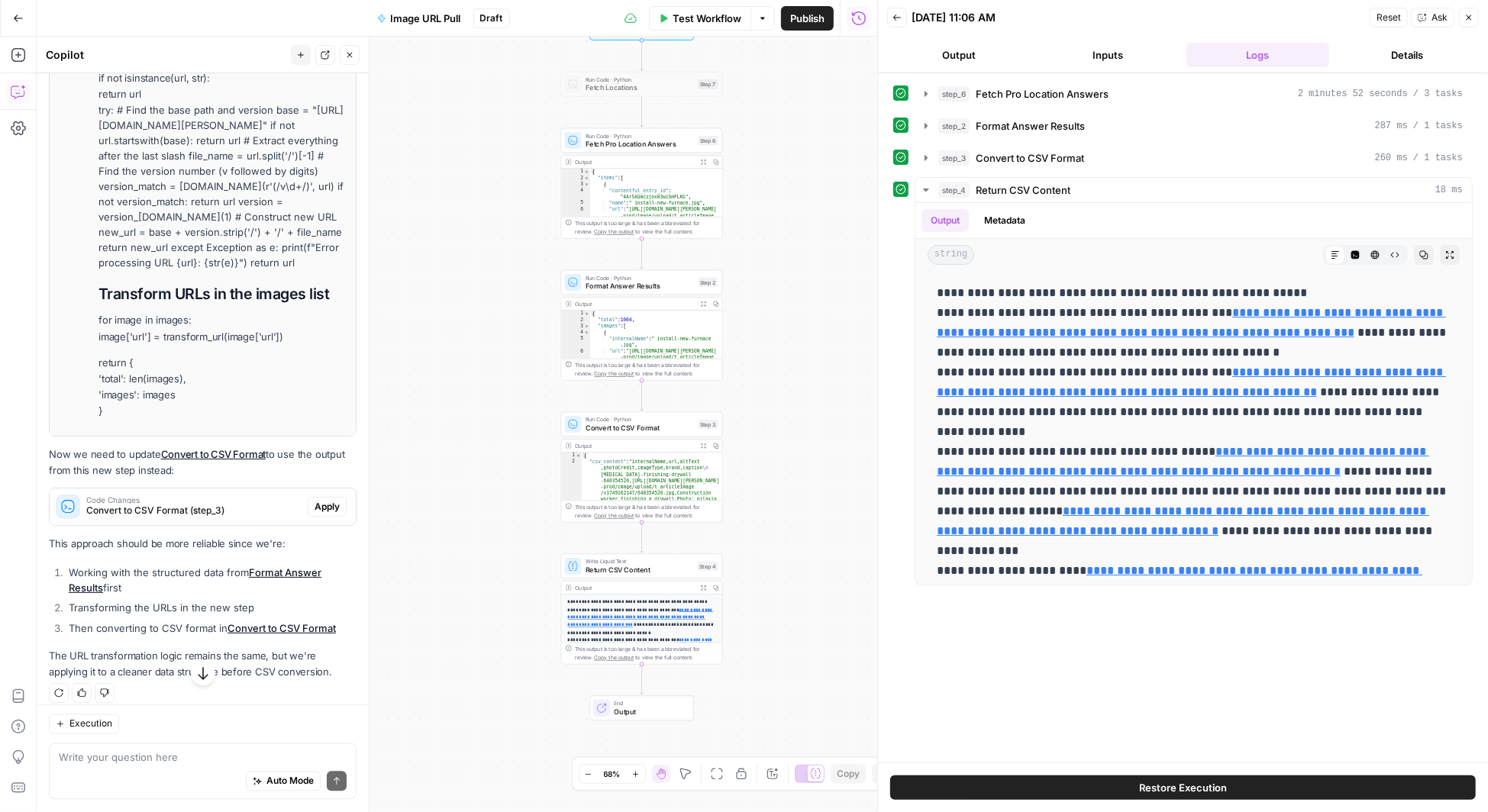
scroll to position [2122, 0]
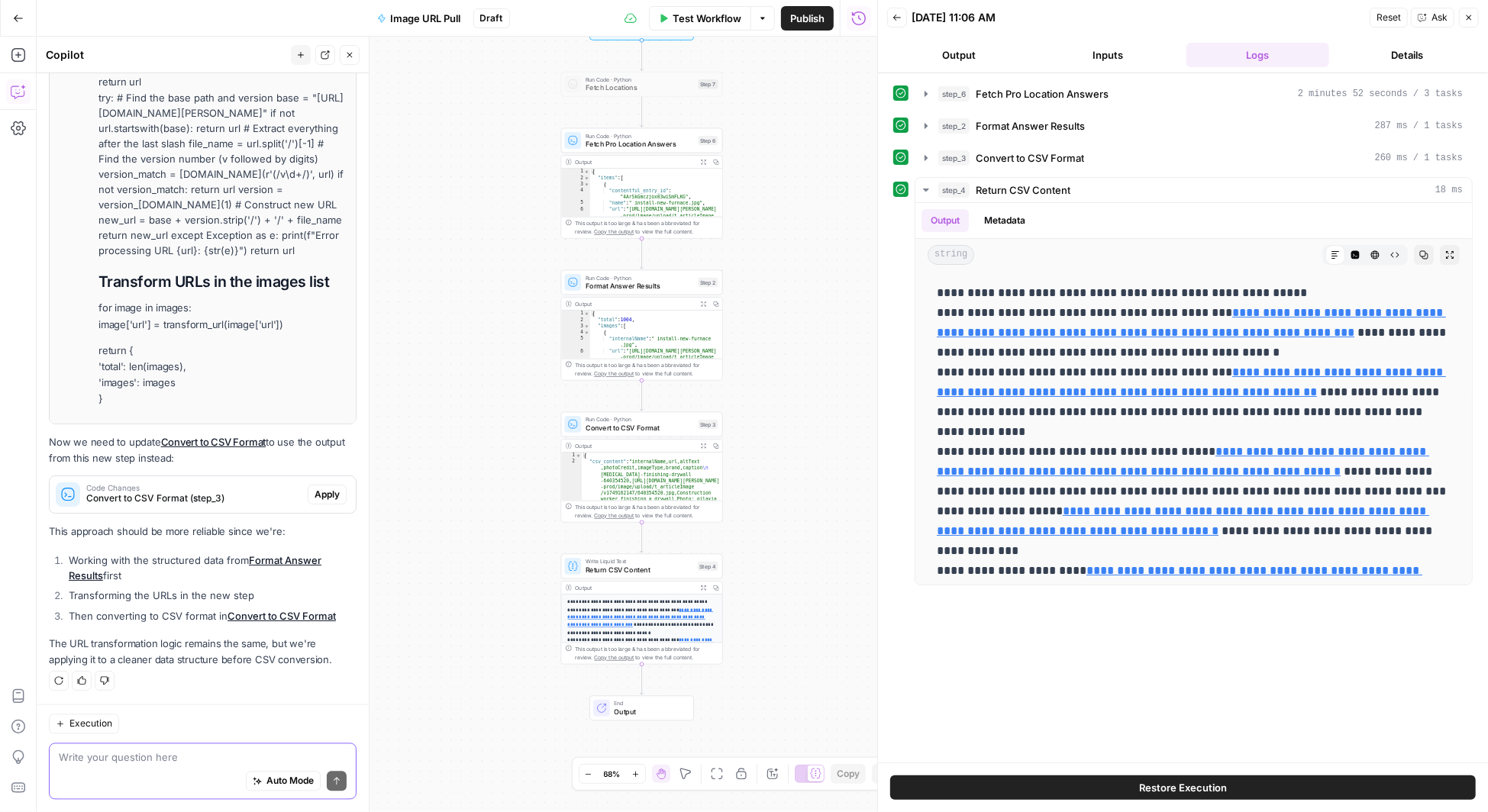
click at [112, 755] on textarea at bounding box center [203, 758] width 288 height 16
type textarea "should the step be a python step instead since it keeps error"
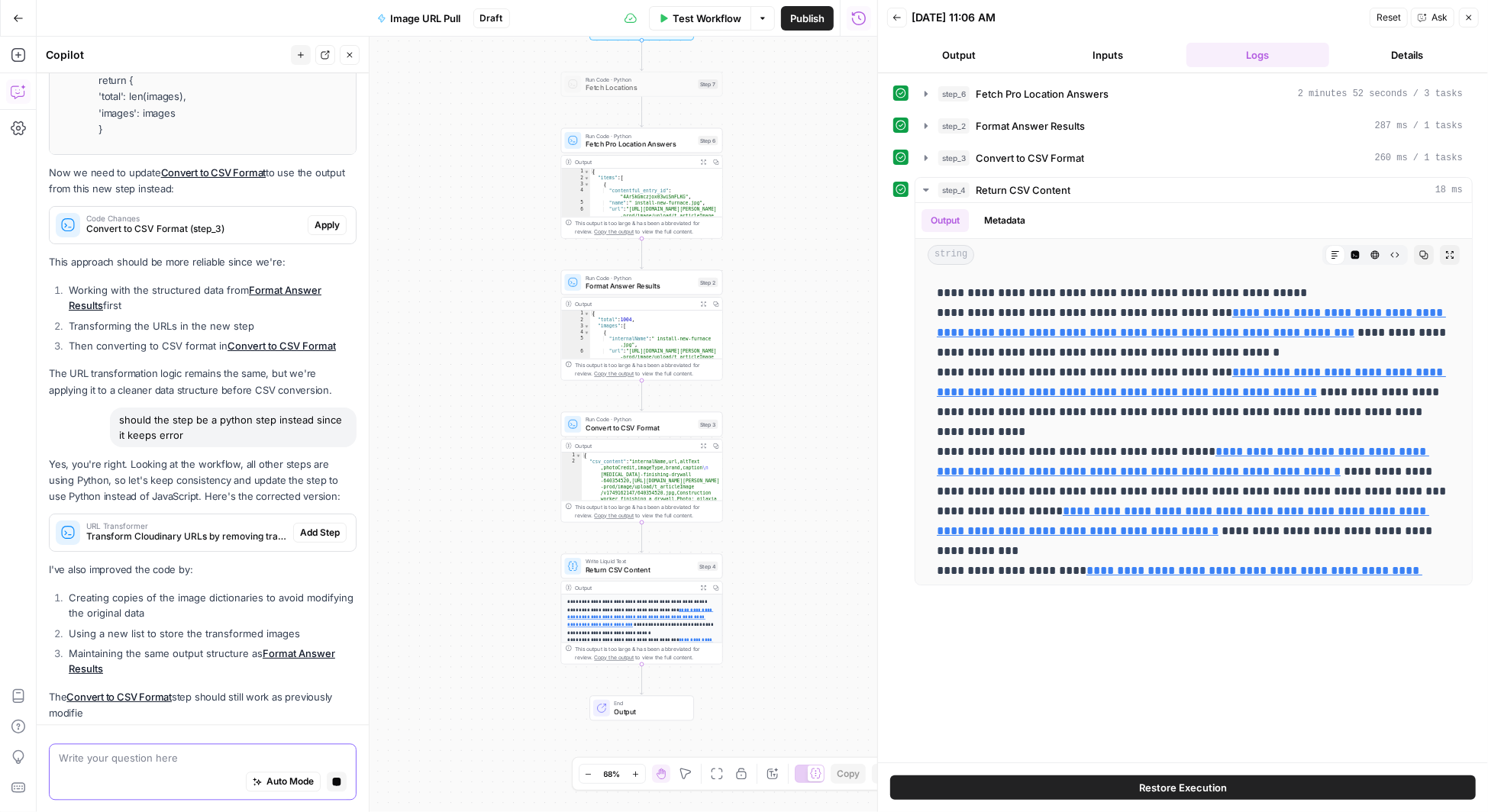
scroll to position [2395, 0]
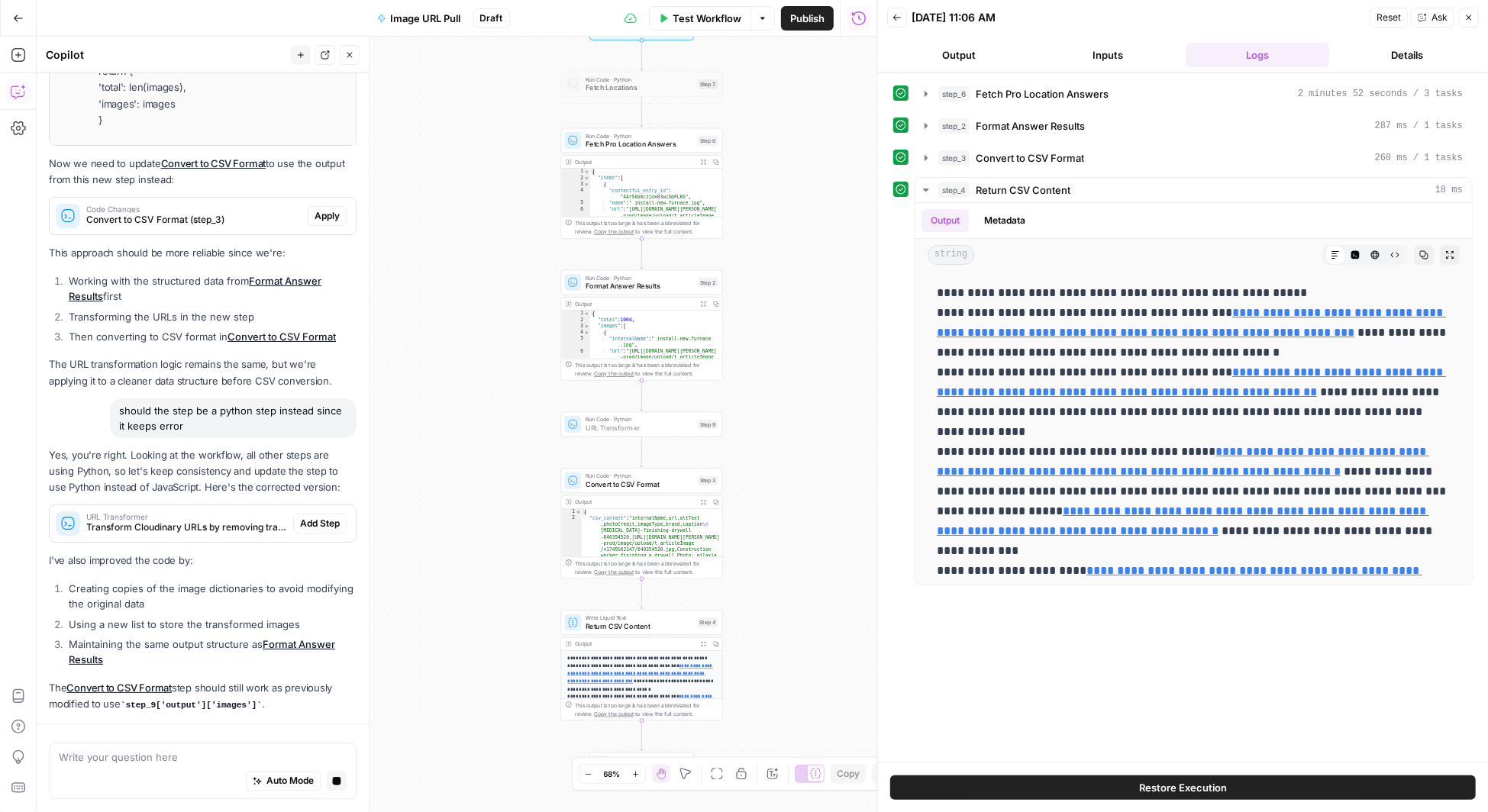
click at [320, 519] on span "Add Step" at bounding box center [319, 524] width 40 height 14
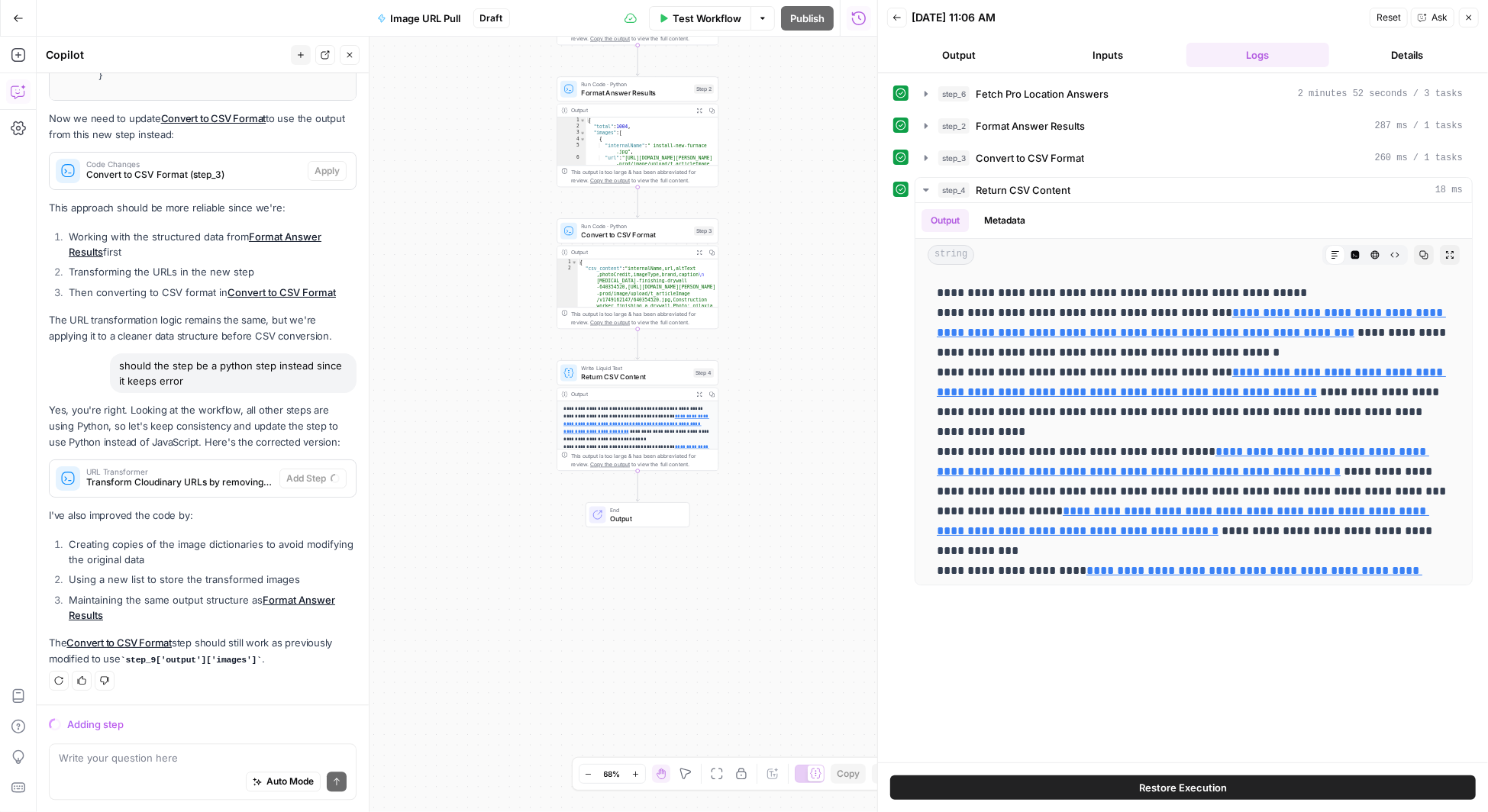
scroll to position [2445, 0]
click at [1468, 743] on icon "close" at bounding box center [1467, 747] width 11 height 12
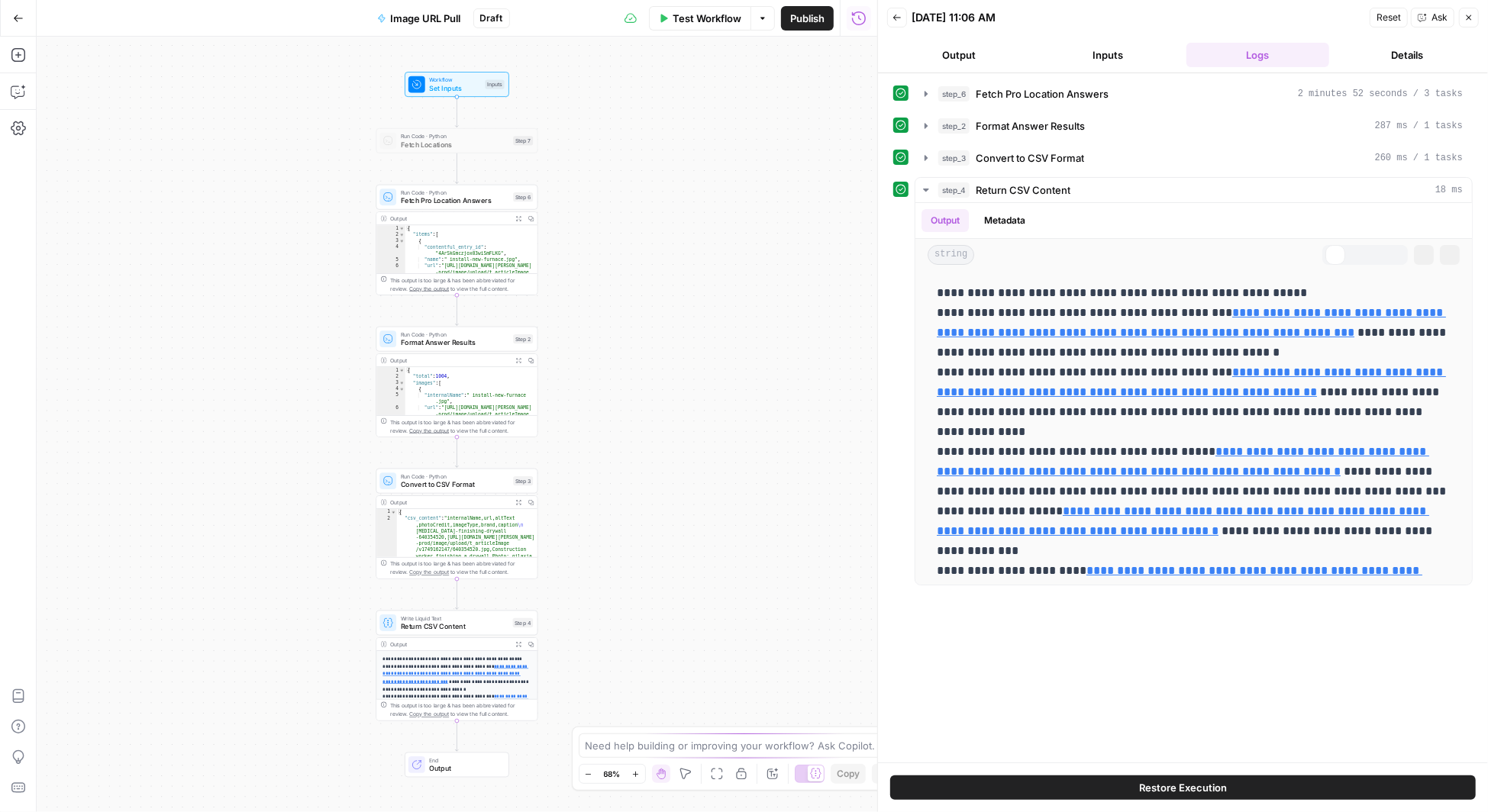
click at [20, 94] on icon "button" at bounding box center [18, 91] width 16 height 16
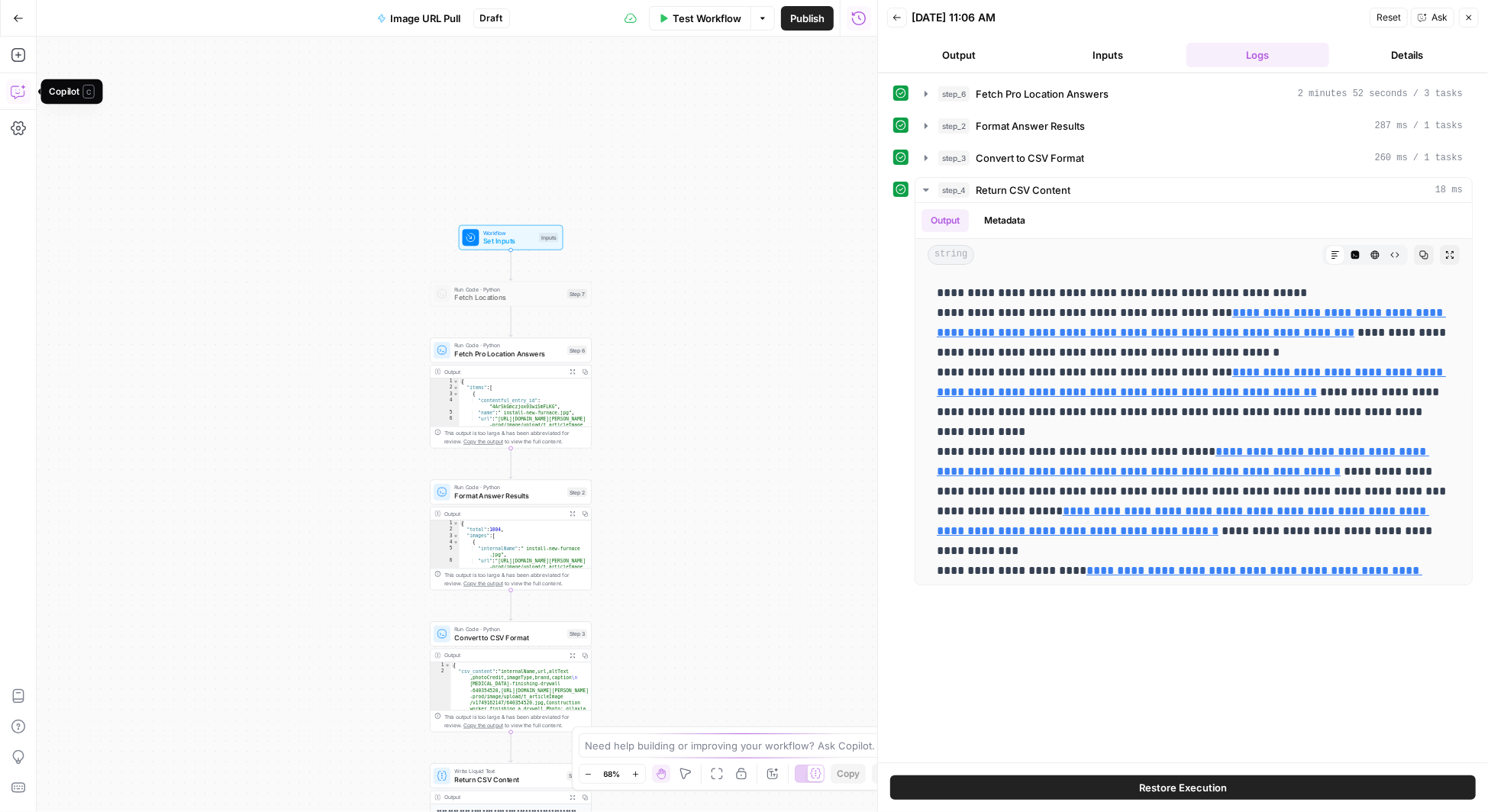
click at [20, 88] on icon "button" at bounding box center [18, 91] width 16 height 16
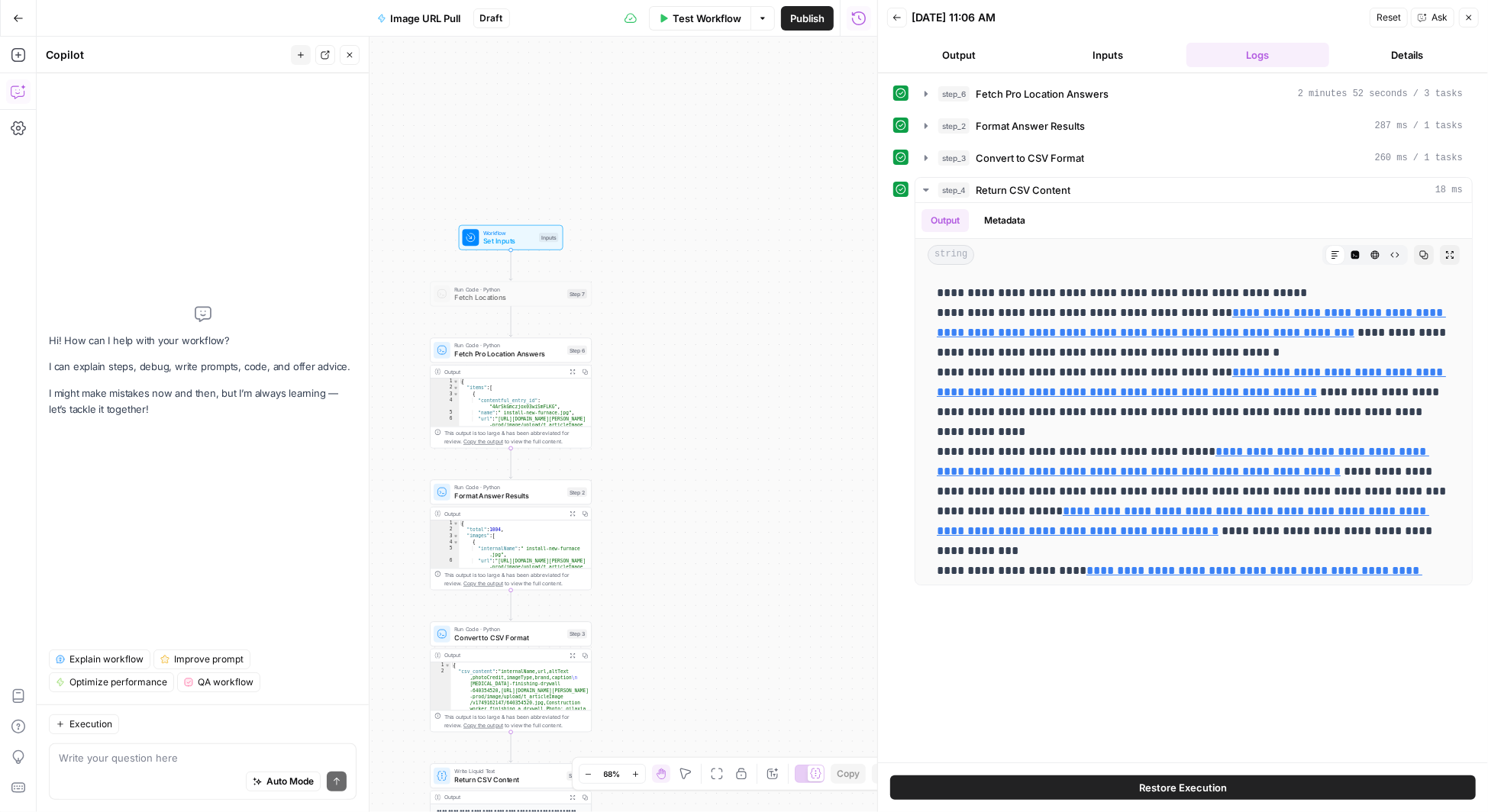
click at [96, 754] on textarea at bounding box center [203, 758] width 288 height 16
click at [922, 123] on icon "button" at bounding box center [926, 125] width 12 height 12
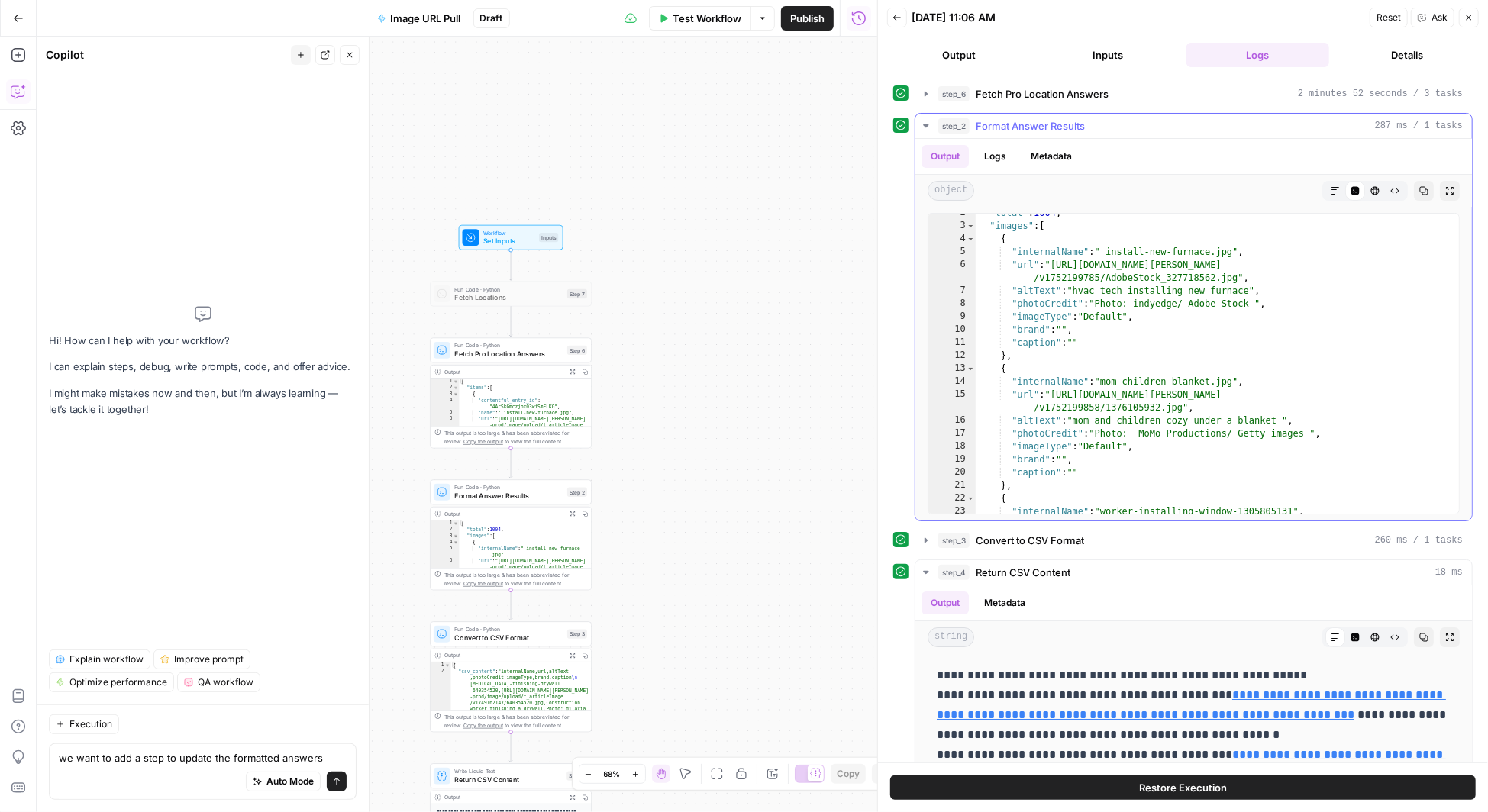
scroll to position [5, 0]
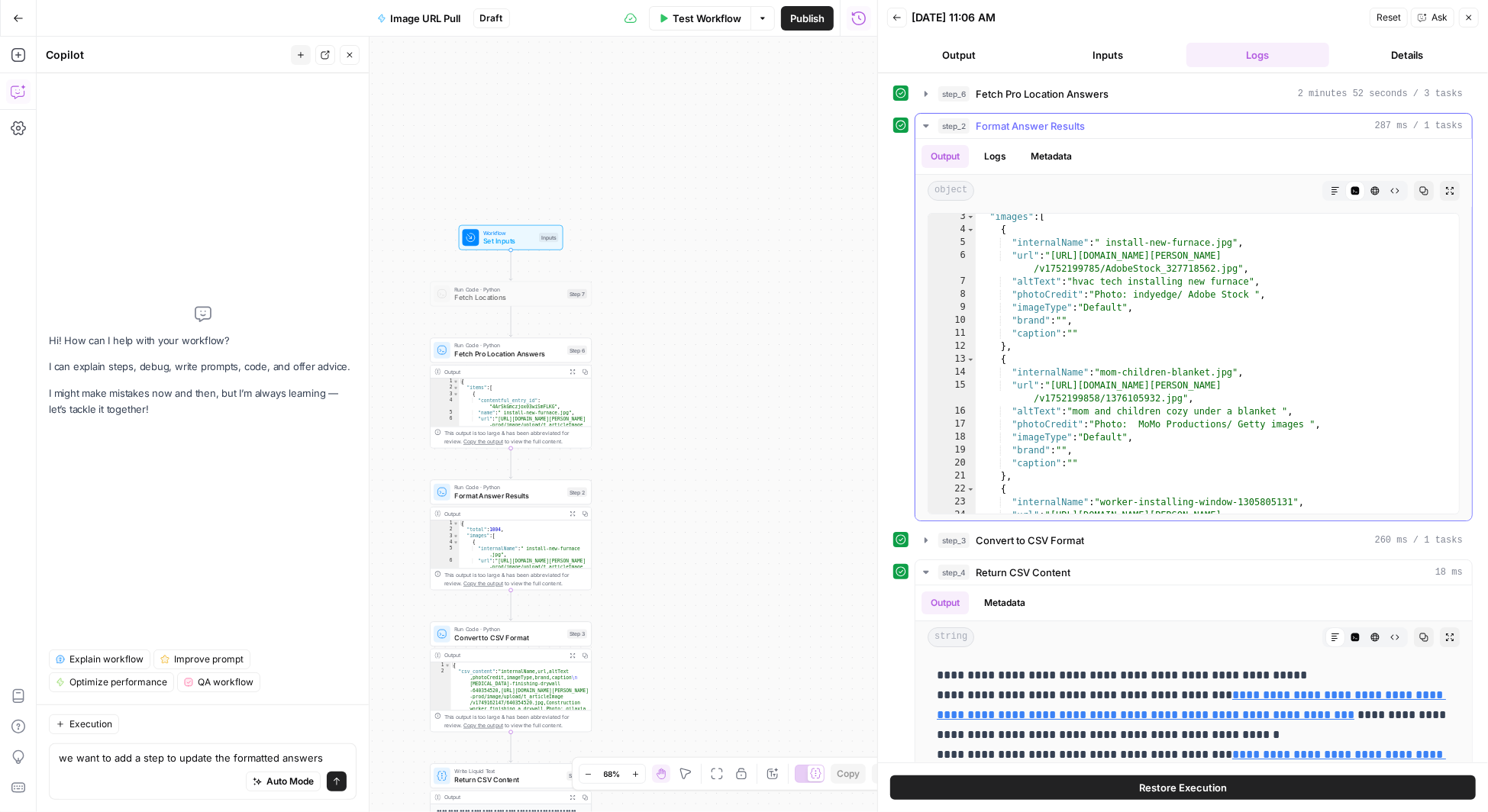
click at [928, 122] on icon "button" at bounding box center [926, 125] width 12 height 12
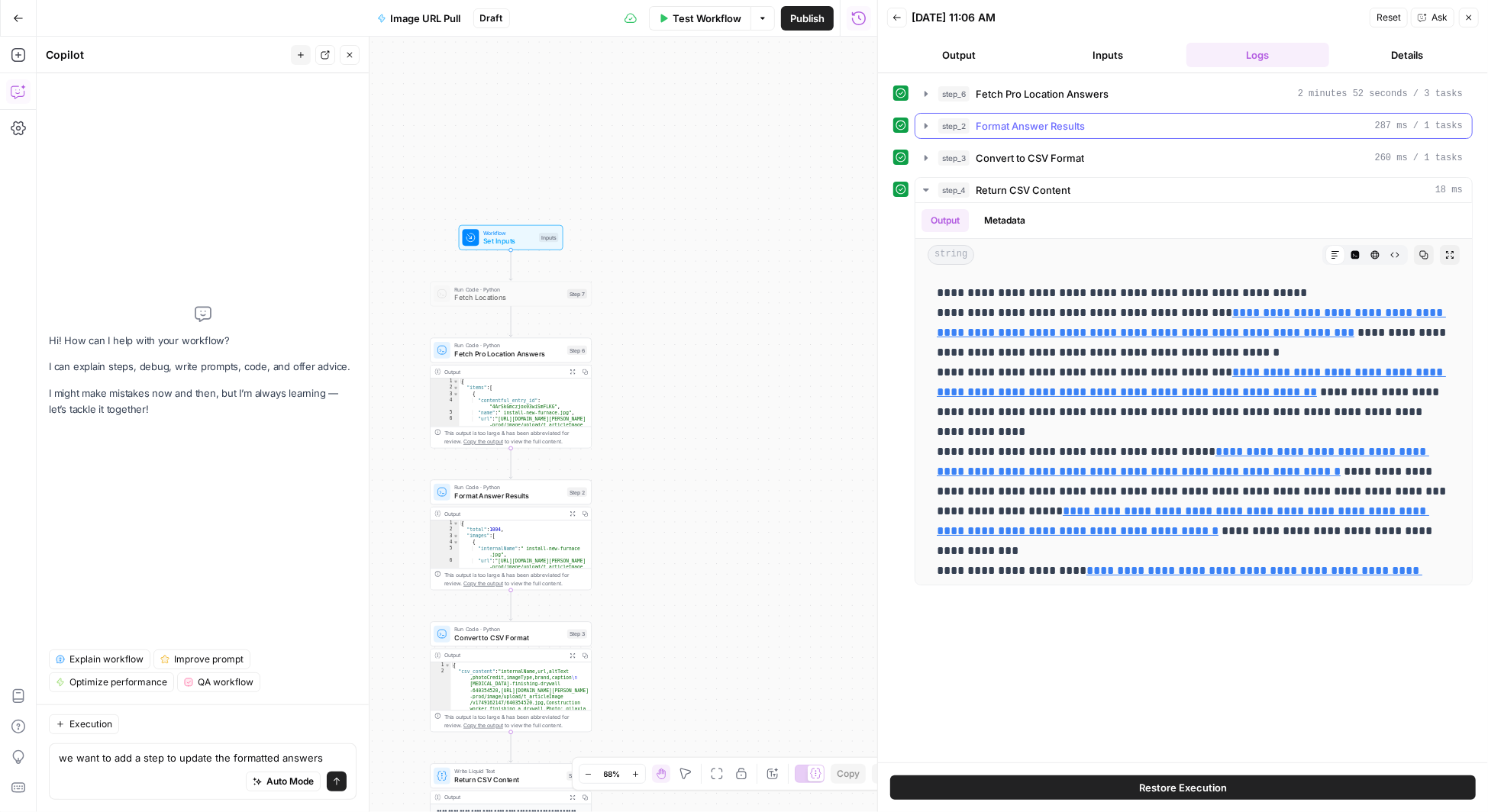
click at [928, 122] on icon "button" at bounding box center [926, 125] width 12 height 12
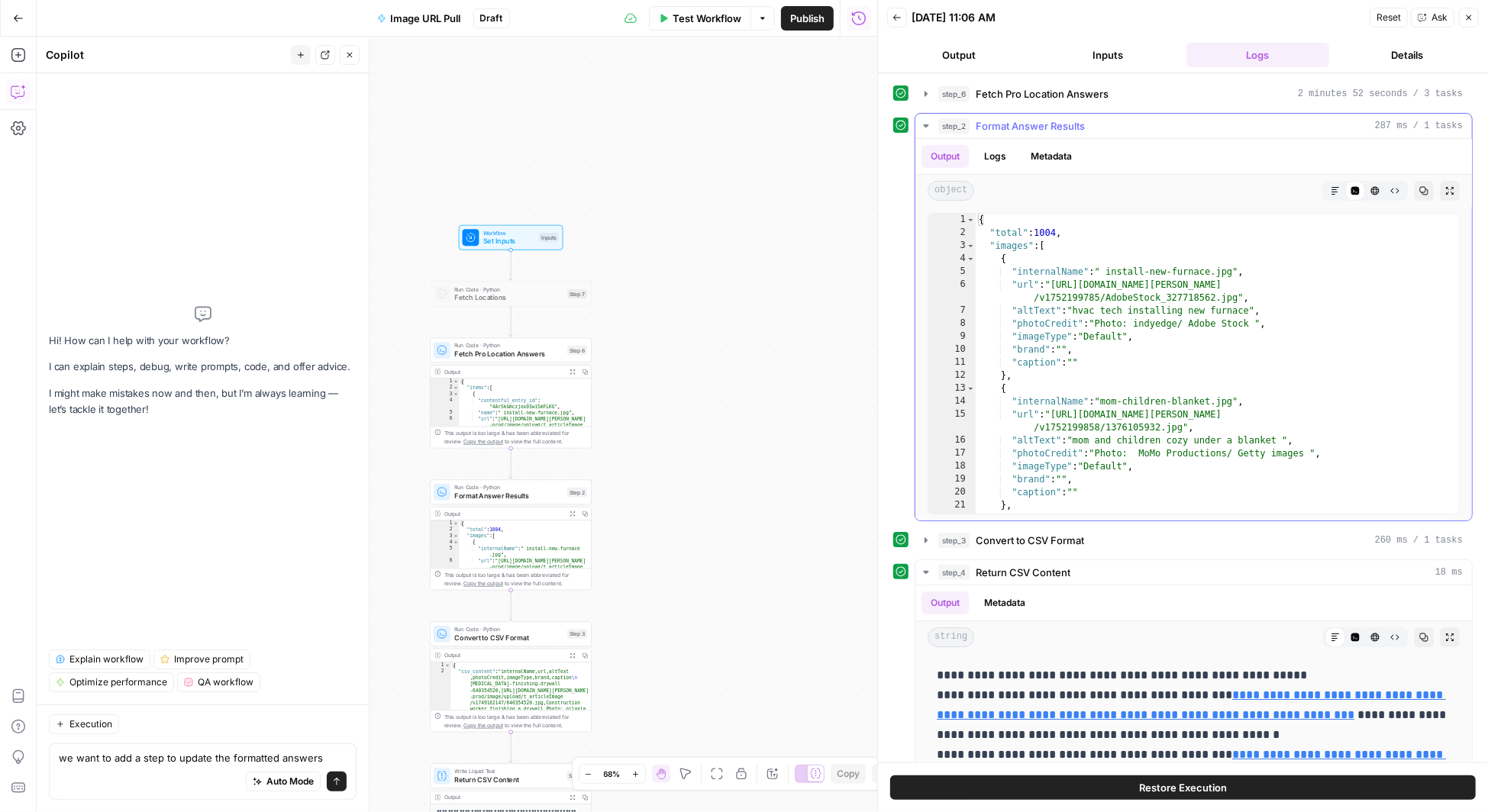
click at [928, 122] on icon "button" at bounding box center [926, 125] width 12 height 12
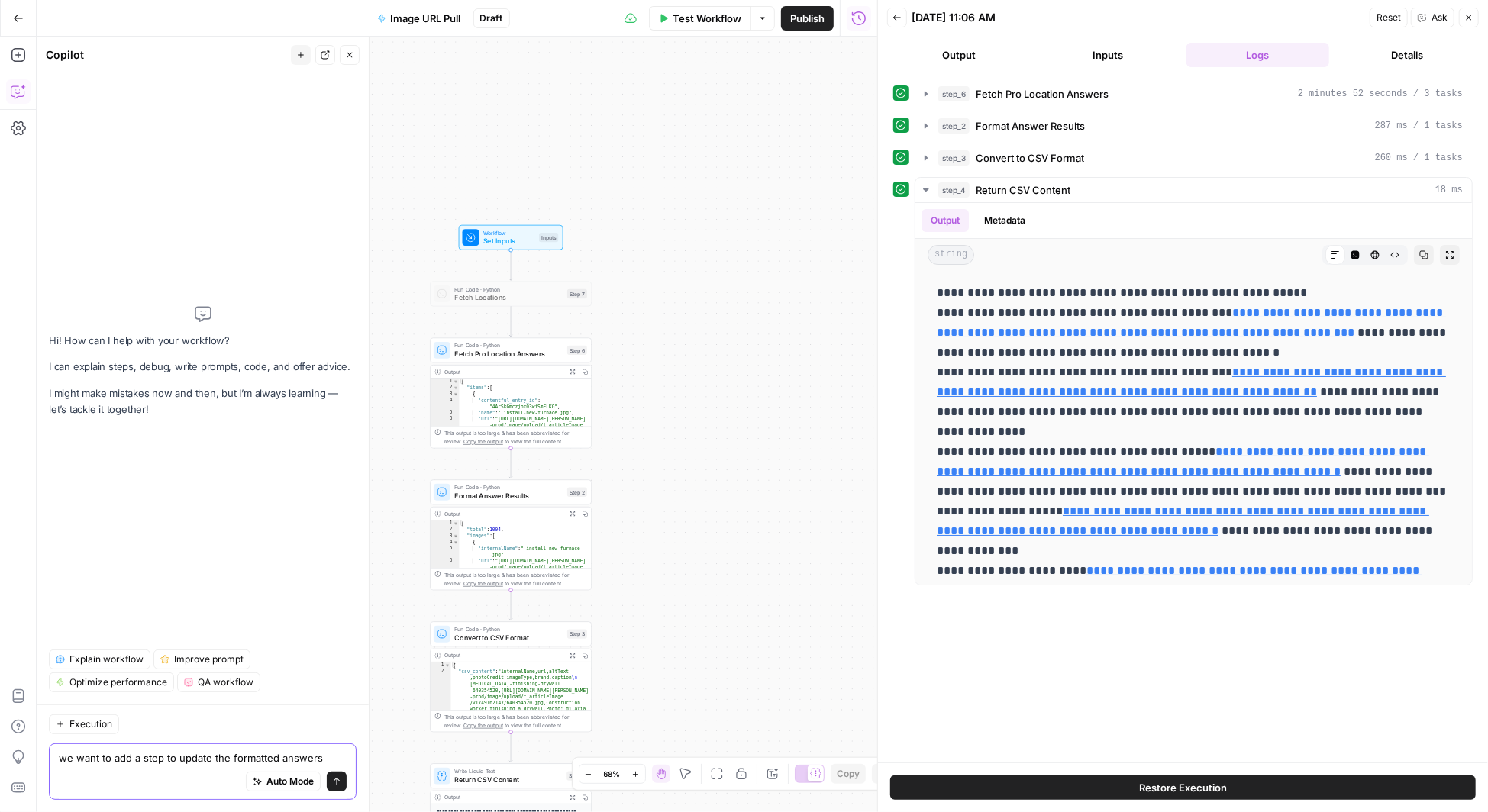
click at [325, 753] on textarea "we want to add a step to update the formatted answers" at bounding box center [203, 758] width 288 height 16
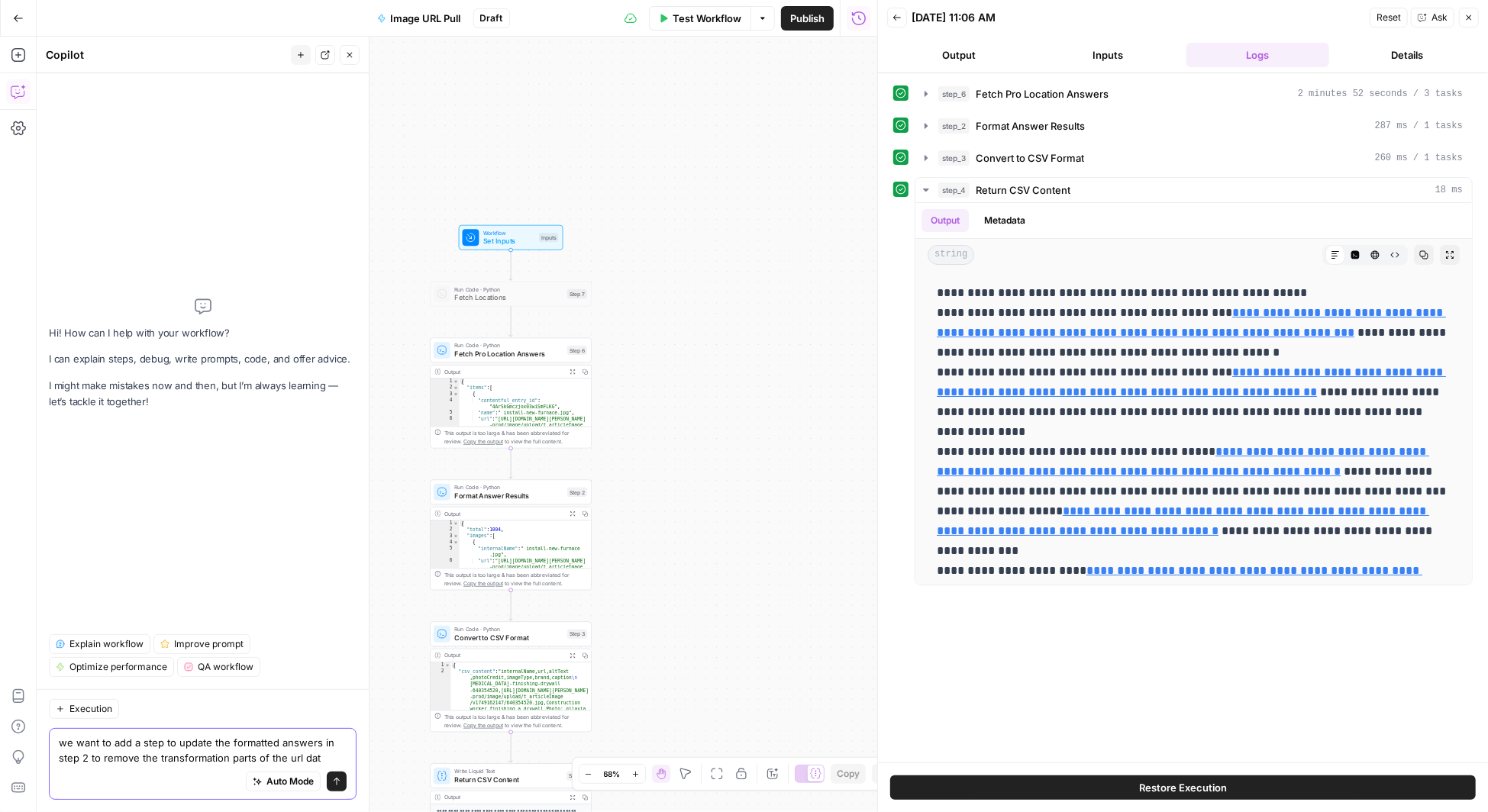
type textarea "we want to add a step to update the formatted answers in step 2 to remove the t…"
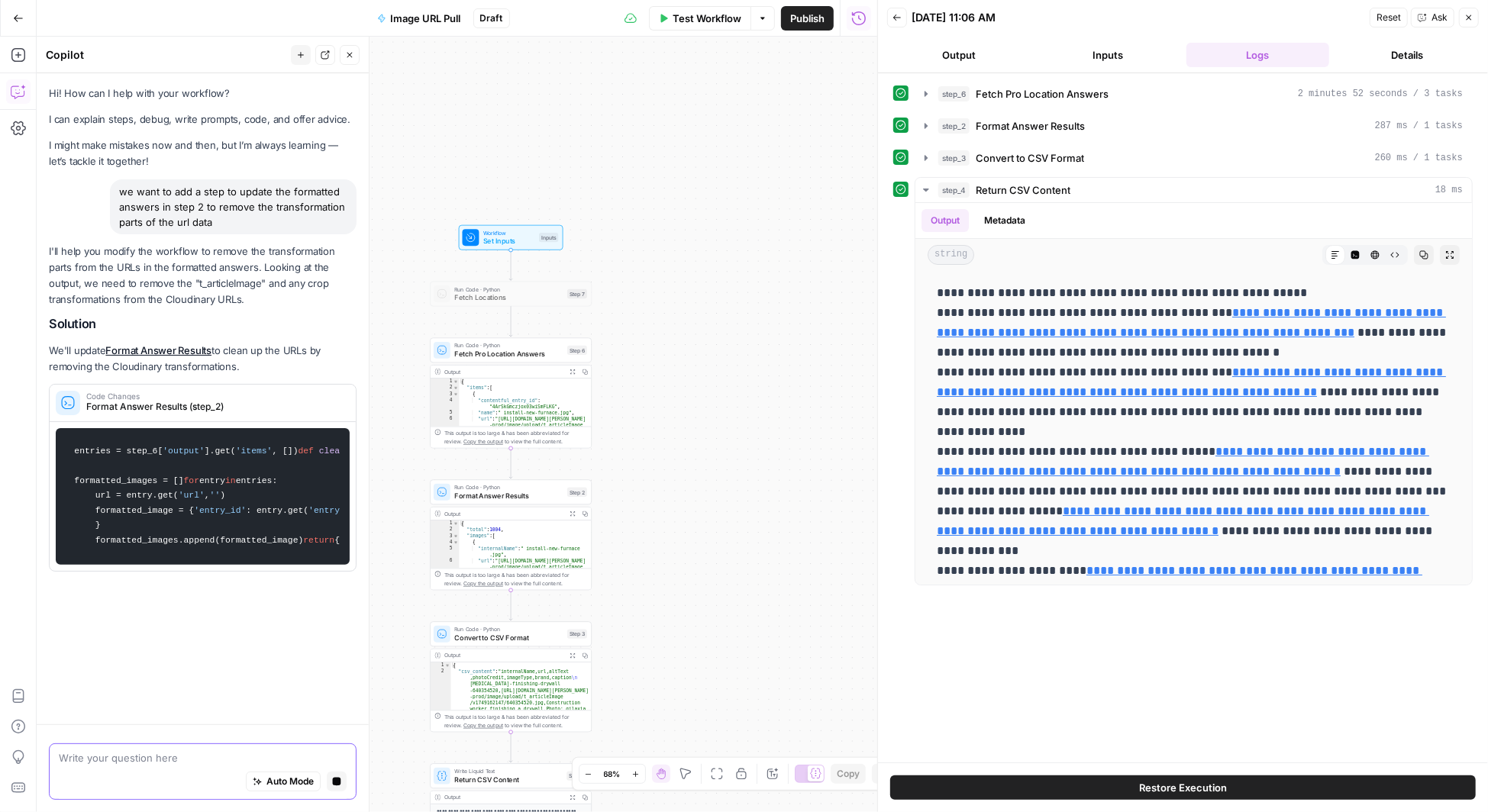
scroll to position [0, 0]
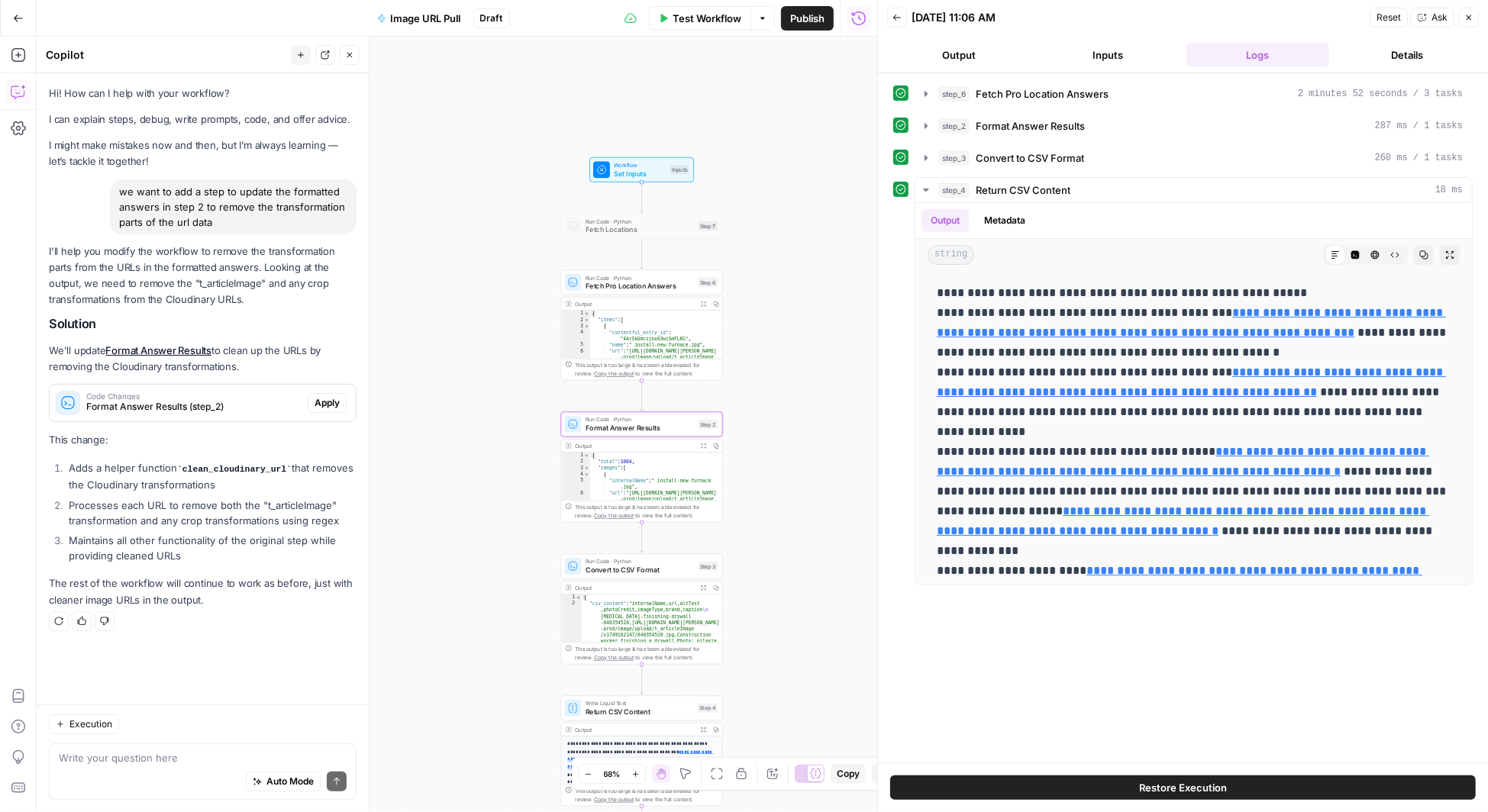
click at [328, 400] on span "Apply" at bounding box center [326, 403] width 25 height 14
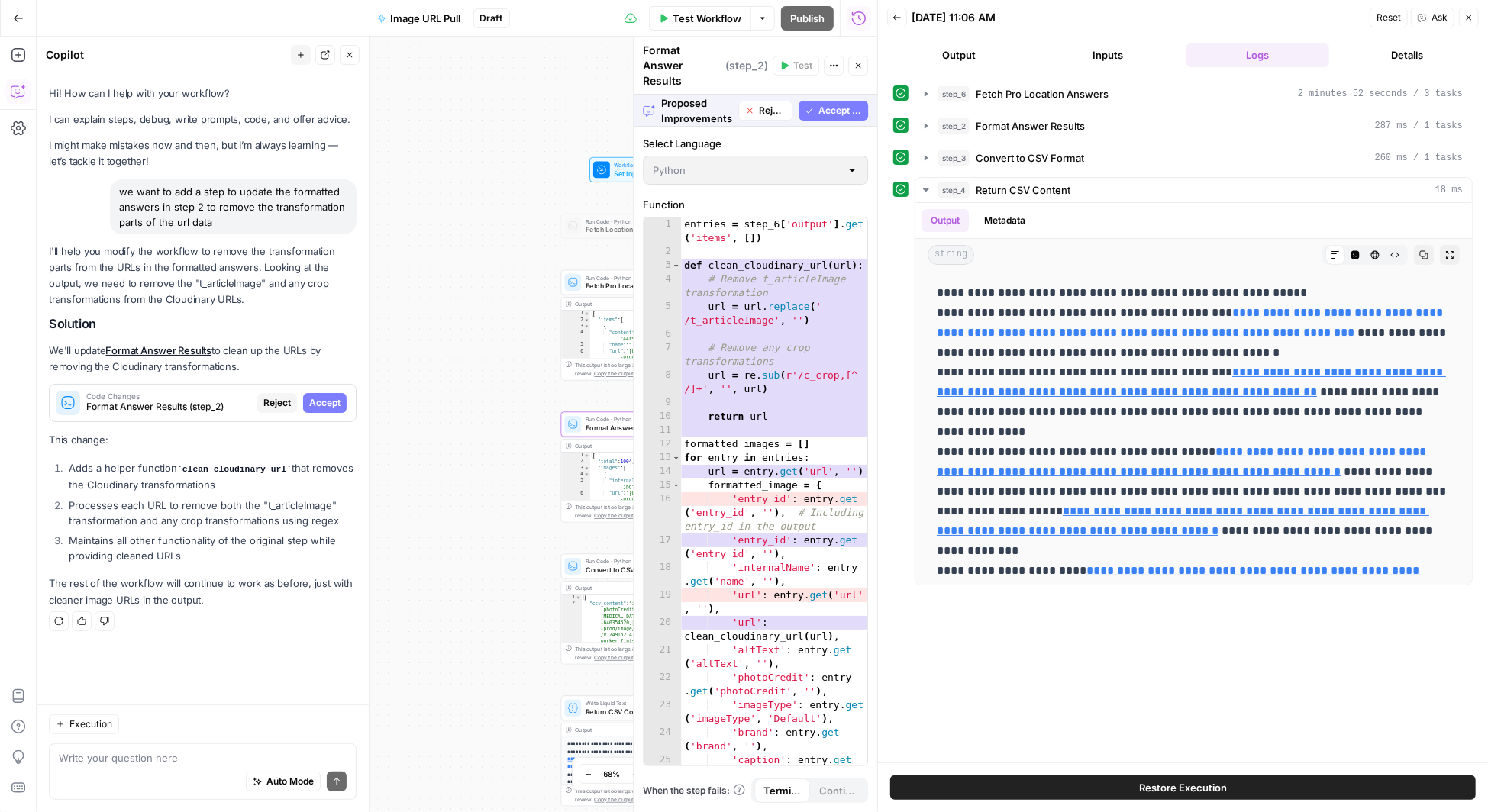
click at [328, 400] on span "Accept" at bounding box center [325, 403] width 31 height 14
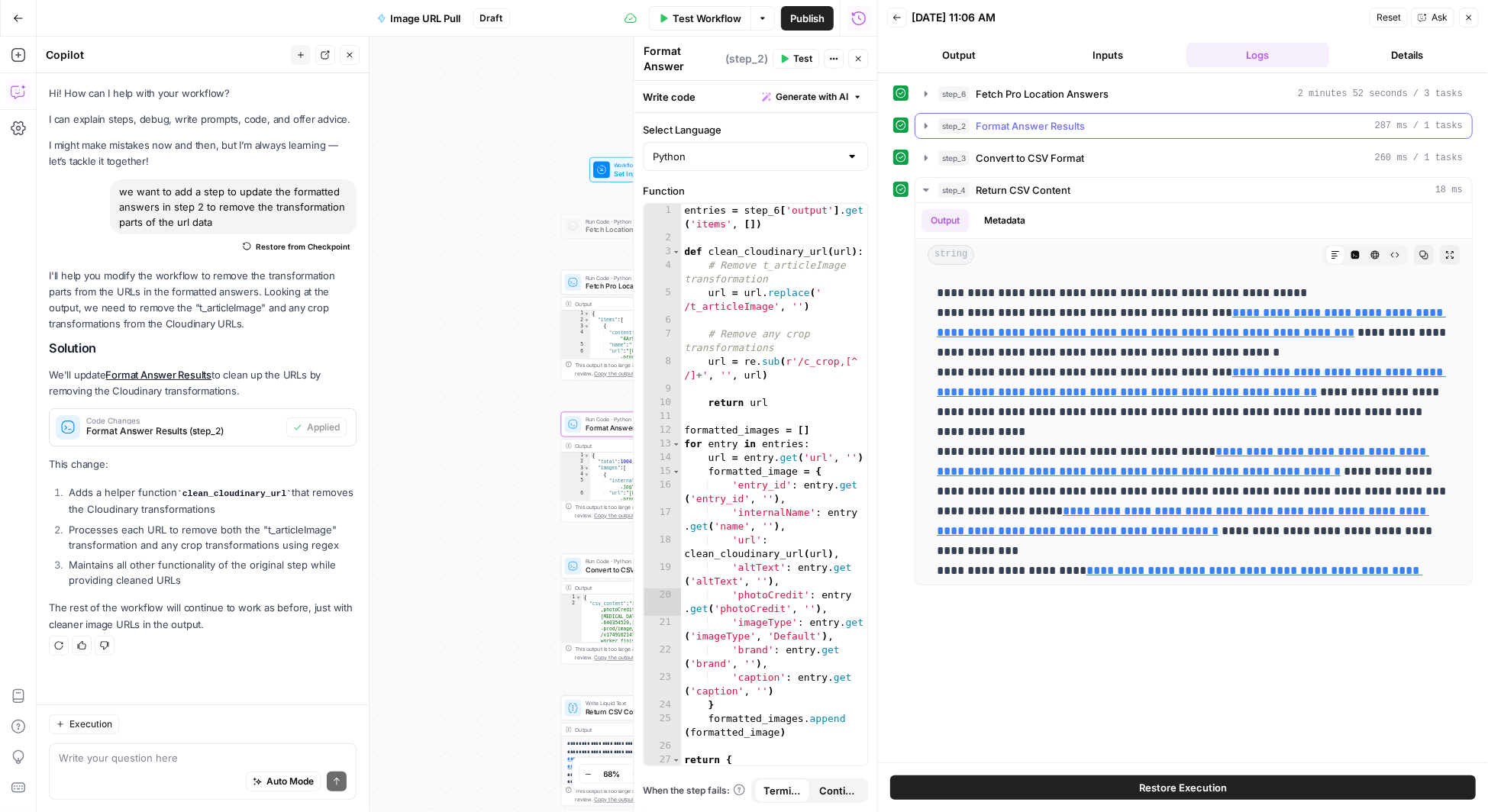
click at [927, 122] on icon "button" at bounding box center [926, 125] width 12 height 12
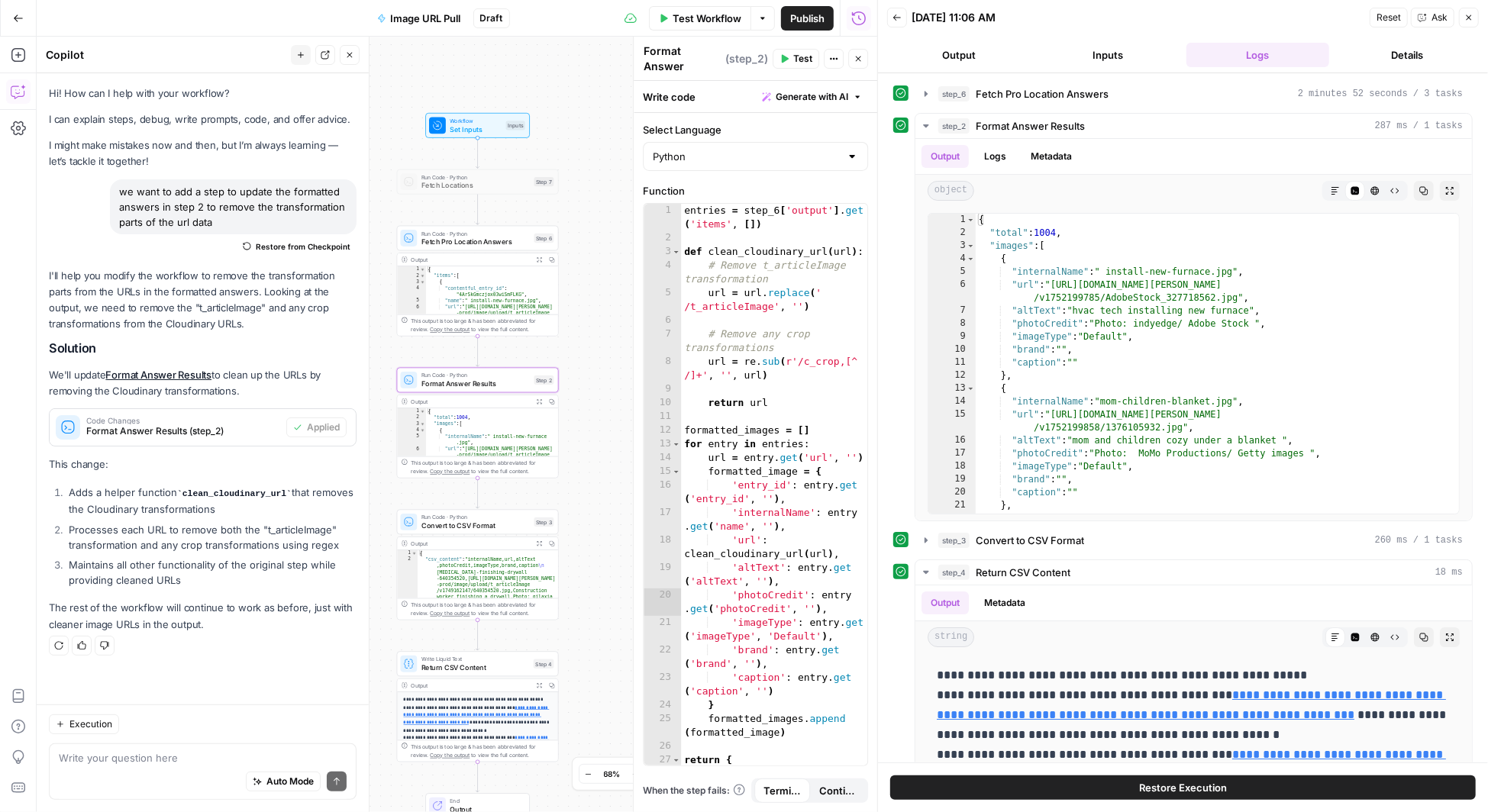
drag, startPoint x: 540, startPoint y: 227, endPoint x: 375, endPoint y: 182, distance: 171.0
click at [375, 182] on body "Angi New Home Browse Your Data Usage Settings Recent Grids HomeAdvisor - Cost G…" at bounding box center [744, 406] width 1488 height 812
click at [530, 357] on icon "button" at bounding box center [529, 360] width 8 height 8
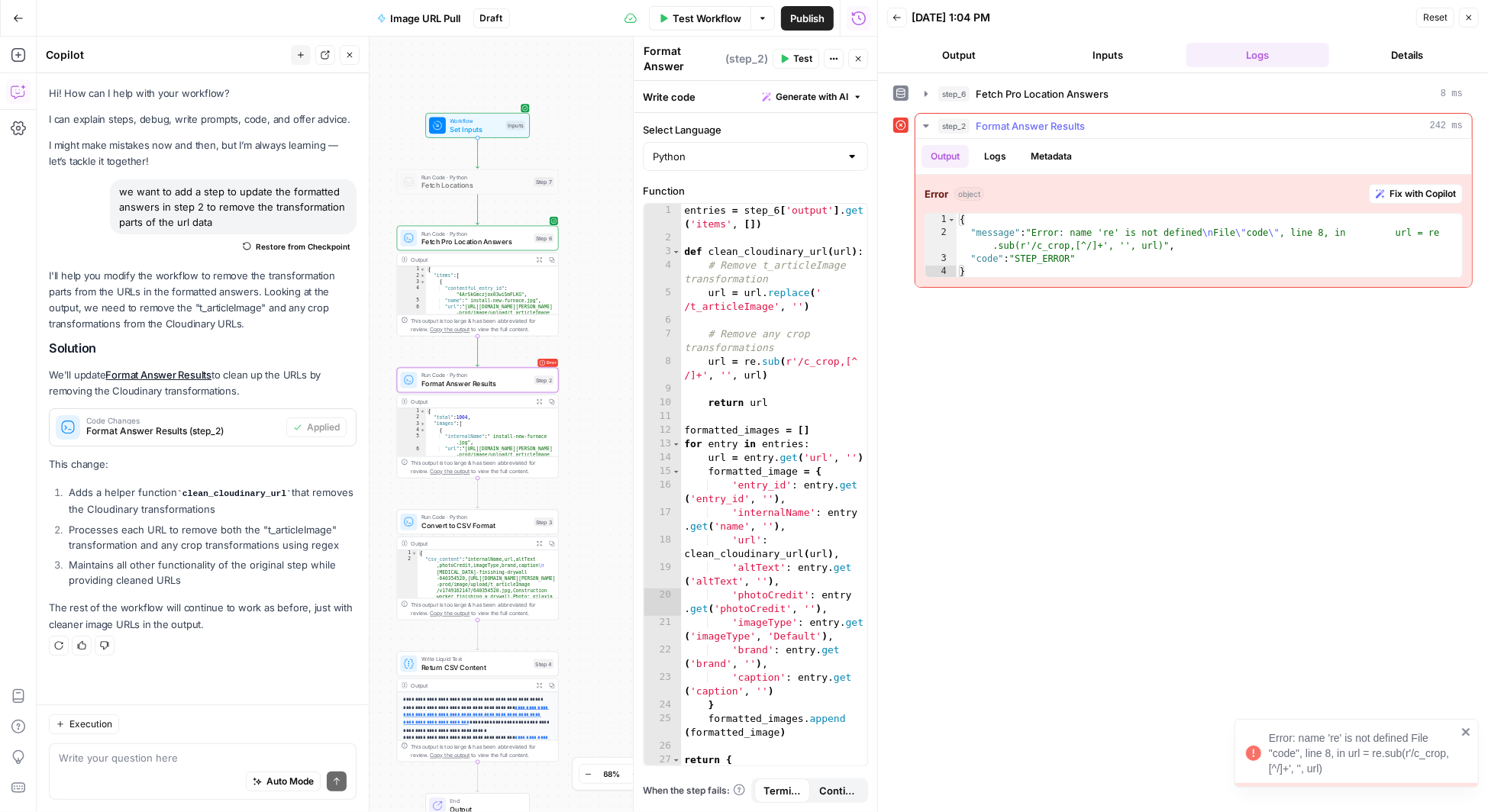
click at [1415, 189] on span "Fix with Copilot" at bounding box center [1423, 194] width 66 height 14
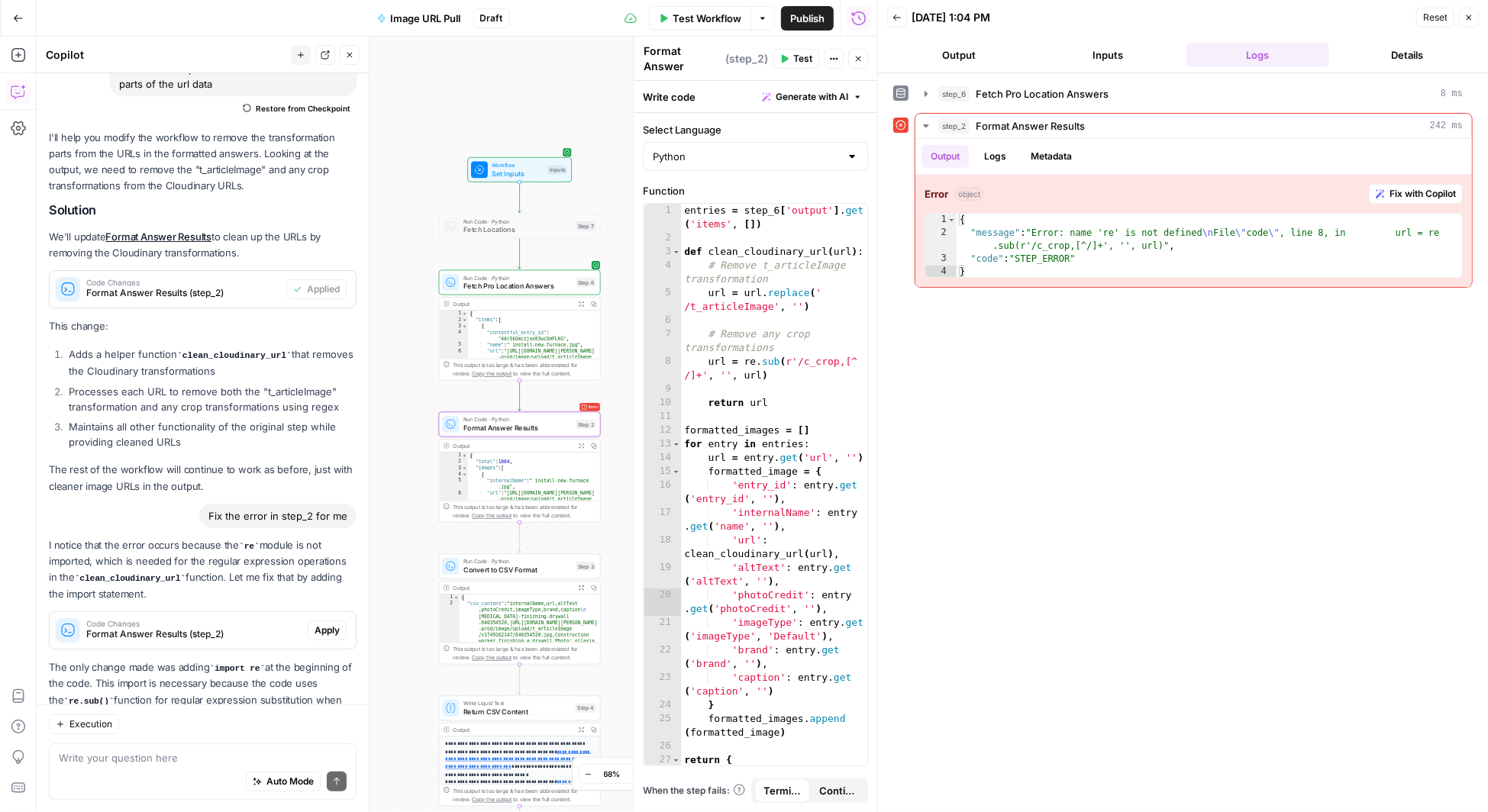
scroll to position [206, 0]
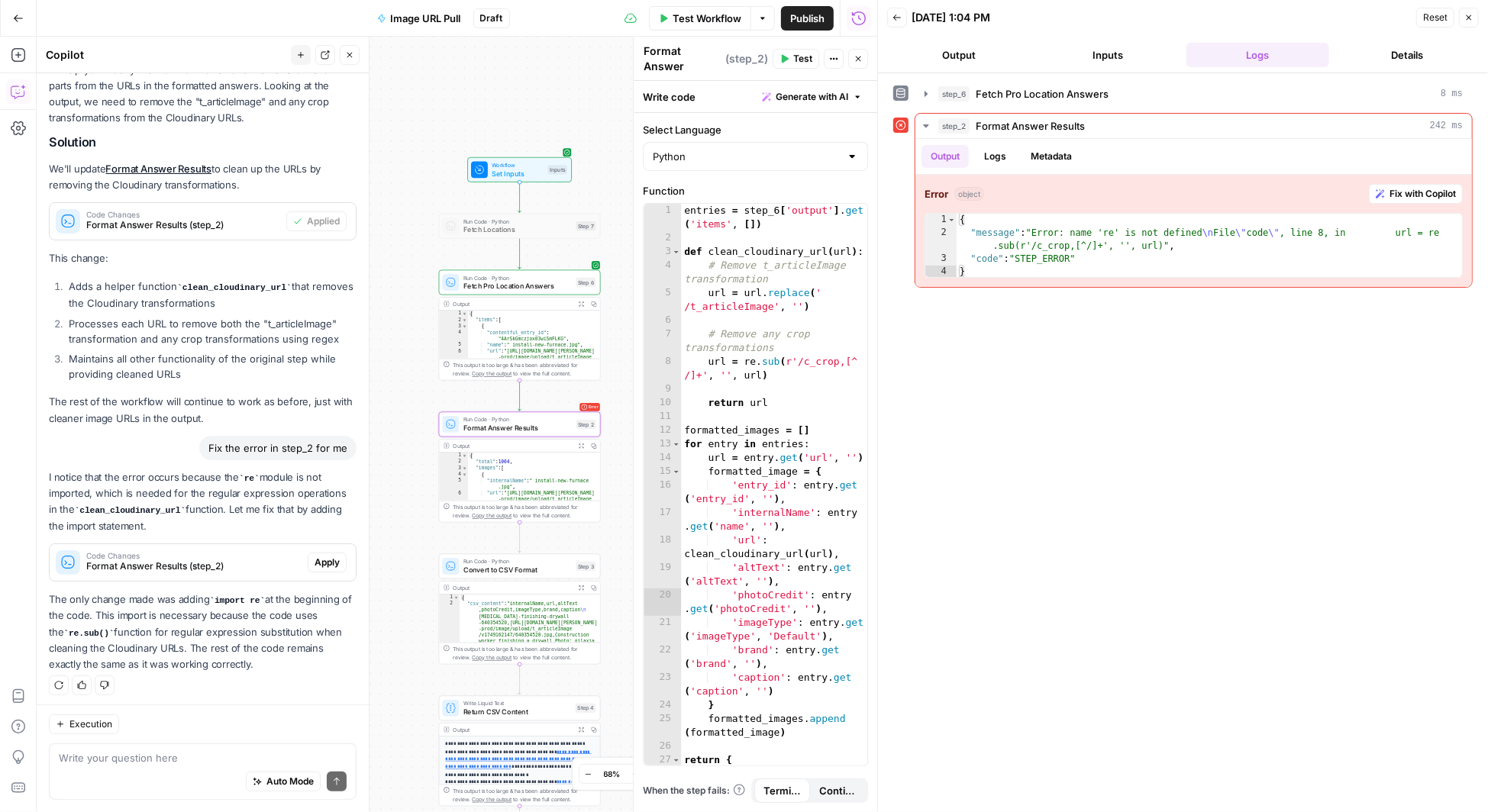
click at [327, 559] on span "Apply" at bounding box center [326, 562] width 25 height 14
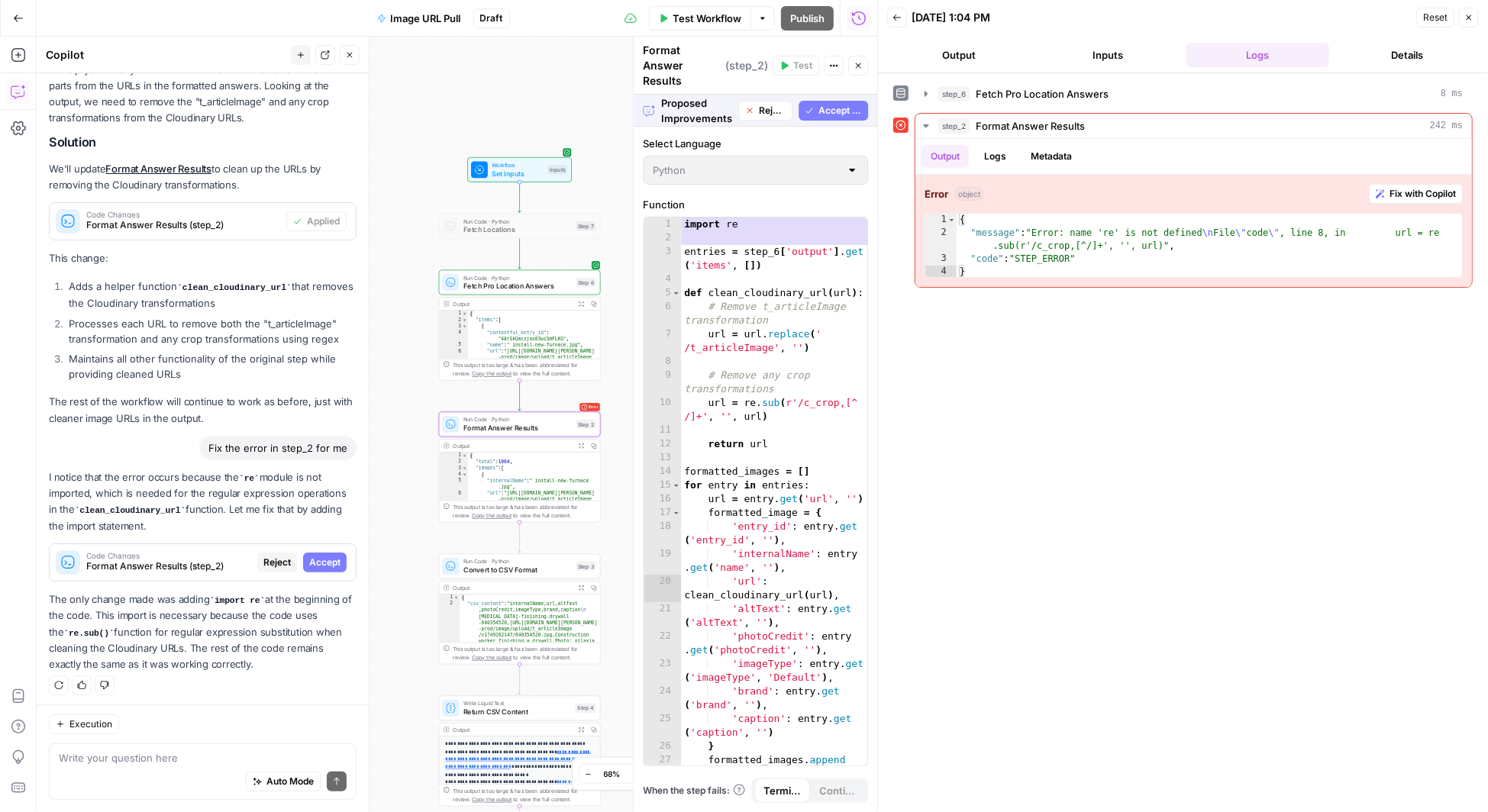
click at [327, 559] on span "Accept" at bounding box center [325, 562] width 31 height 14
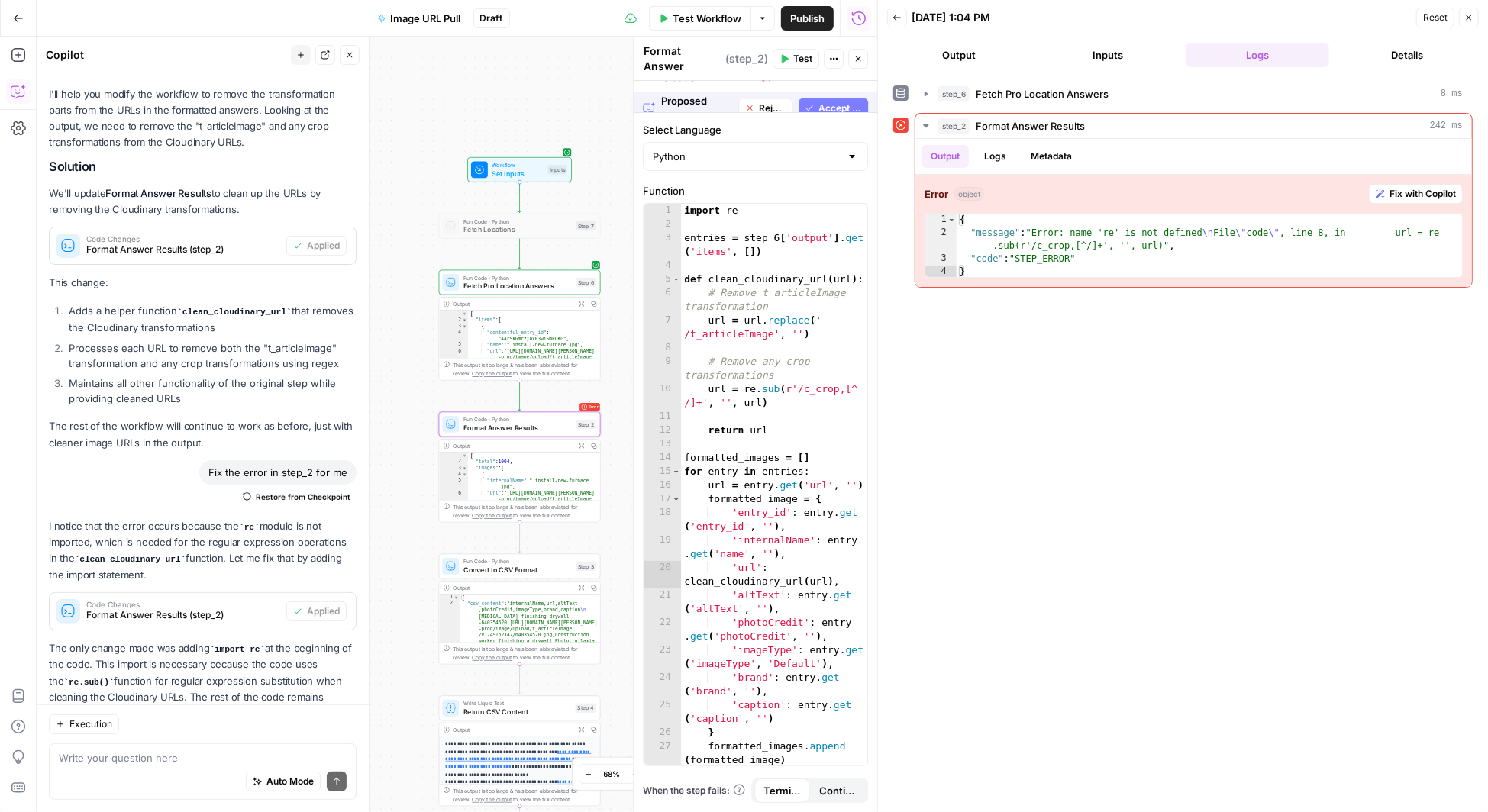
scroll to position [230, 0]
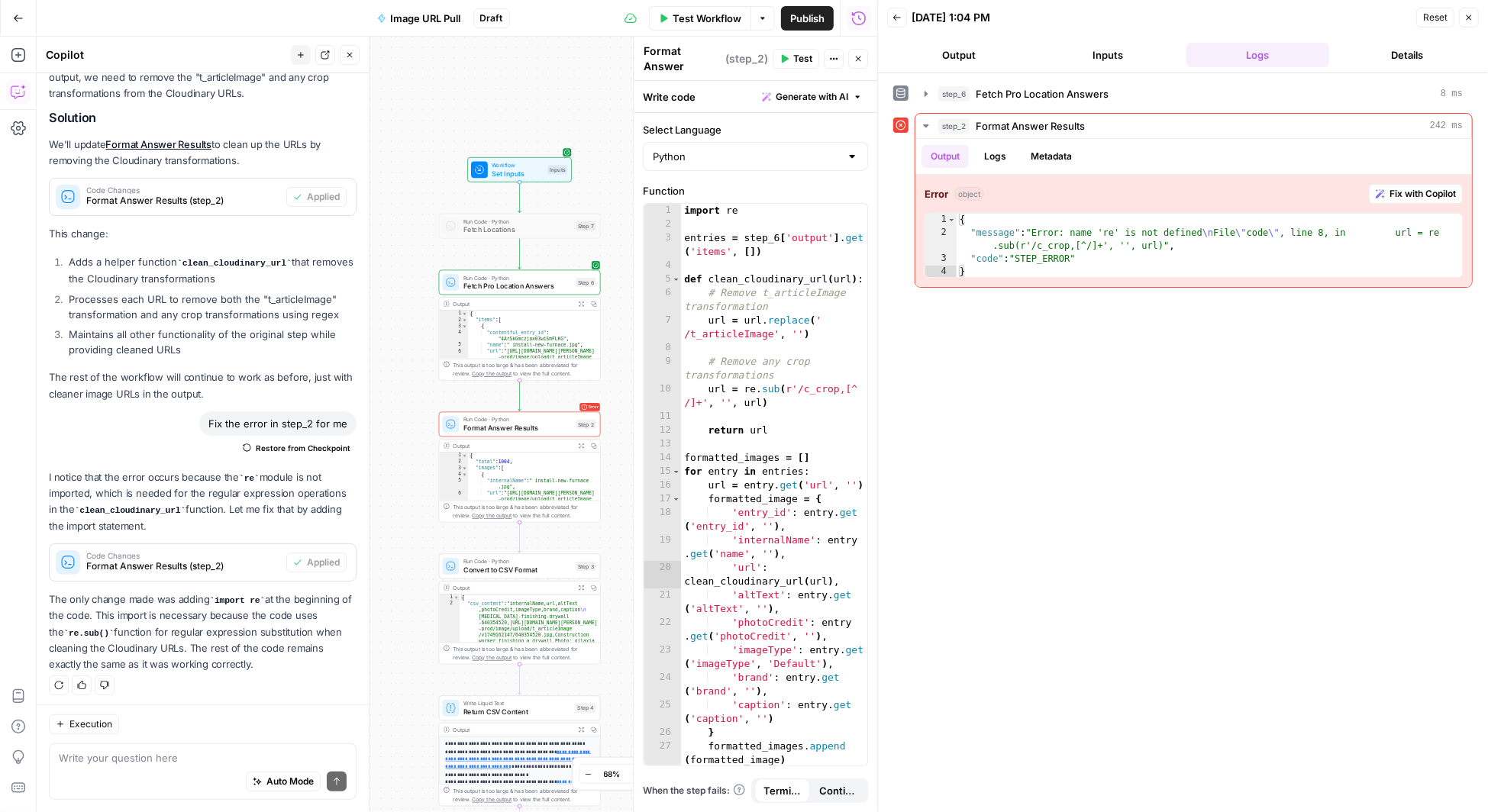
click at [1095, 54] on button "Inputs" at bounding box center [1109, 54] width 144 height 25
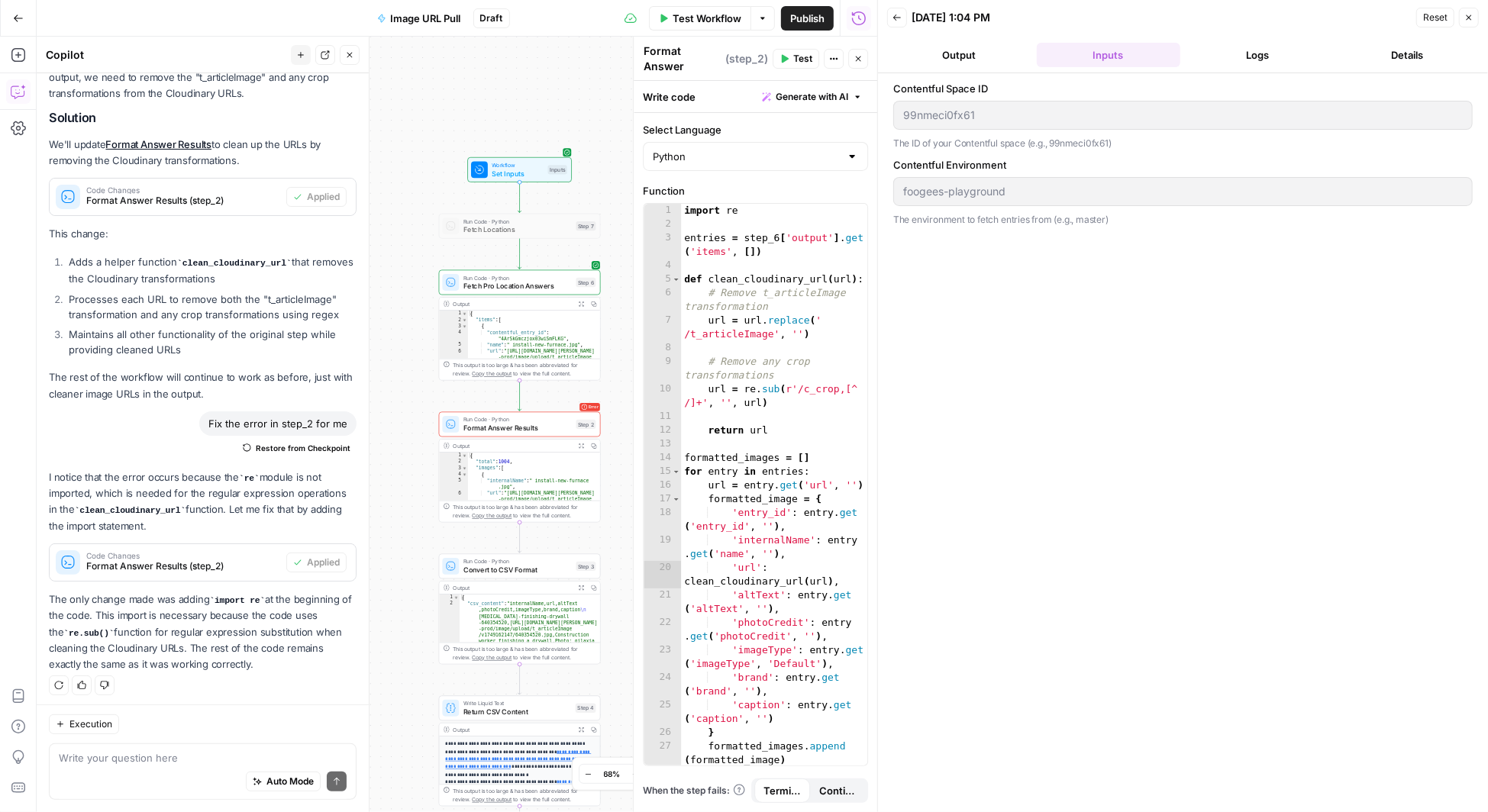
click at [963, 55] on button "Output" at bounding box center [959, 54] width 144 height 25
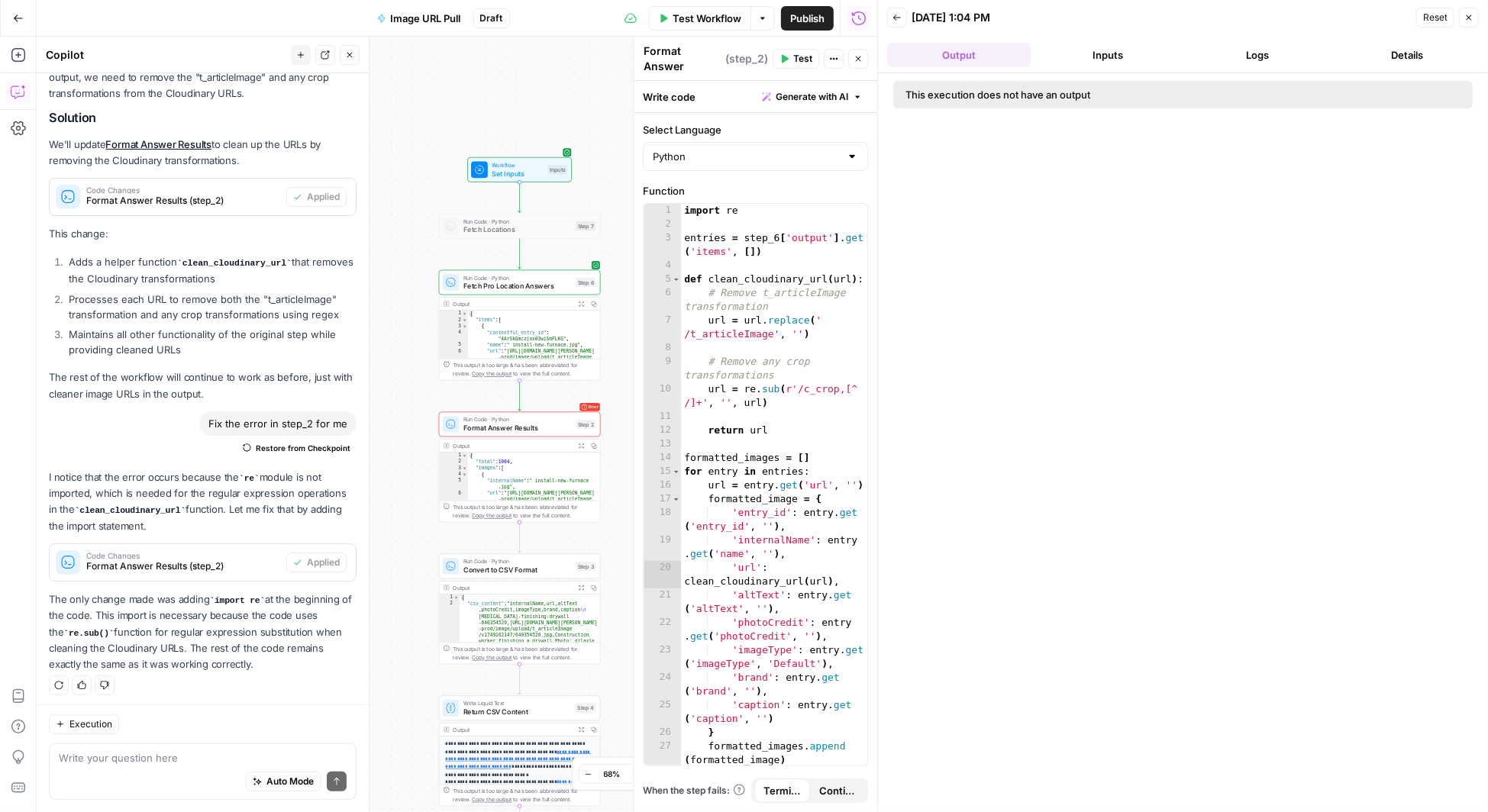
click at [791, 58] on button "Test" at bounding box center [796, 59] width 47 height 20
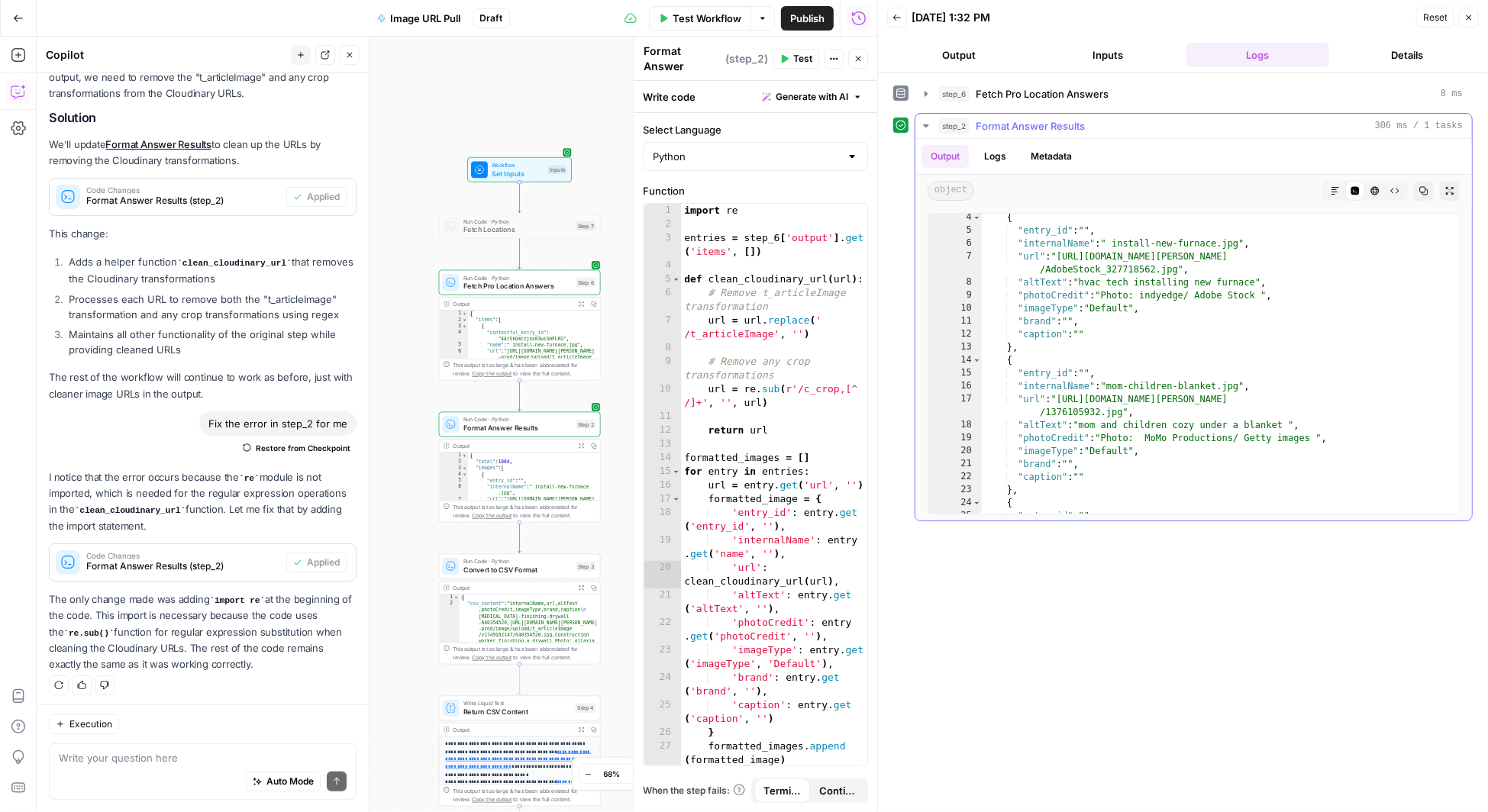
scroll to position [0, 0]
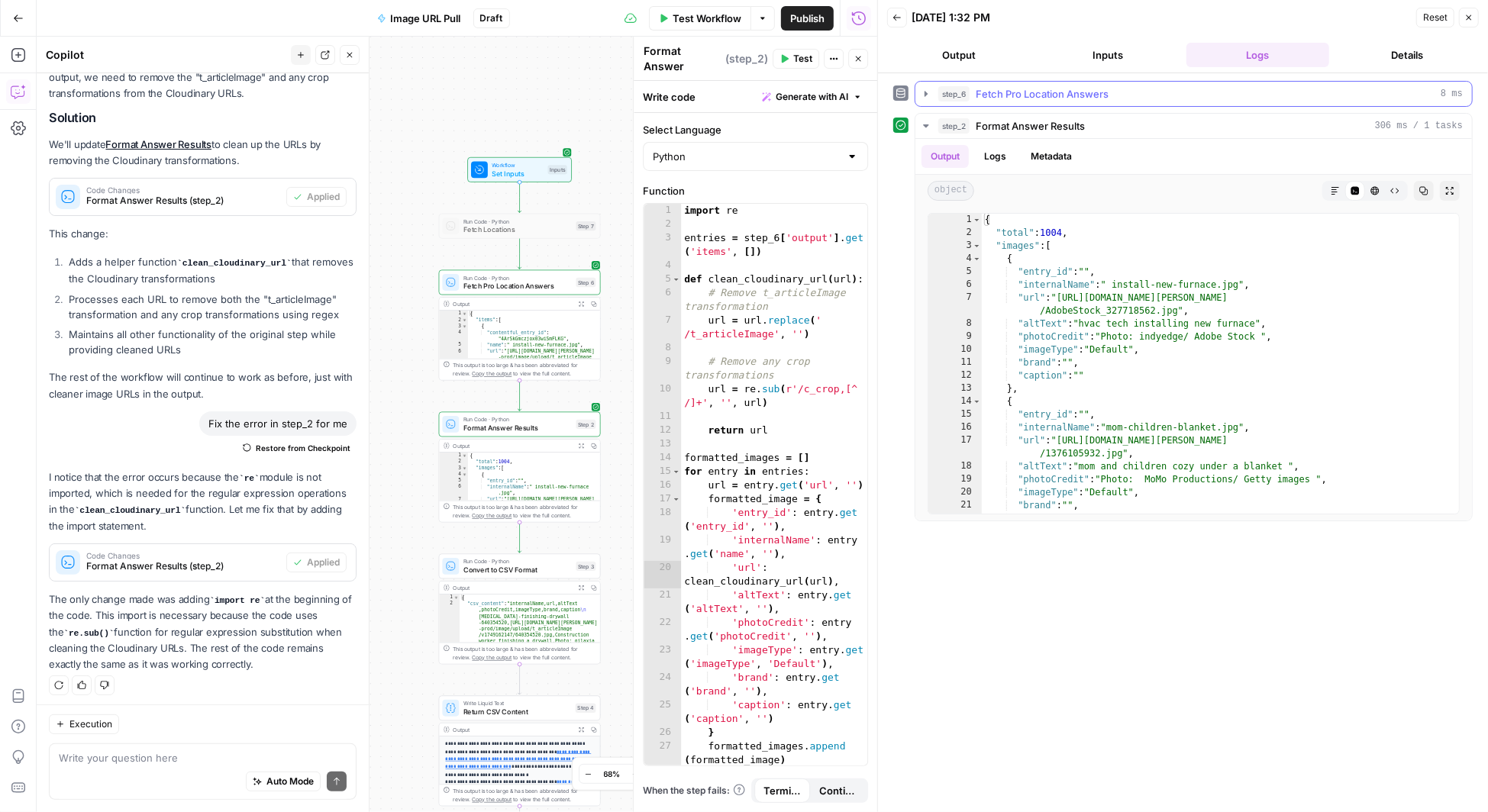
click at [921, 88] on icon "button" at bounding box center [926, 93] width 12 height 12
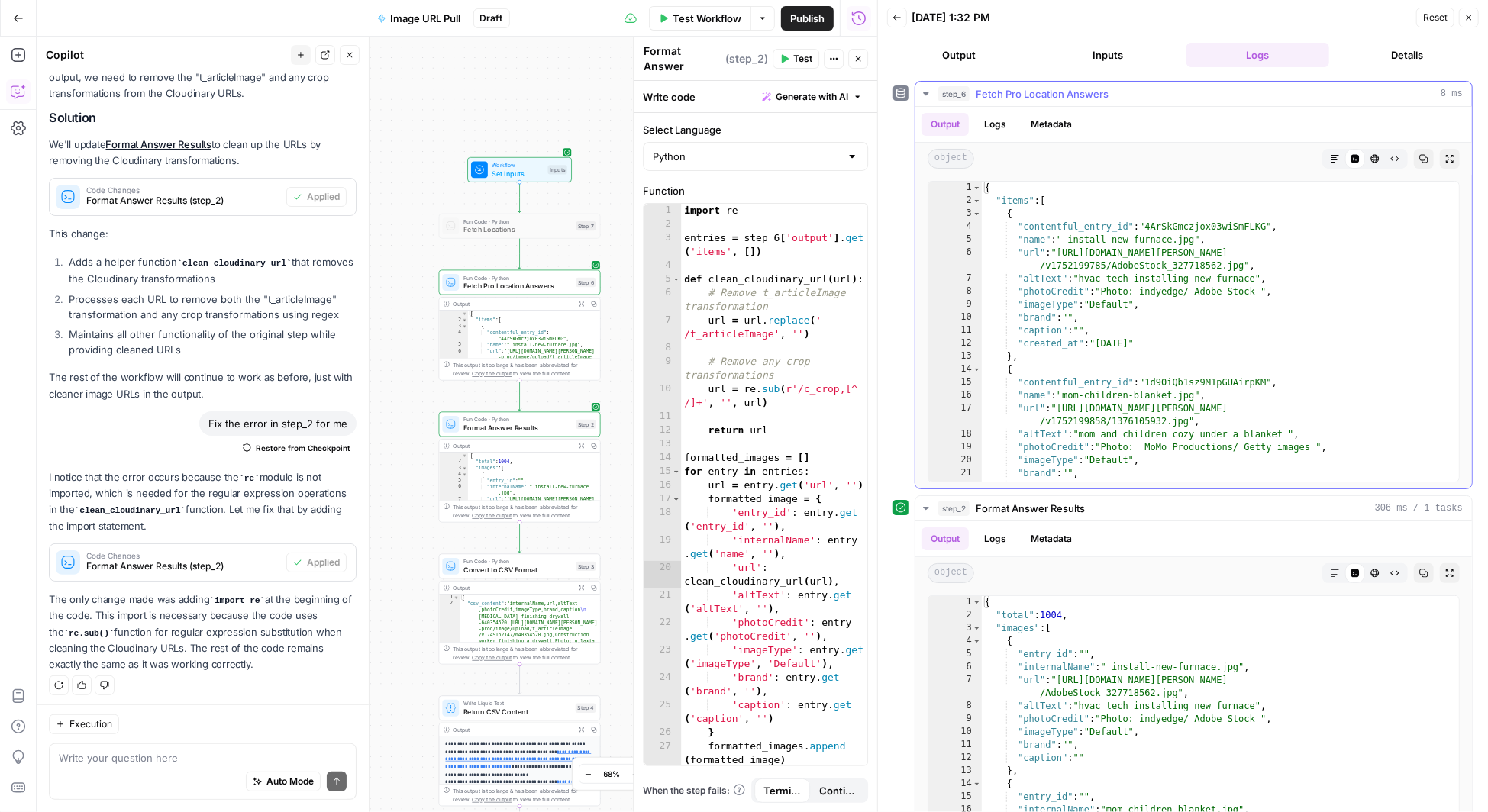
type textarea "**********"
drag, startPoint x: 1269, startPoint y: 224, endPoint x: 1149, endPoint y: 231, distance: 120.2
click at [1149, 231] on div "{ "items" : [ { "contentful_entry_id" : "4ArSkGmczjox03wiSmFLKG" , "name" : " i…" at bounding box center [1221, 345] width 478 height 326
click at [124, 753] on textarea at bounding box center [203, 758] width 288 height 16
type textarea "Let's try to update the first entry id with all the fields"
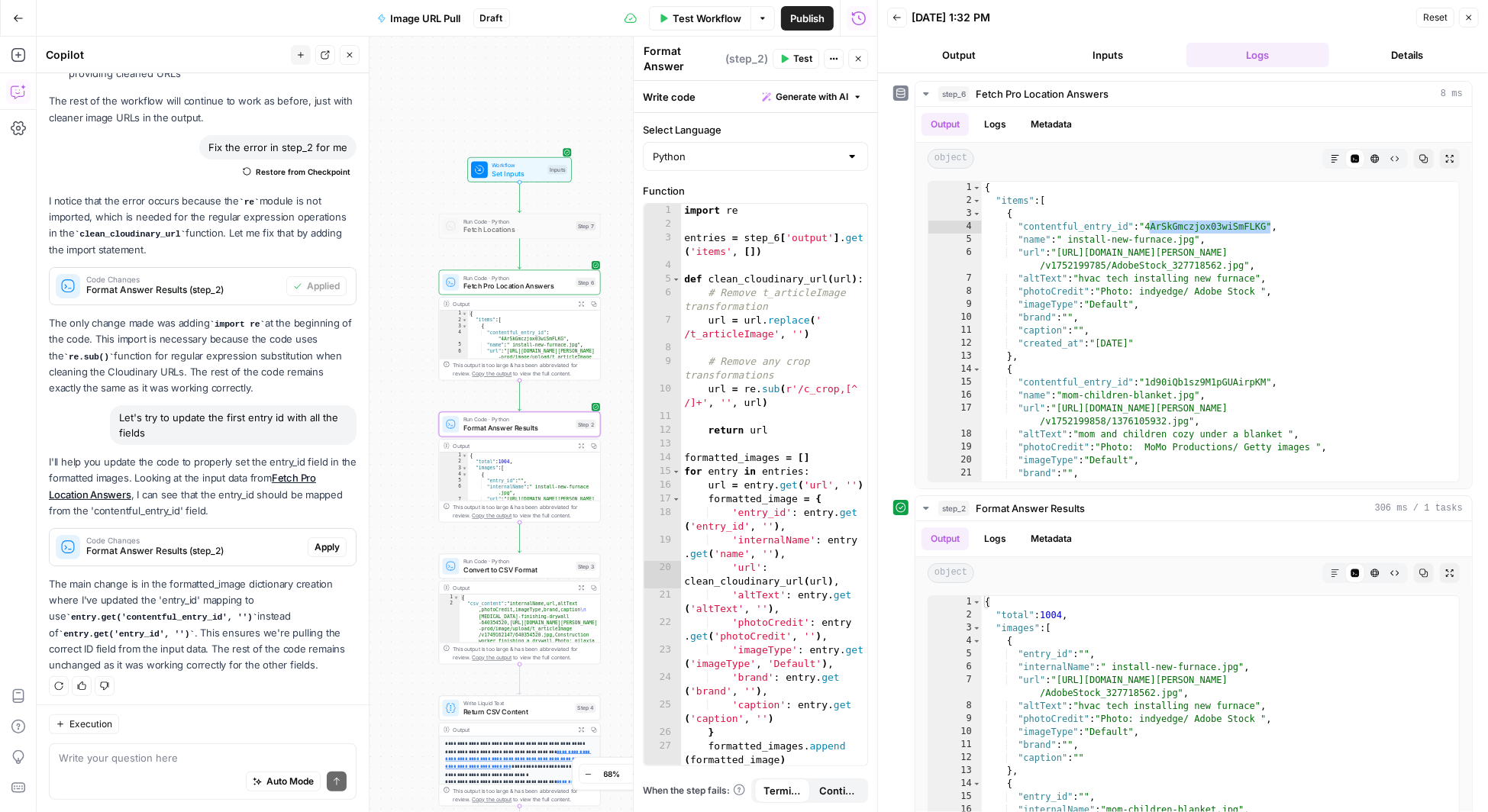
click at [331, 543] on span "Apply" at bounding box center [326, 547] width 25 height 14
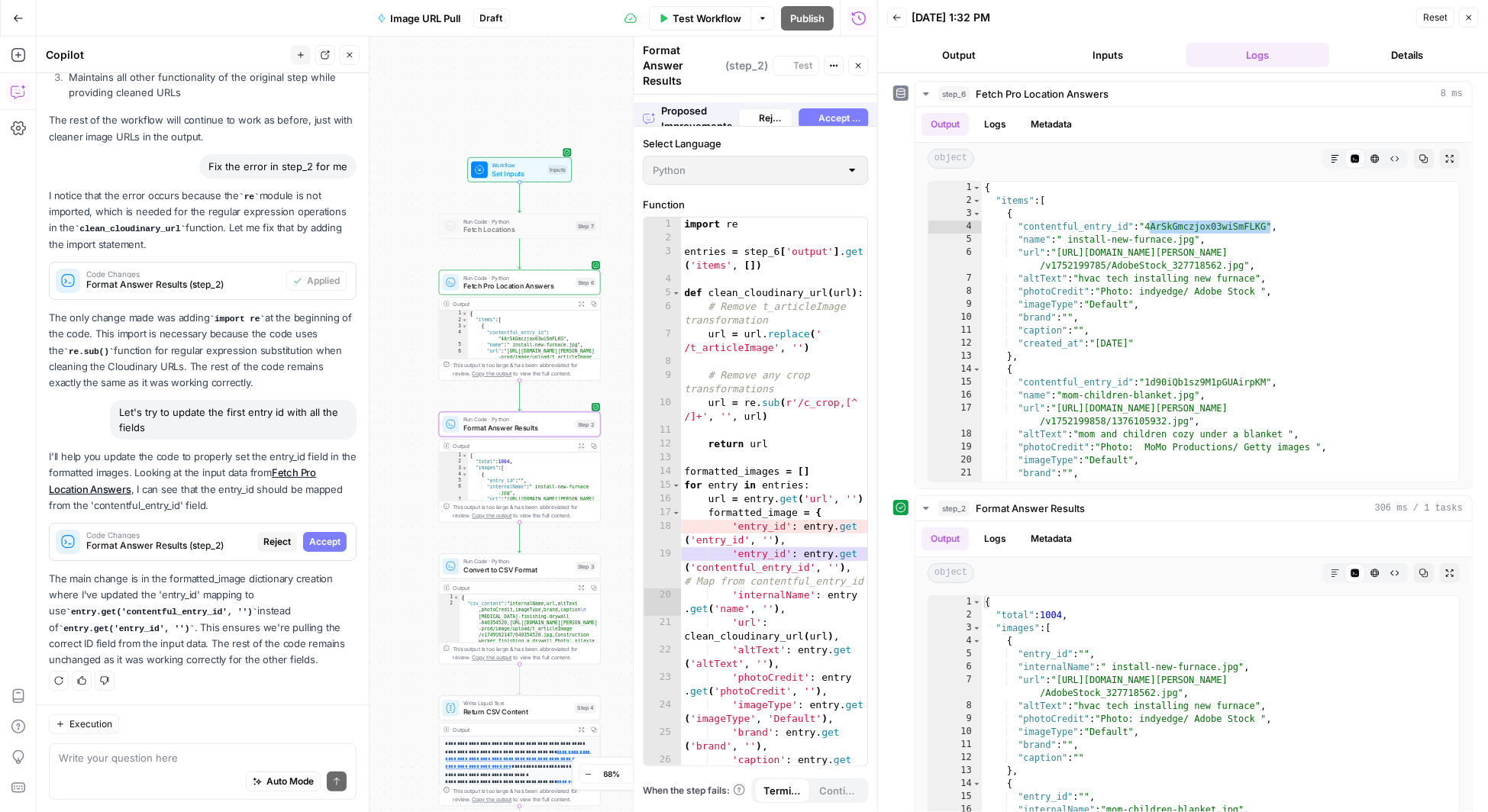
scroll to position [458, 0]
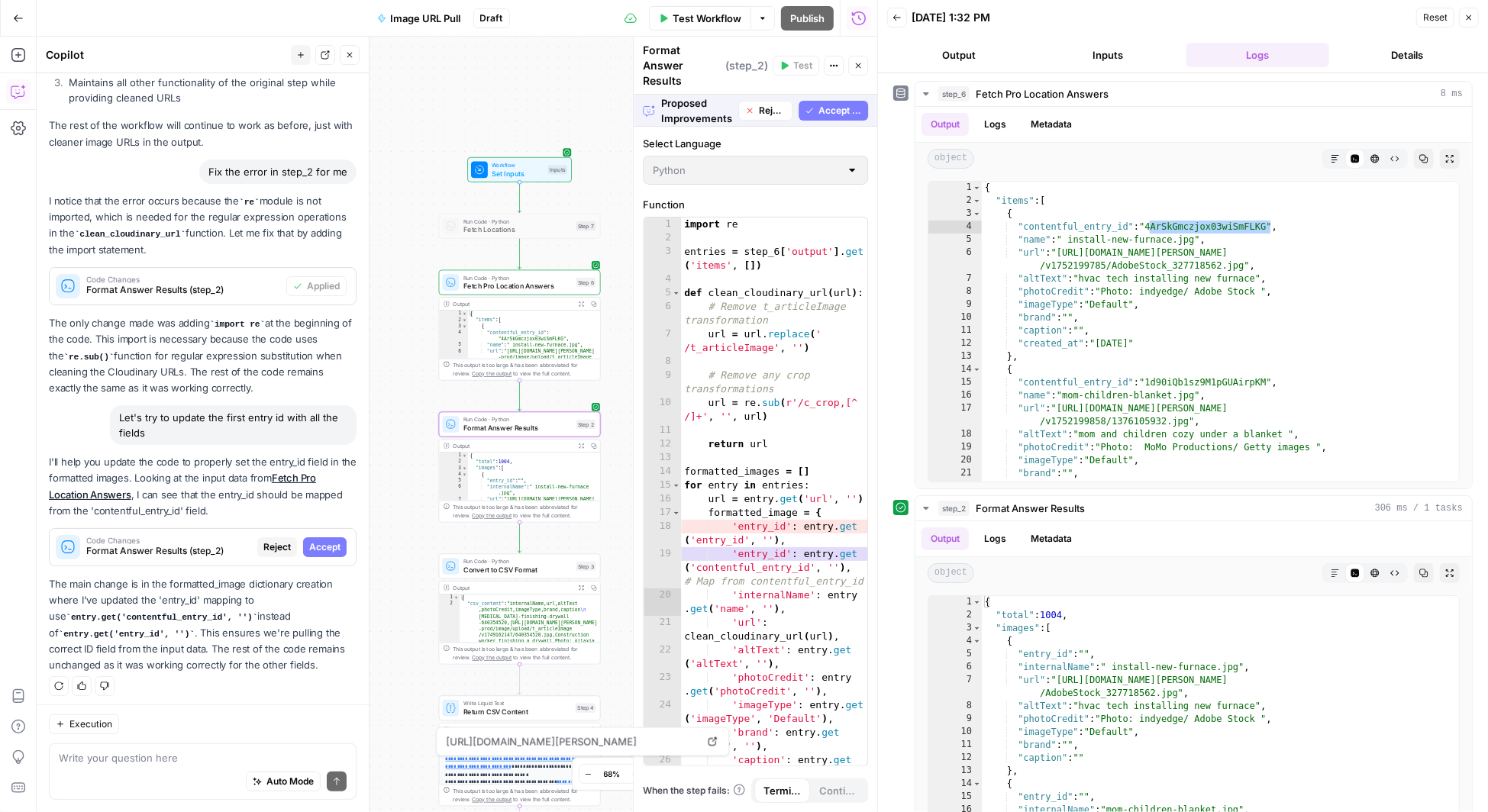
click at [326, 540] on span "Accept" at bounding box center [325, 547] width 31 height 14
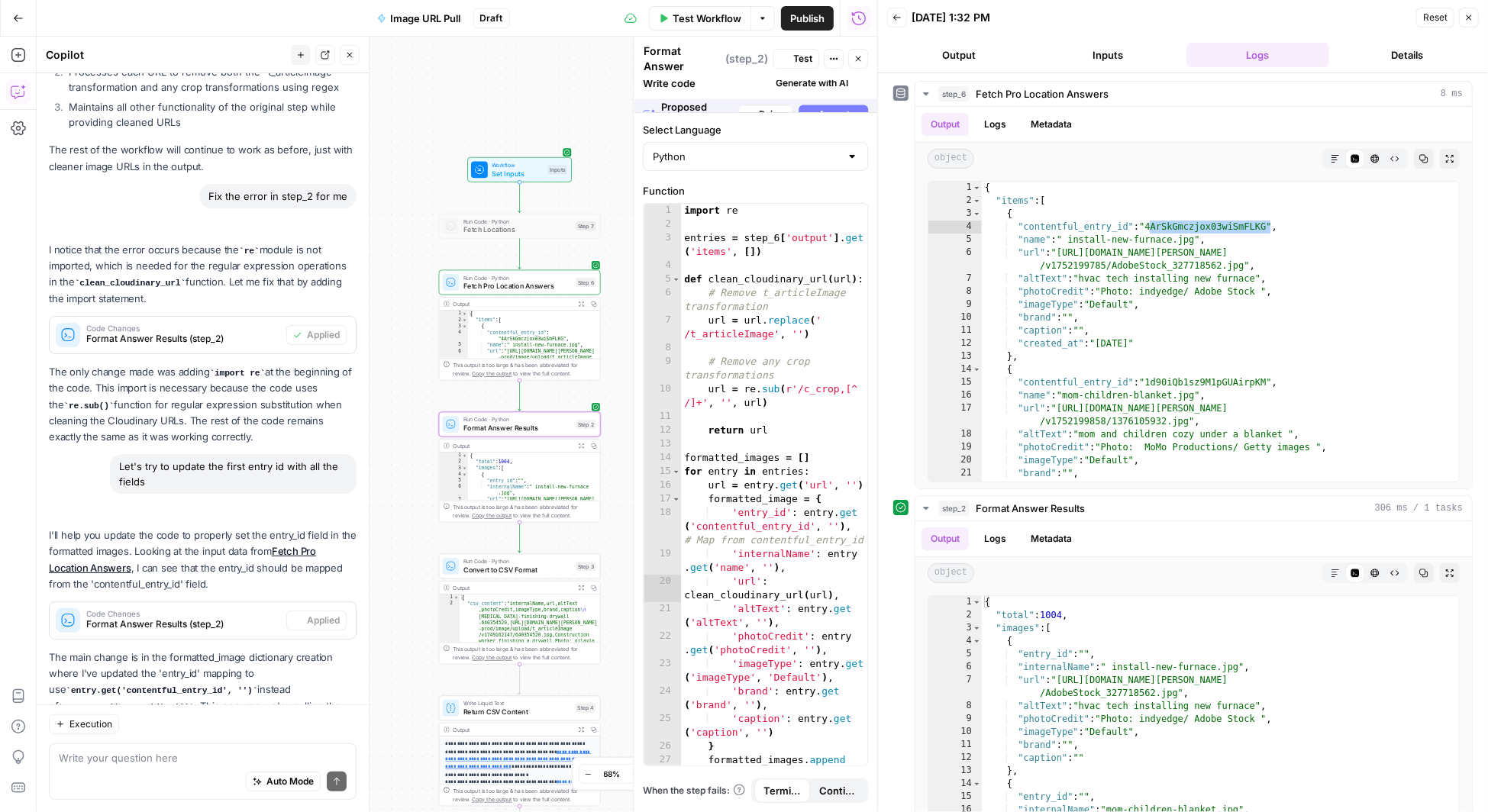
scroll to position [531, 0]
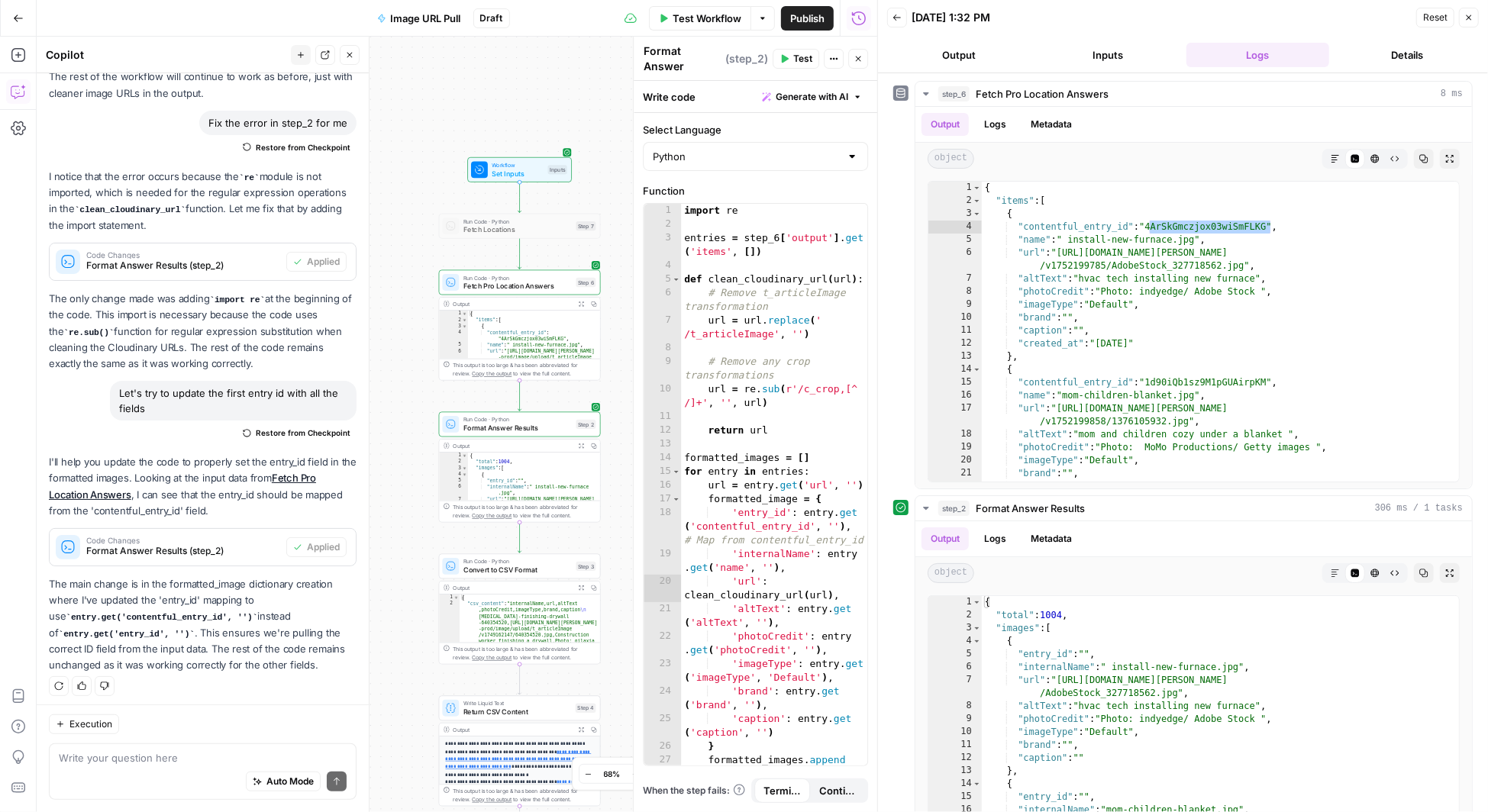
click at [794, 56] on button "Test" at bounding box center [796, 59] width 47 height 20
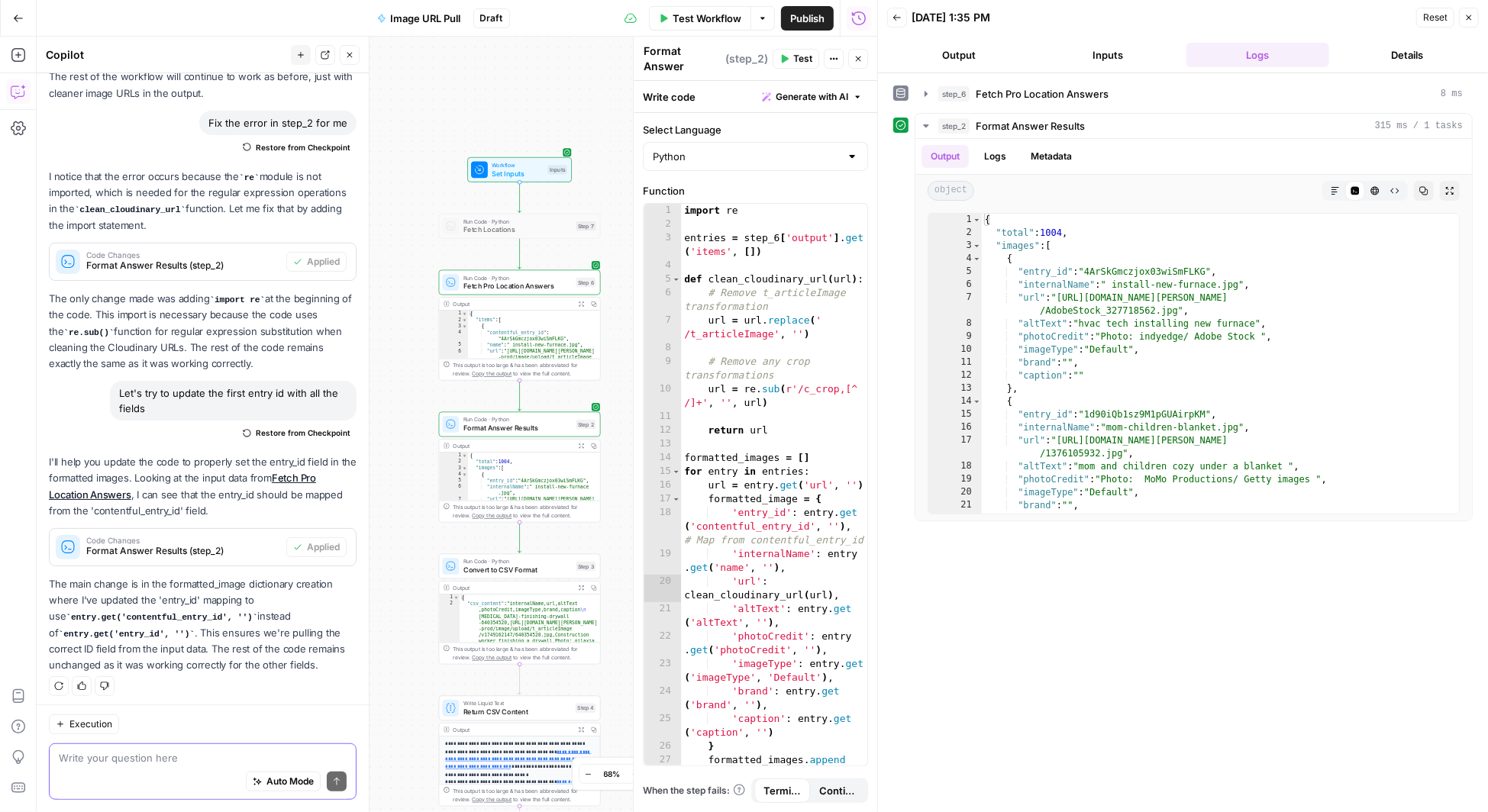
click at [109, 761] on textarea at bounding box center [203, 758] width 288 height 16
type textarea "now we want to push this back to contentful"
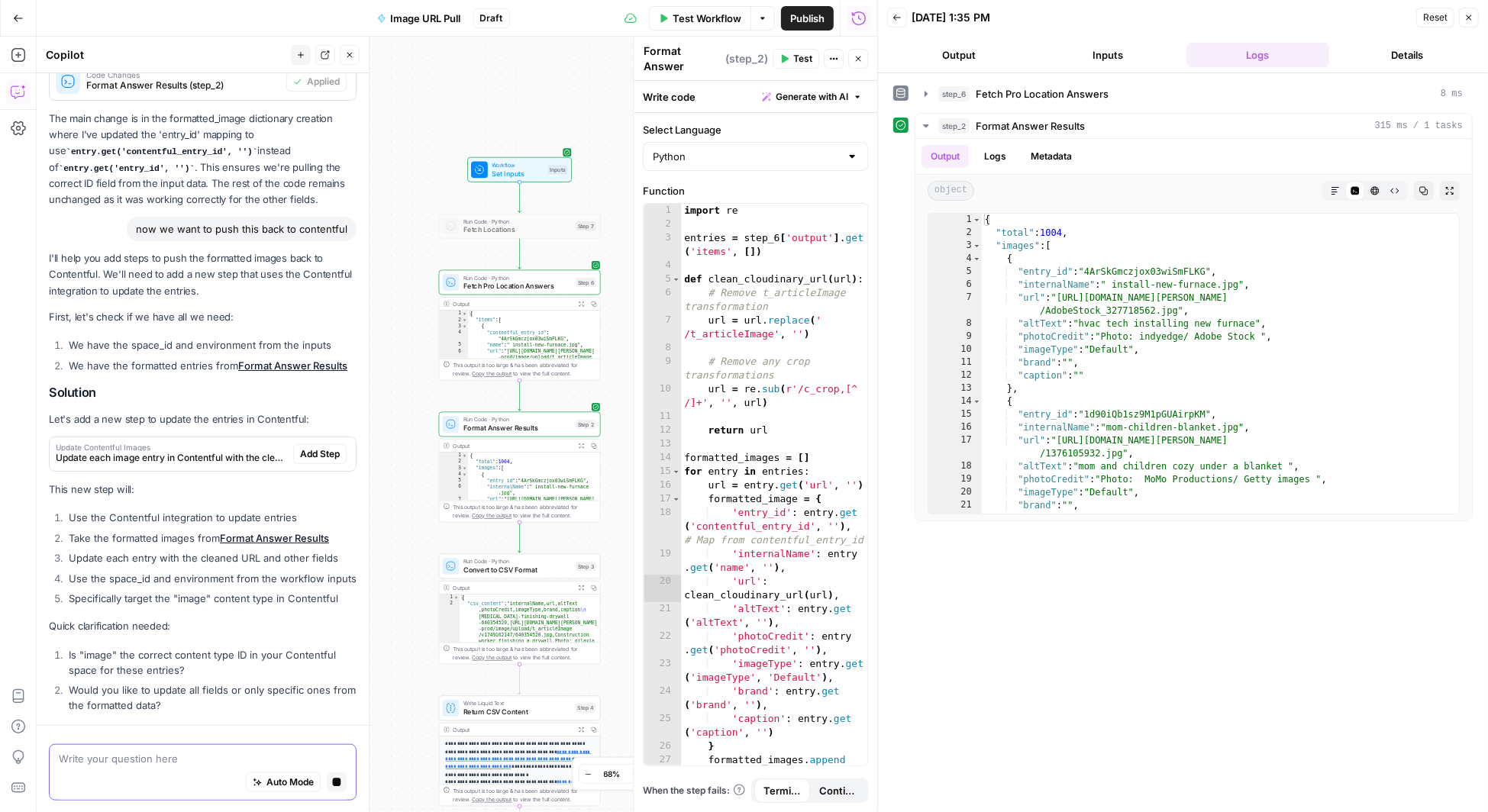
scroll to position [1041, 0]
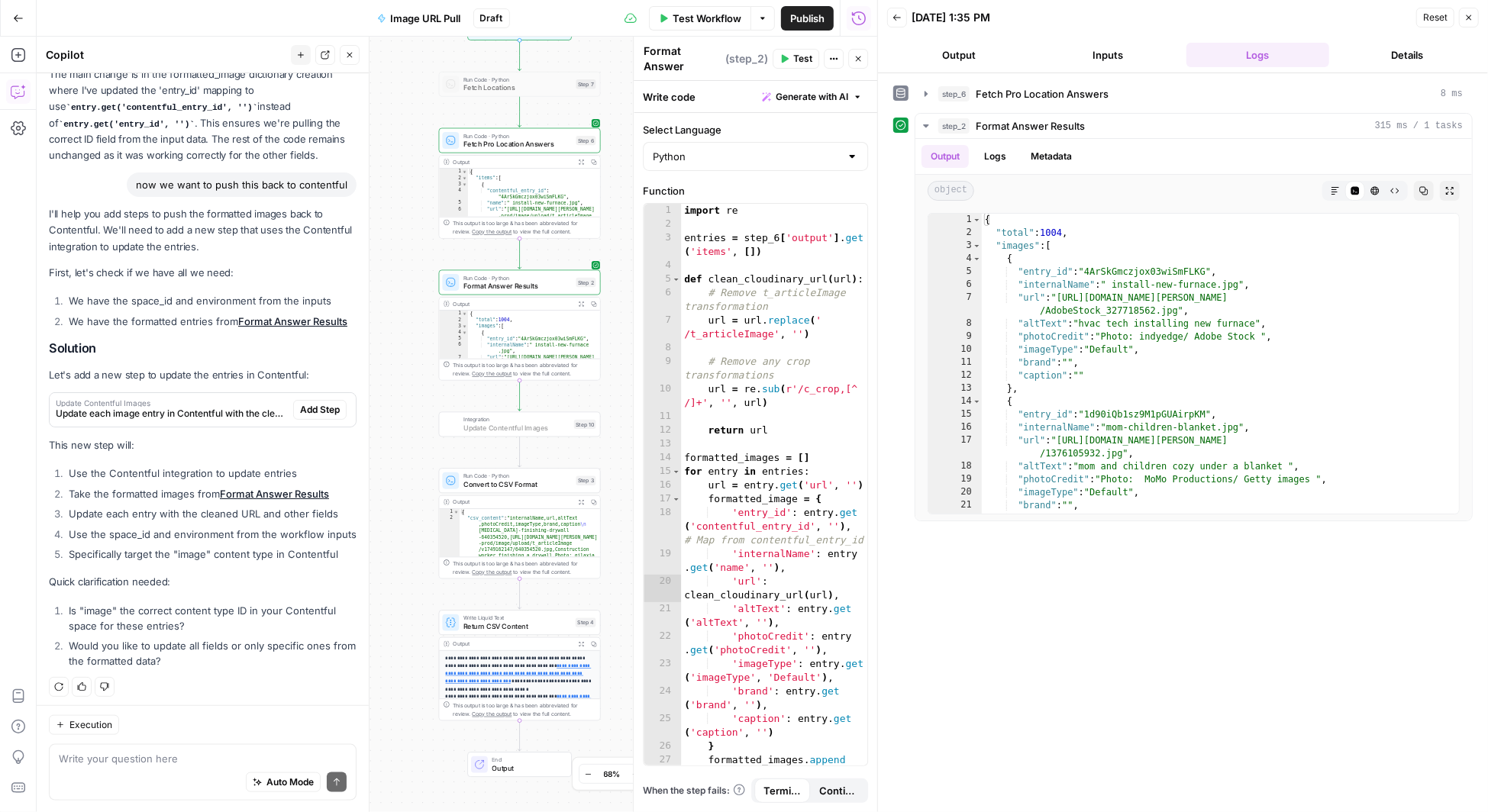
click at [322, 405] on span "Add Step" at bounding box center [319, 409] width 40 height 14
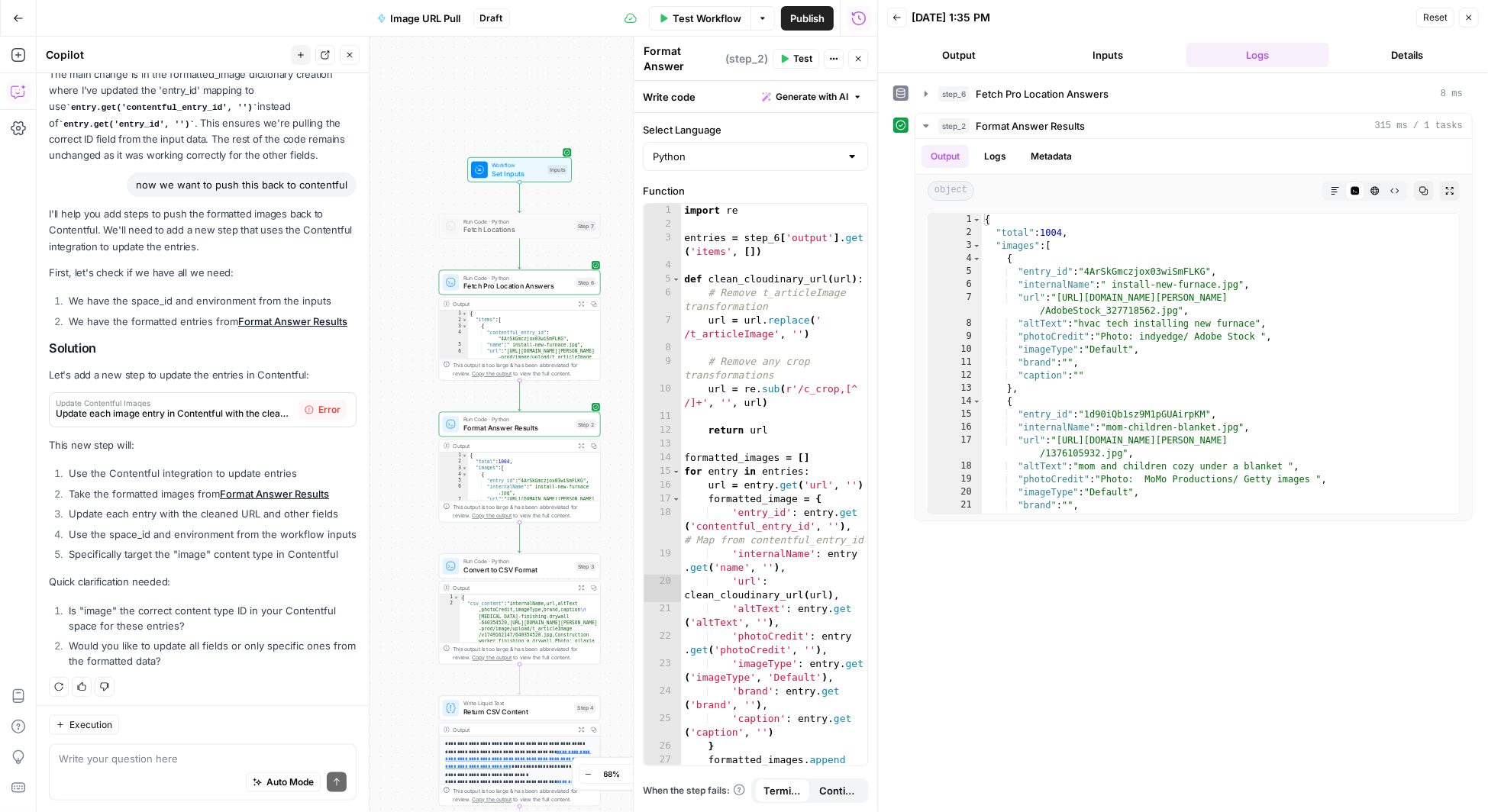
click at [262, 335] on div "I'll help you add steps to push the formatted images back to Contentful. We'll …" at bounding box center [203, 440] width 308 height 467
click at [327, 406] on span "Error" at bounding box center [329, 409] width 22 height 14
click at [218, 408] on span "Update each image entry in Contentful with the cleaned URLs" at bounding box center [173, 413] width 237 height 14
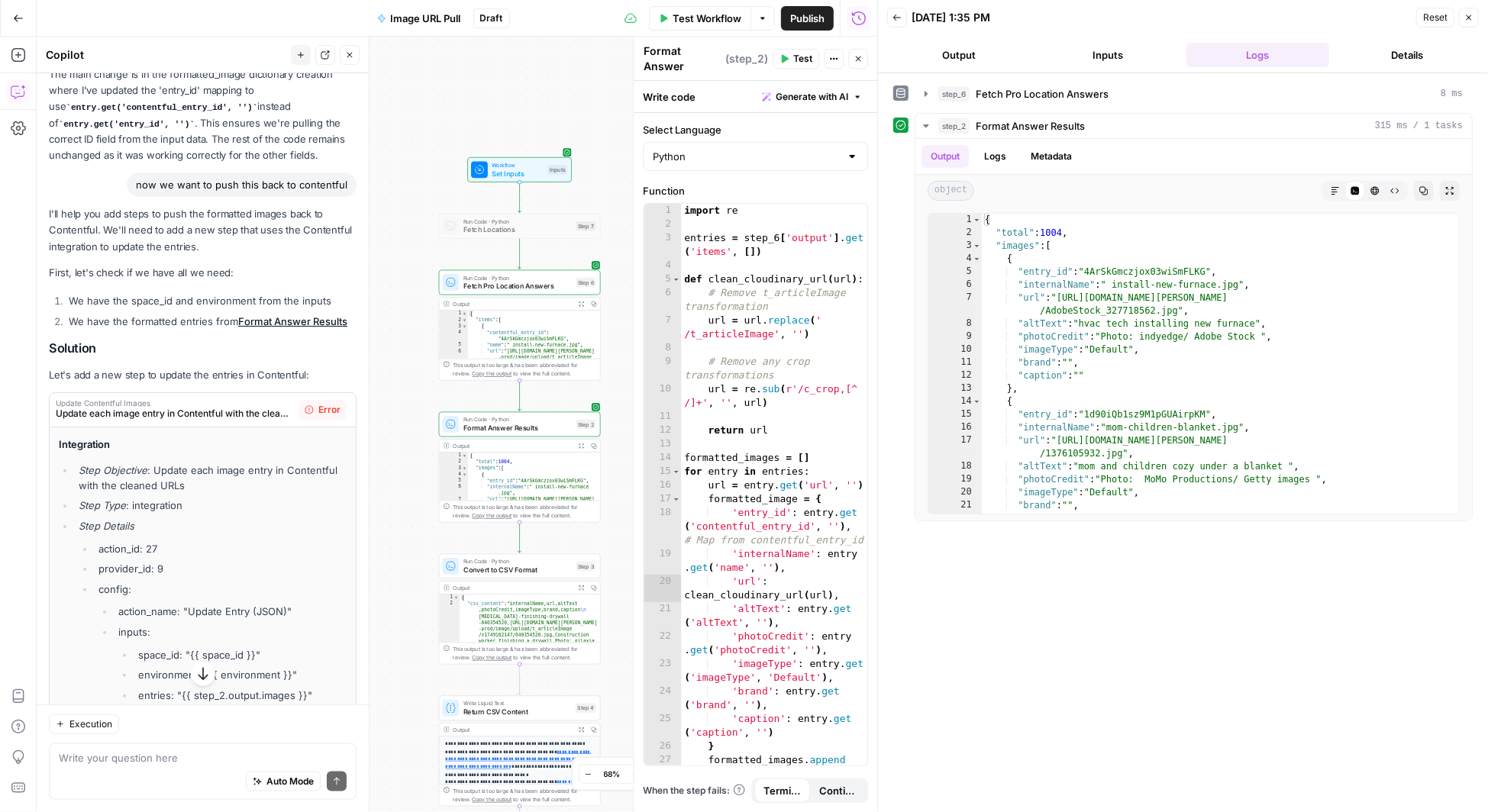
click at [242, 369] on p "Let's add a new step to update the entries in Contentful:" at bounding box center [203, 374] width 308 height 16
drag, startPoint x: 122, startPoint y: 182, endPoint x: 355, endPoint y: 181, distance: 233.0
click at [355, 181] on div "now we want to push this back to contentful" at bounding box center [203, 184] width 308 height 25
copy div "now we want to push this back to contentful"
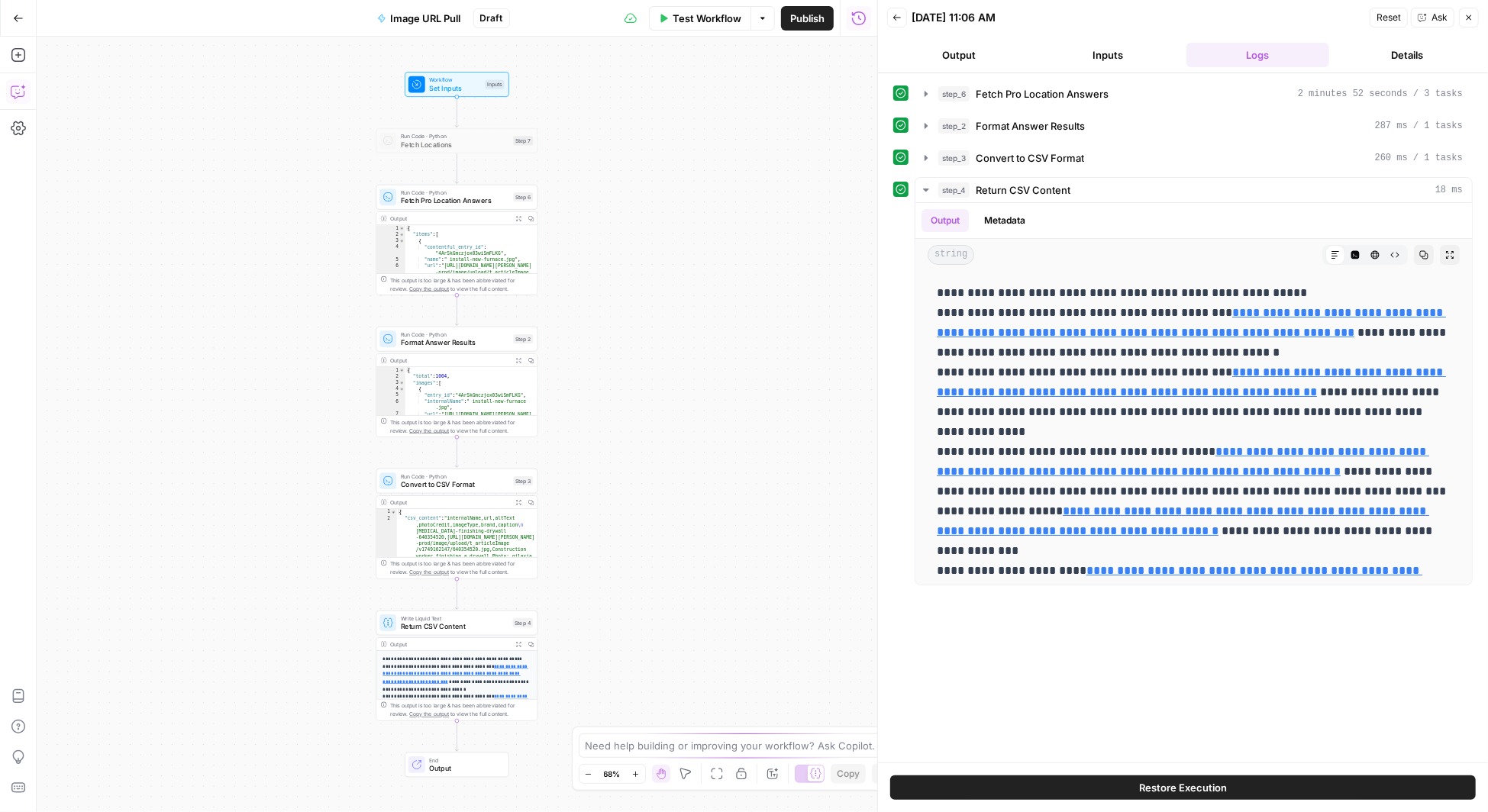
click at [19, 93] on icon "button" at bounding box center [18, 91] width 16 height 16
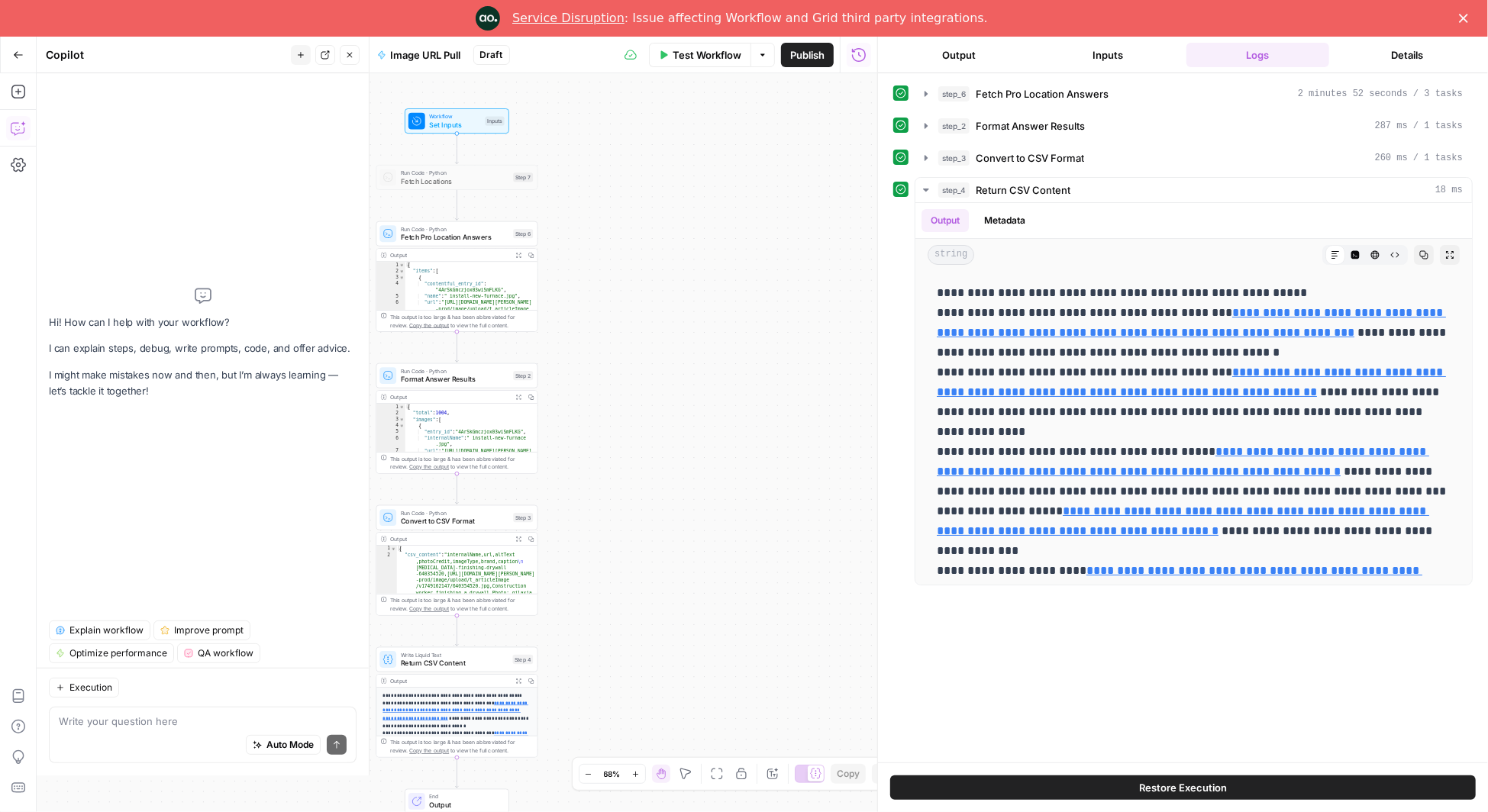
click at [139, 755] on div "Auto Mode Send" at bounding box center [203, 746] width 288 height 33
click at [128, 721] on textarea at bounding box center [203, 721] width 288 height 16
paste textarea "now we want to push this back to contentful"
type textarea "now we want to push this back to contentful"
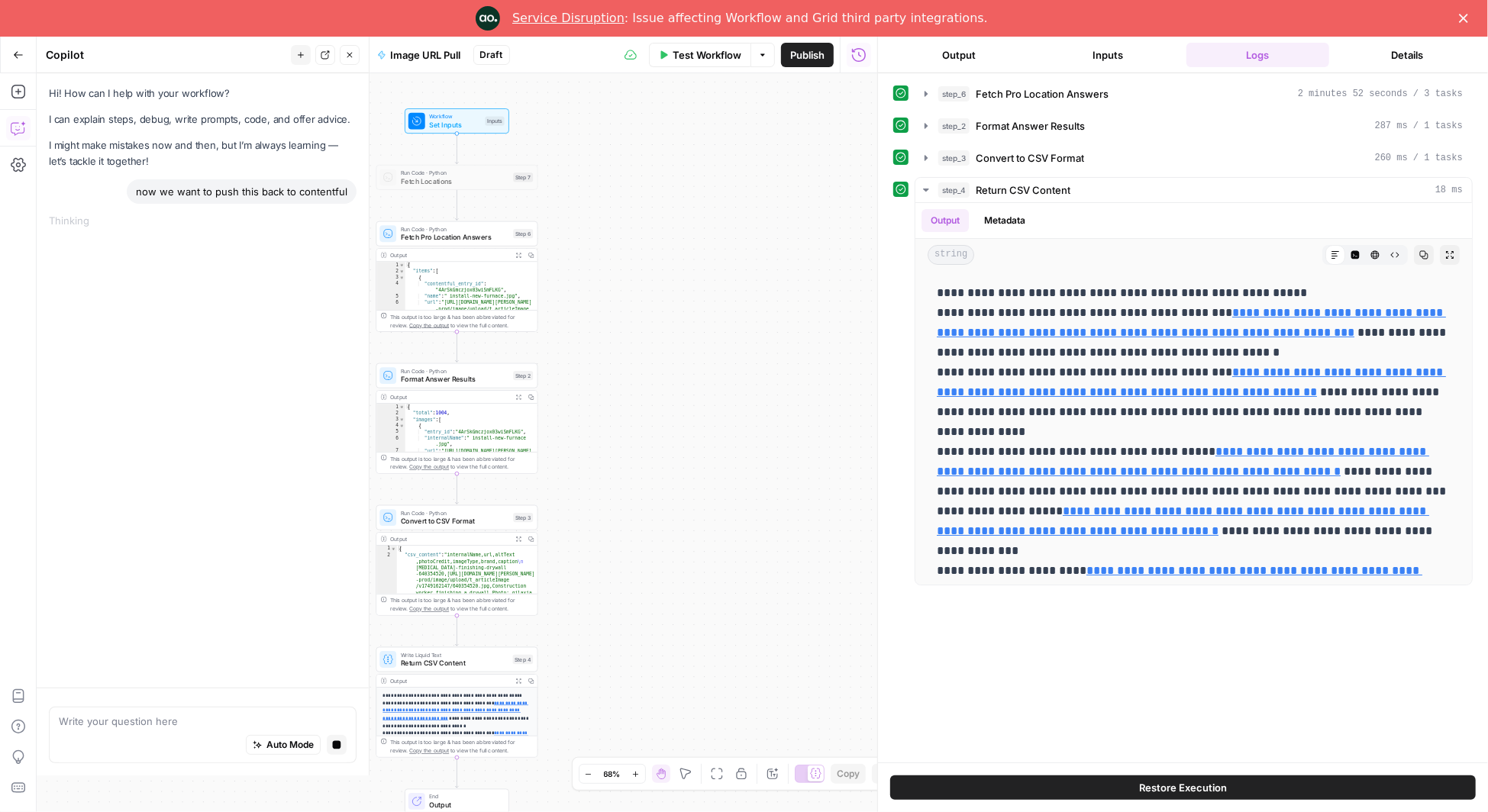
click at [592, 19] on link "Service Disruption" at bounding box center [569, 18] width 112 height 15
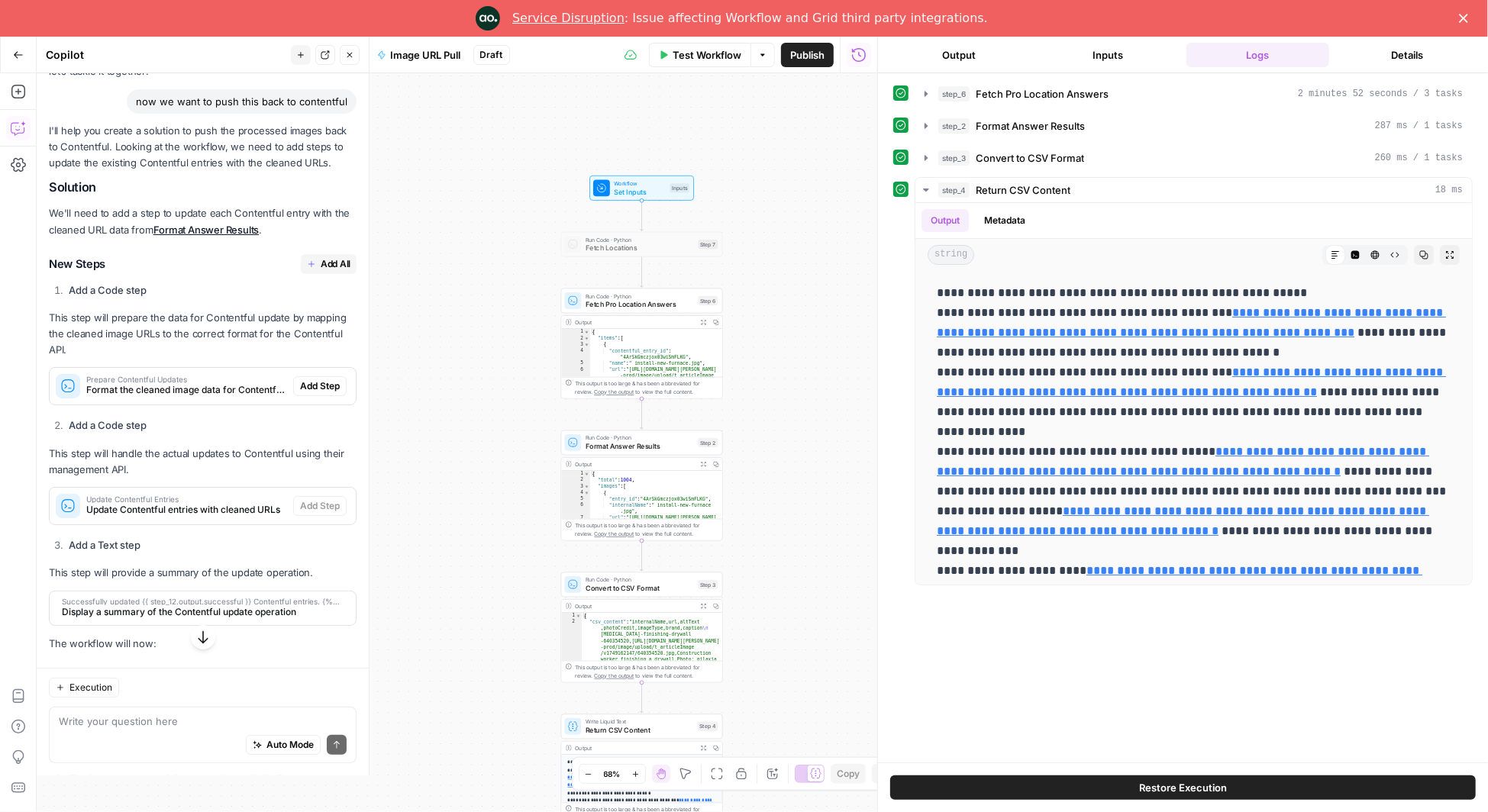
scroll to position [89, 0]
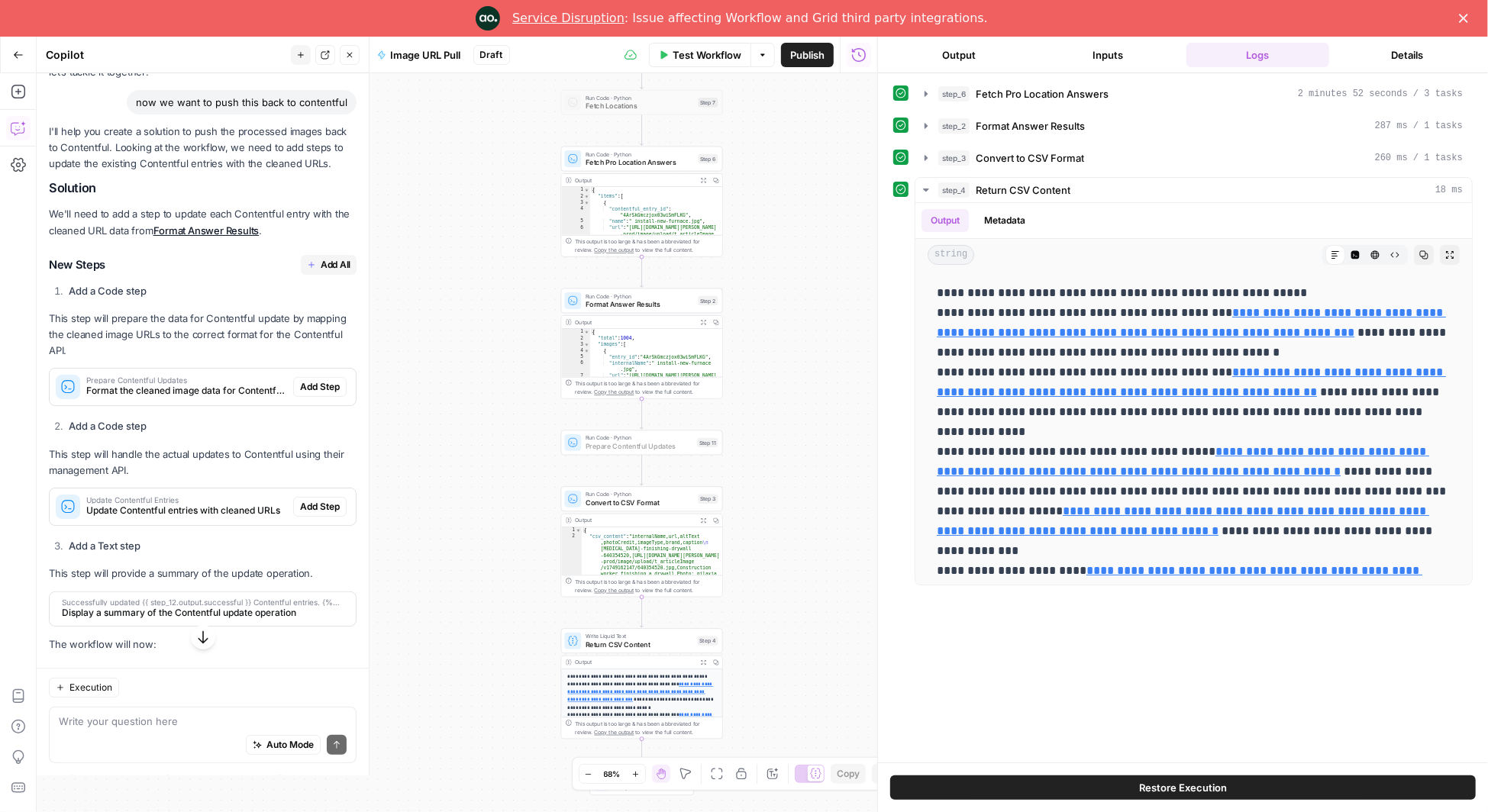
click at [331, 384] on span "Add Step" at bounding box center [319, 386] width 40 height 14
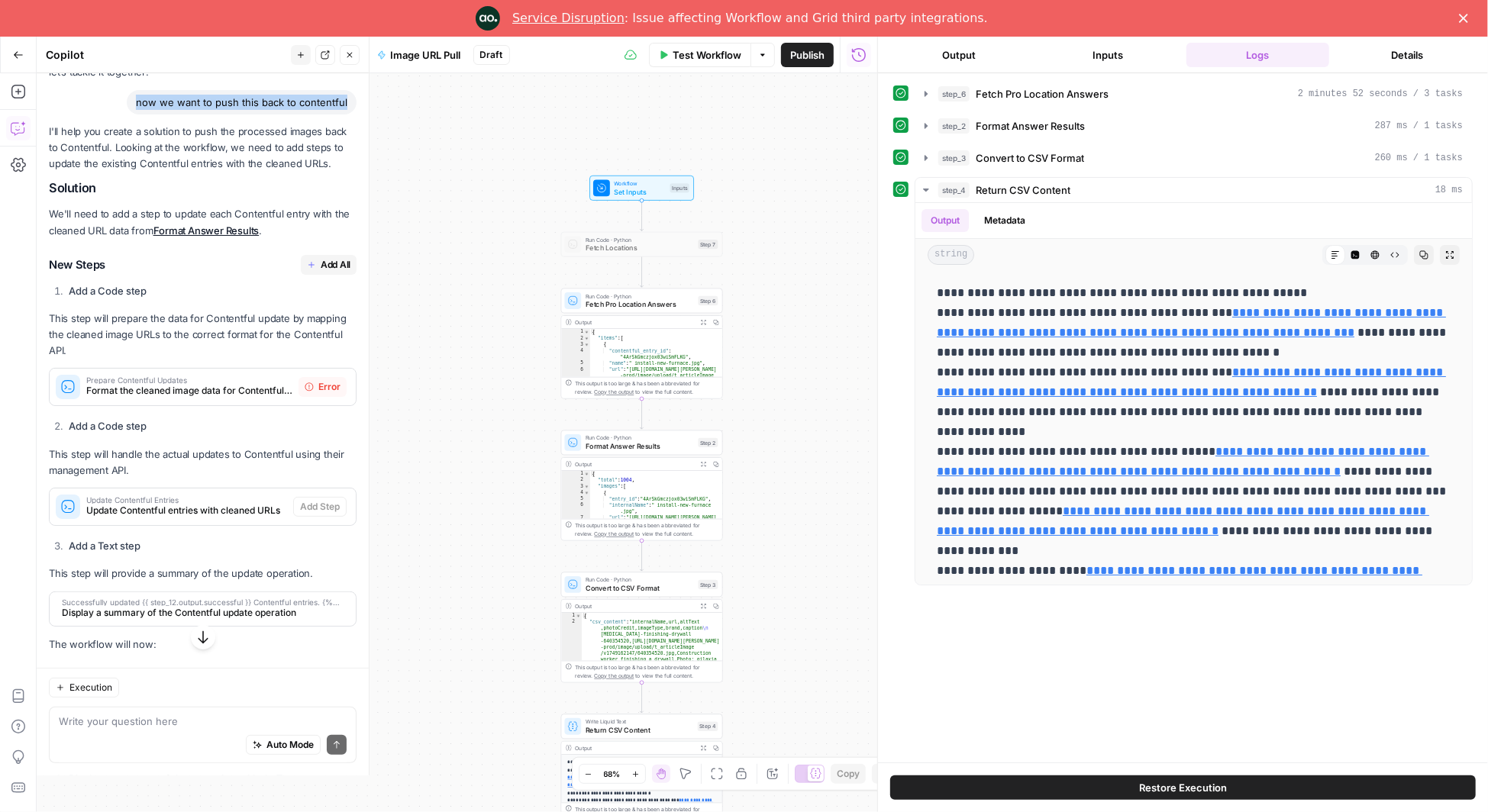
drag, startPoint x: 130, startPoint y: 100, endPoint x: 350, endPoint y: 103, distance: 220.0
click at [350, 103] on div "now we want to push this back to contentful" at bounding box center [203, 102] width 308 height 25
copy div "now we want to push this back to contentful"
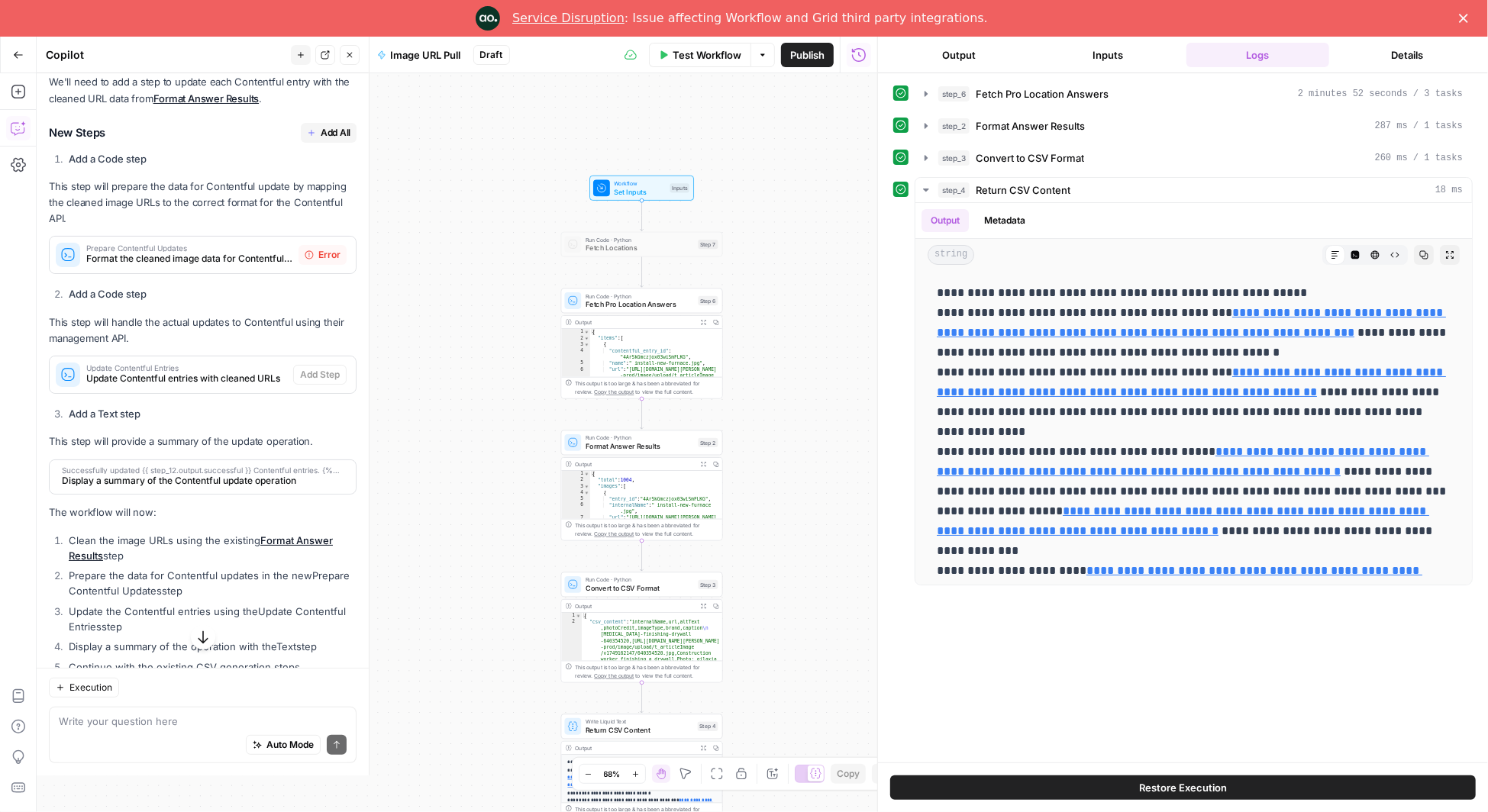
scroll to position [224, 0]
click at [336, 127] on span "Add All" at bounding box center [336, 129] width 30 height 14
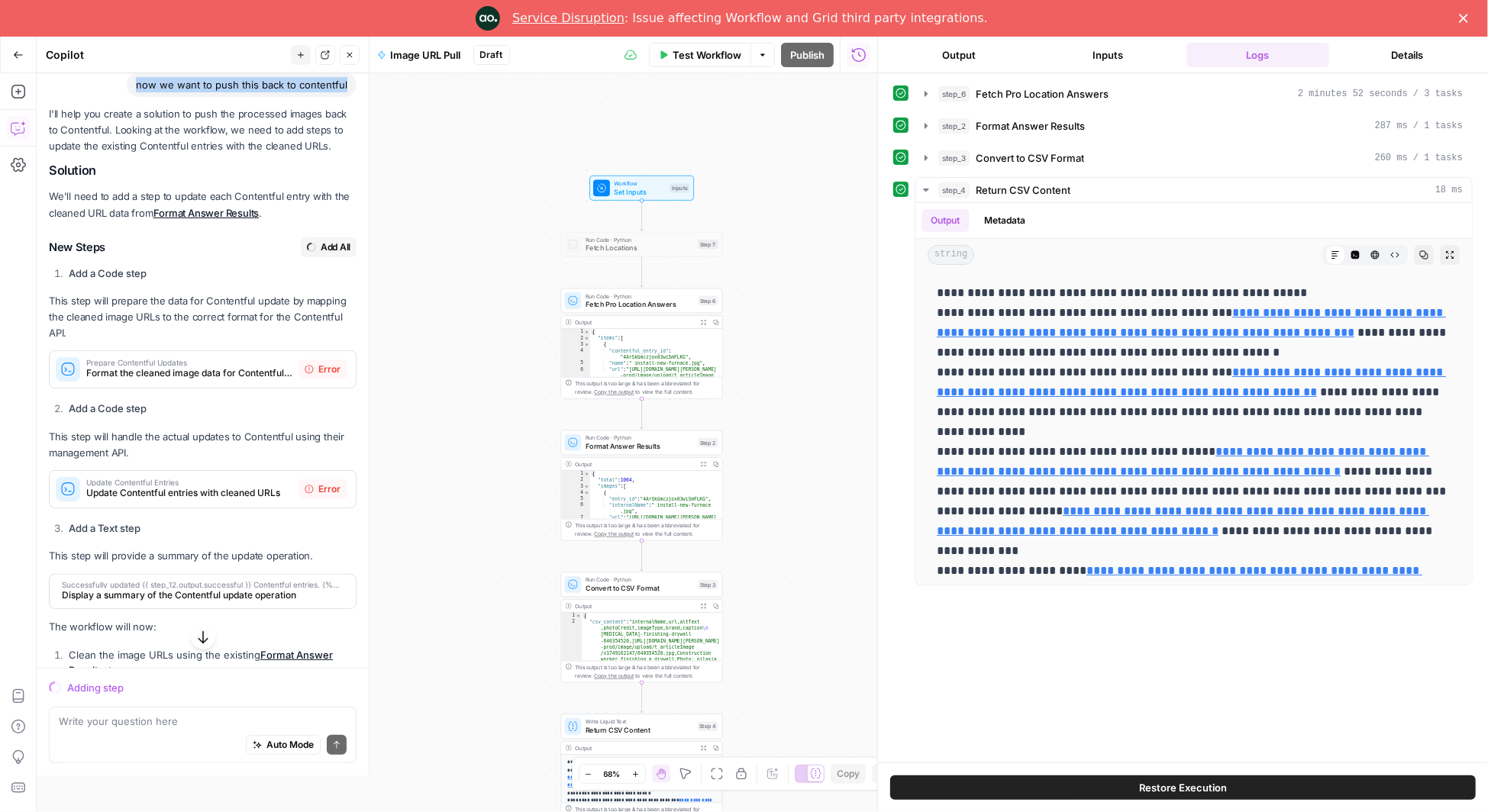
scroll to position [98, 0]
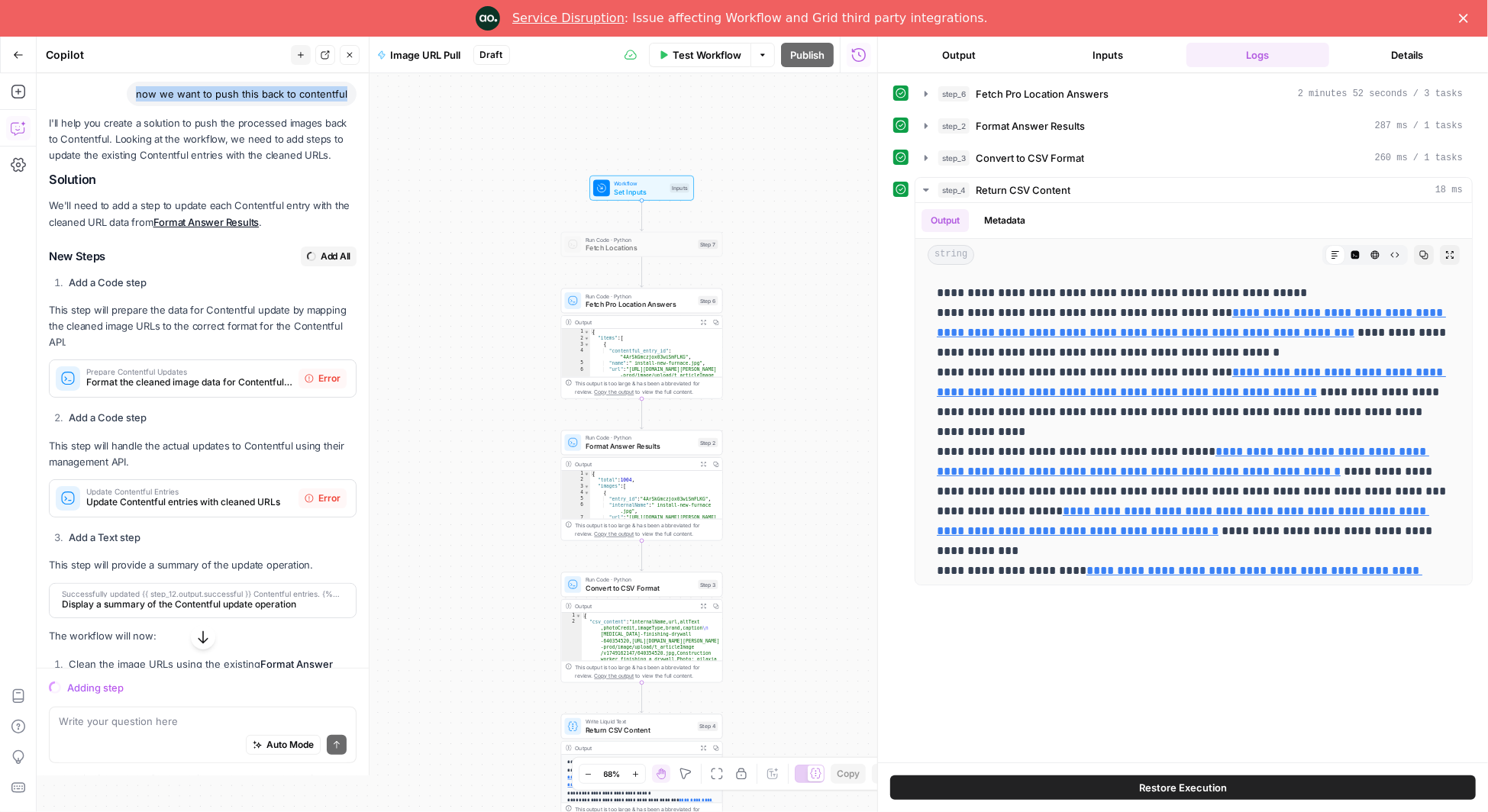
click at [298, 96] on div "now we want to push this back to contentful" at bounding box center [241, 94] width 230 height 25
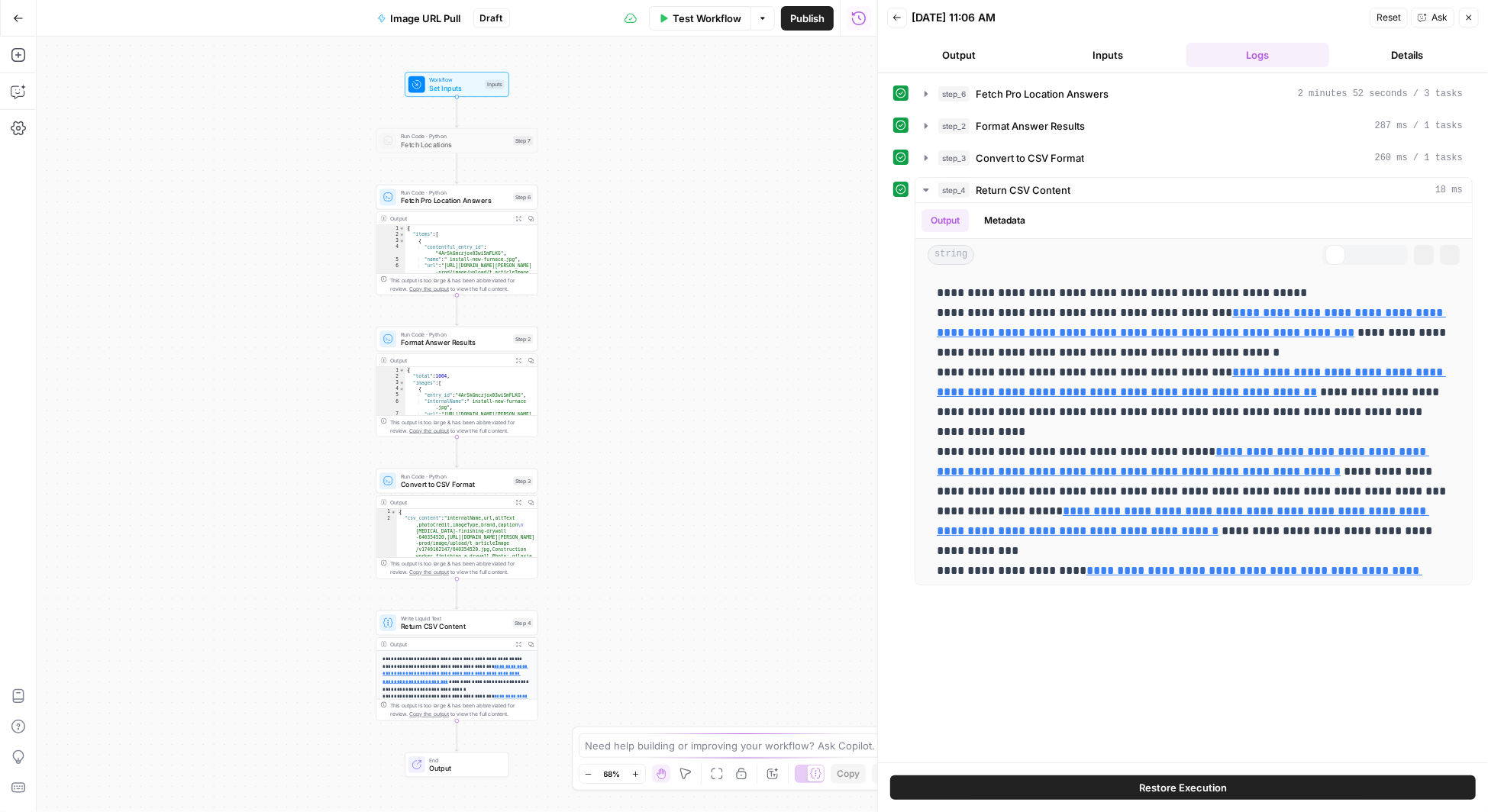
click at [17, 84] on icon "button" at bounding box center [18, 91] width 16 height 16
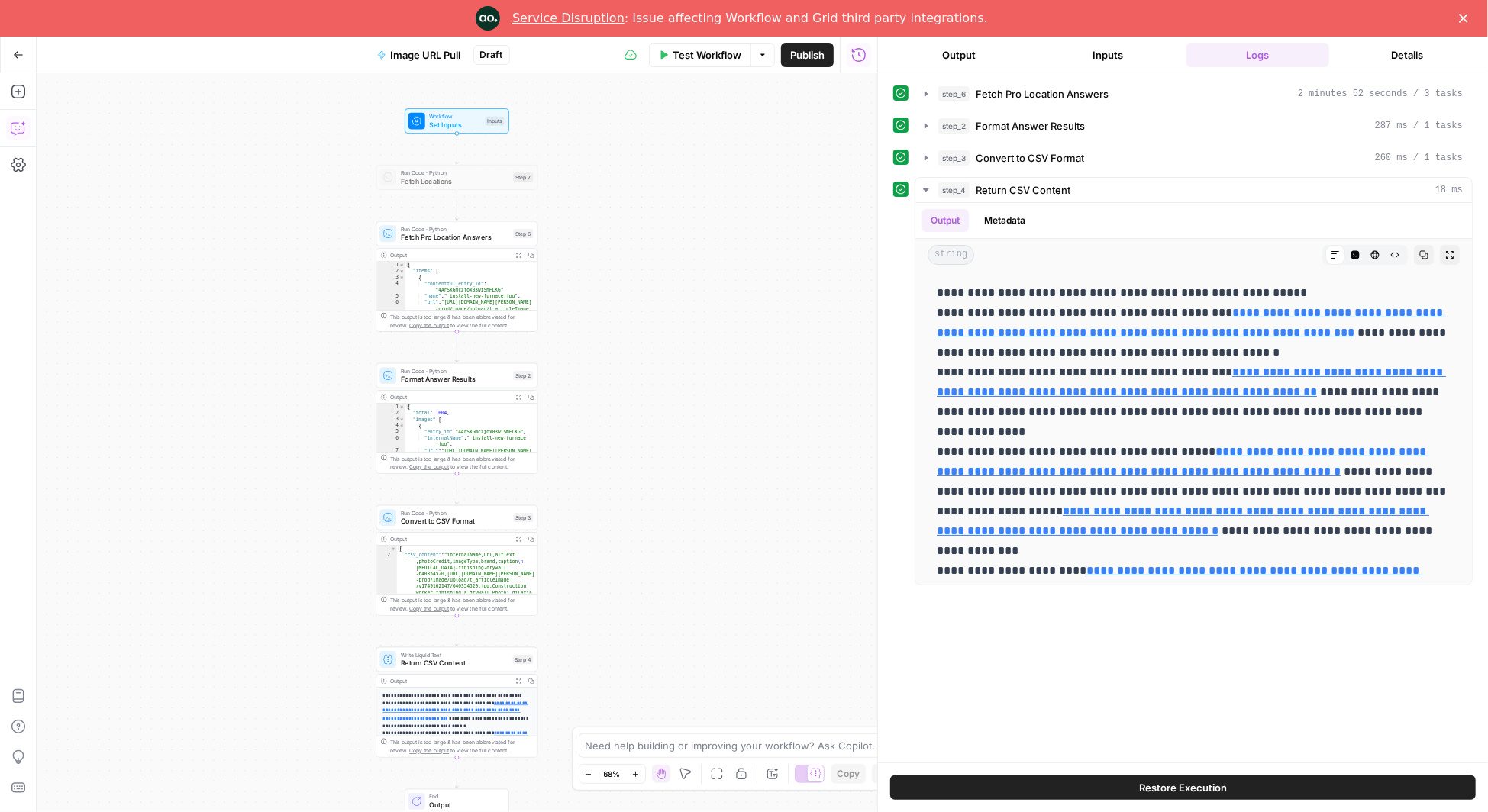
click at [19, 128] on icon "button" at bounding box center [18, 128] width 16 height 16
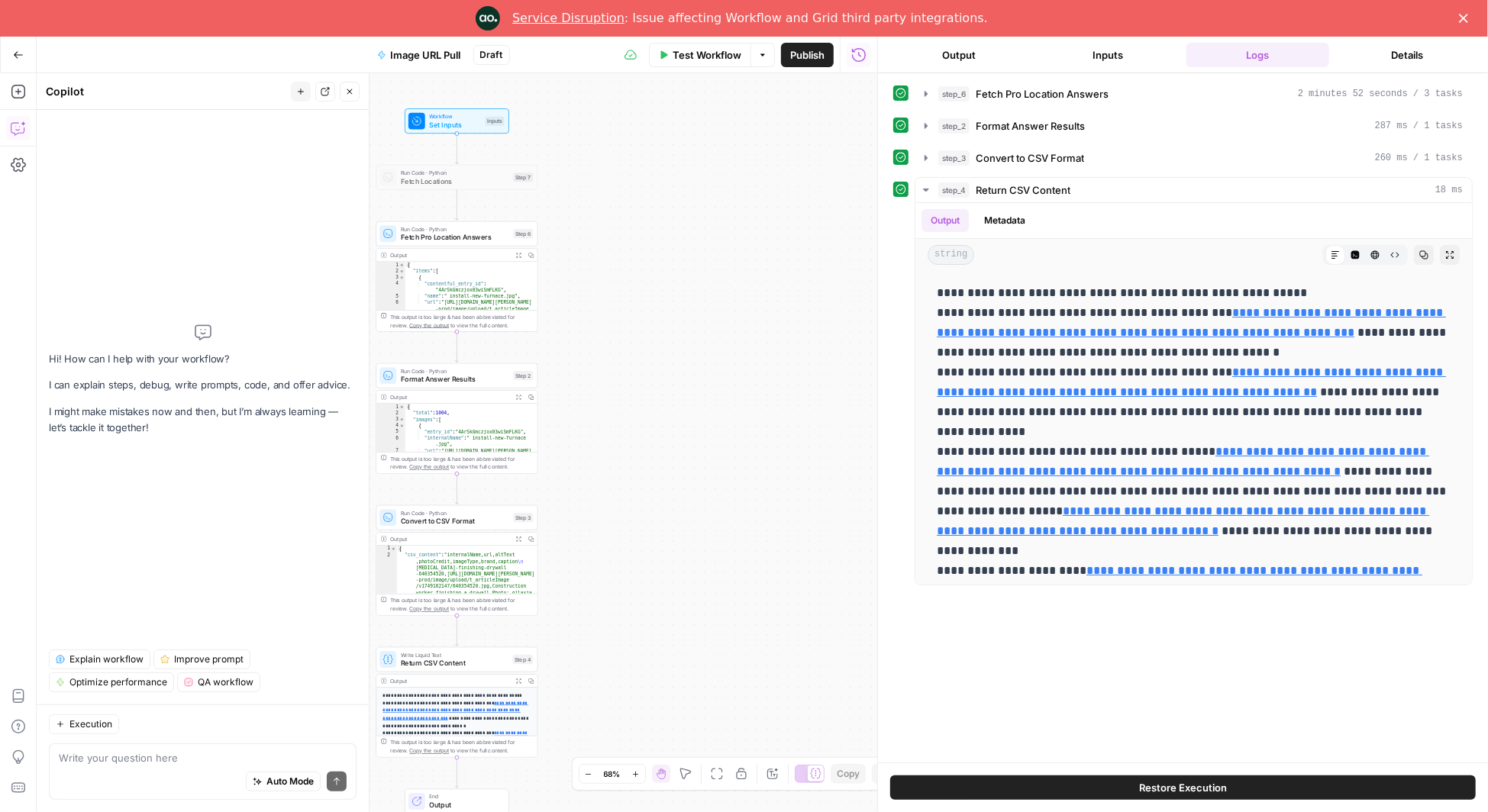
click at [114, 763] on textarea at bounding box center [203, 758] width 288 height 16
type textarea "now we want to push this back to contentful"
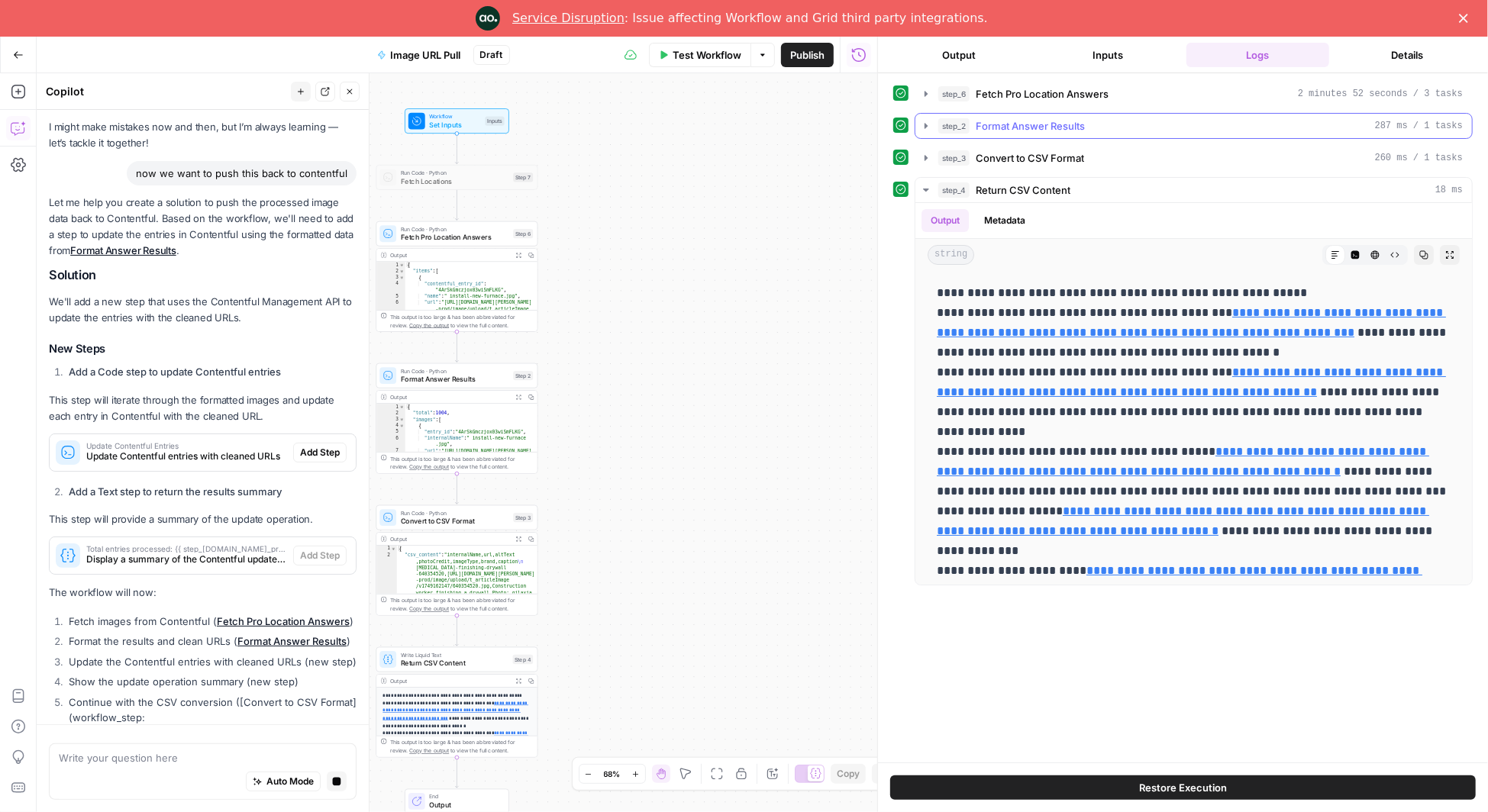
scroll to position [70, 0]
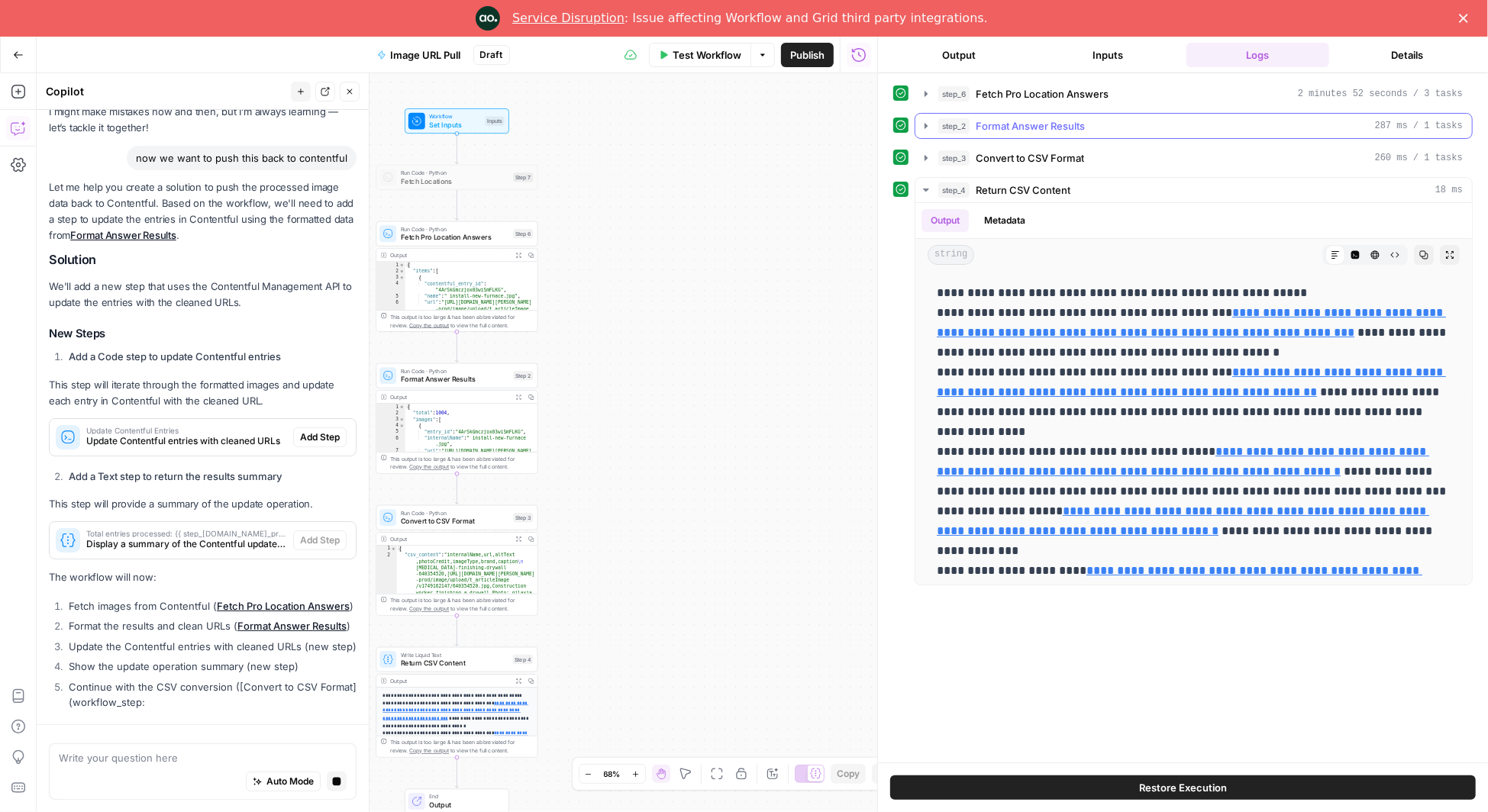
click at [927, 126] on icon "button" at bounding box center [926, 125] width 12 height 12
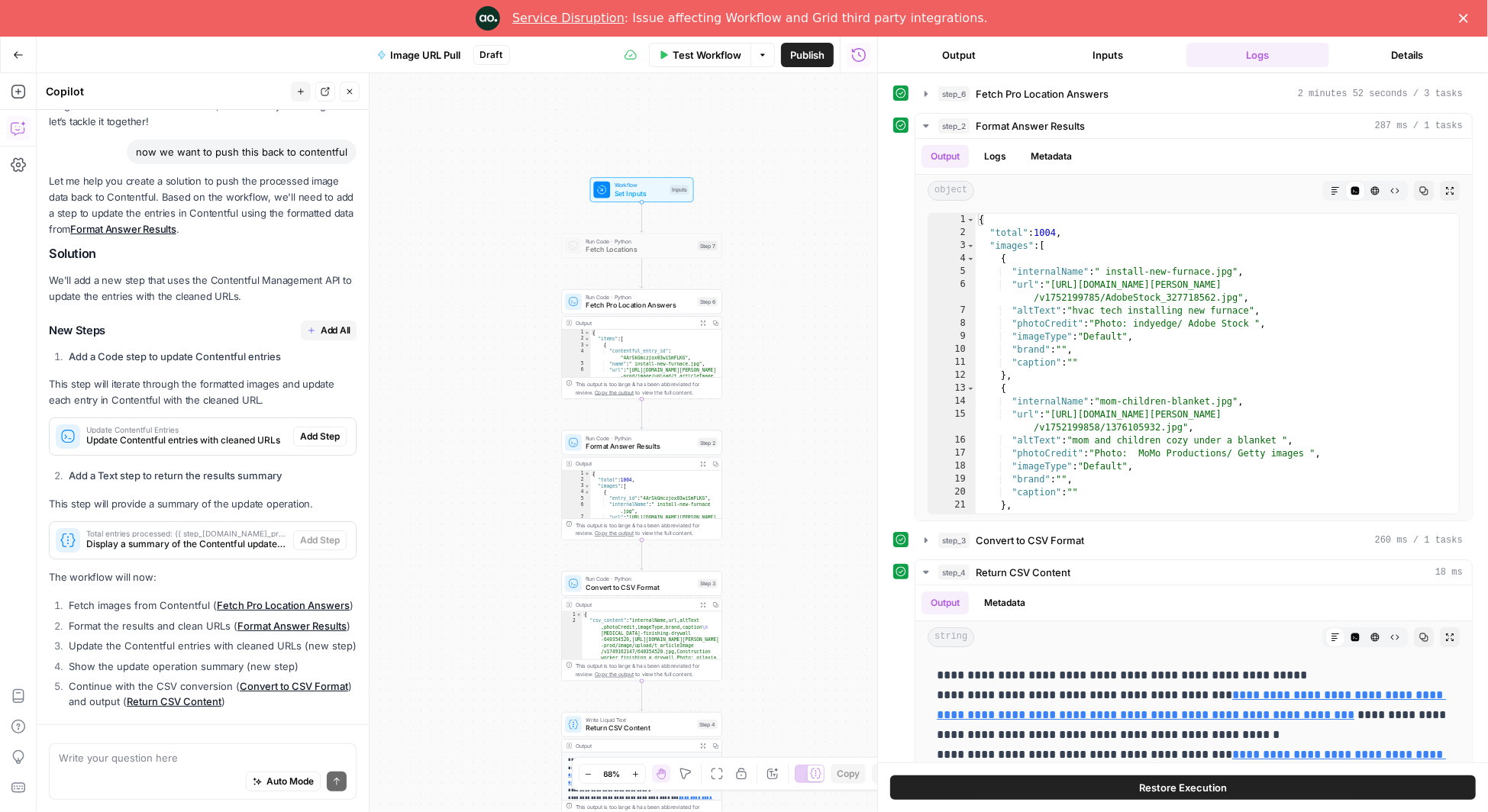
scroll to position [121, 0]
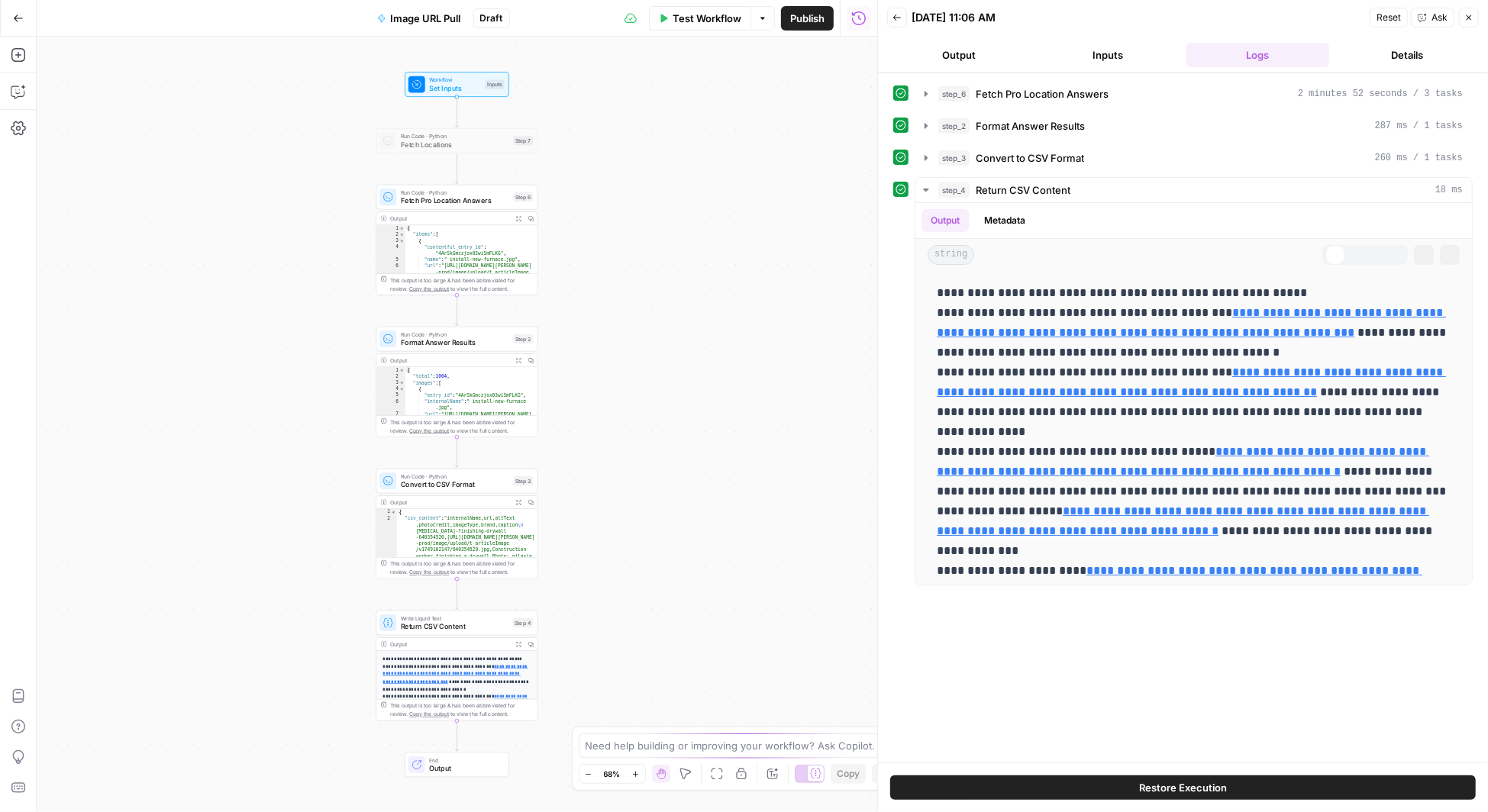
click at [16, 93] on icon "button" at bounding box center [18, 91] width 16 height 16
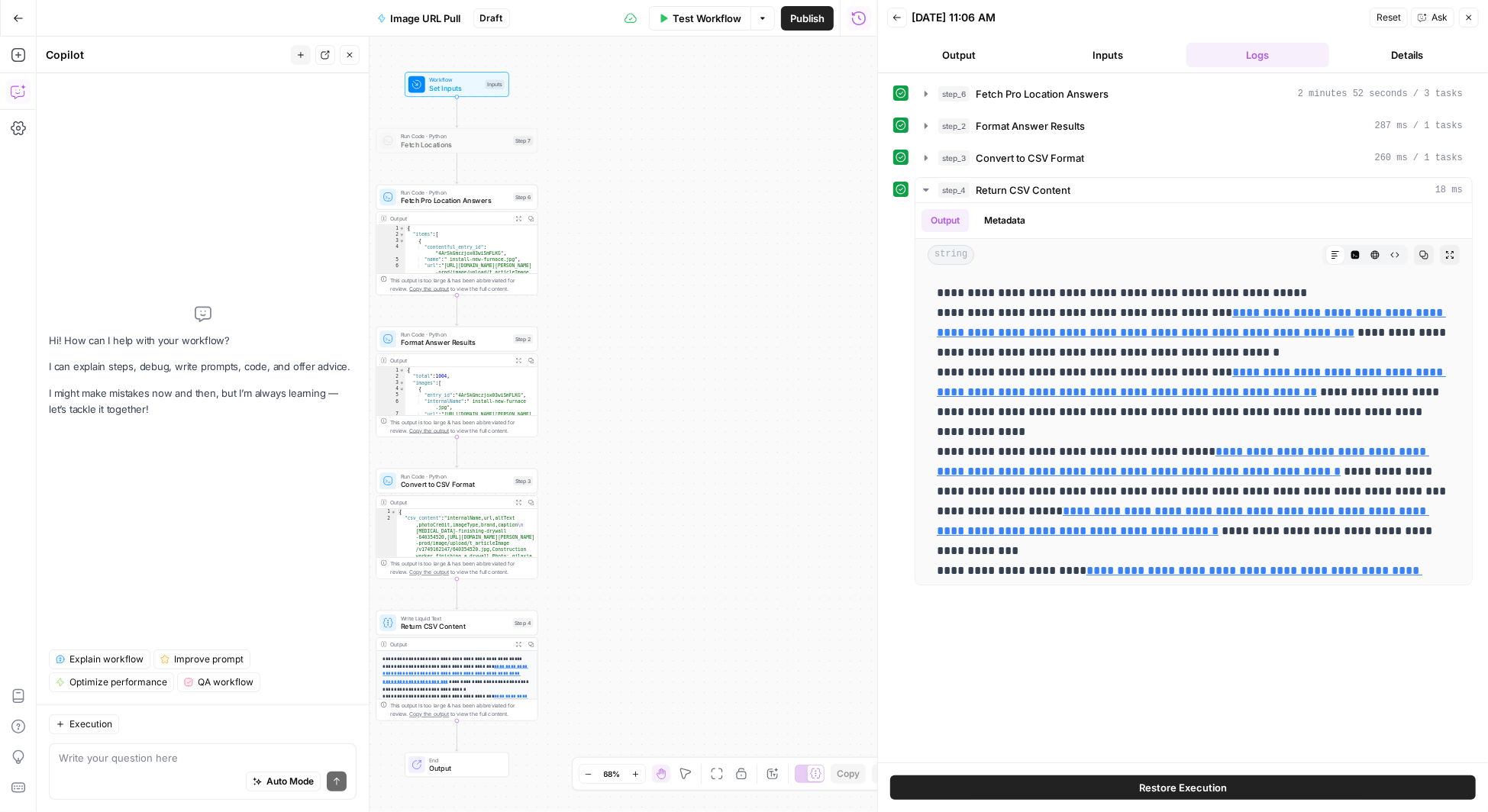
click at [18, 89] on icon "button" at bounding box center [18, 91] width 16 height 16
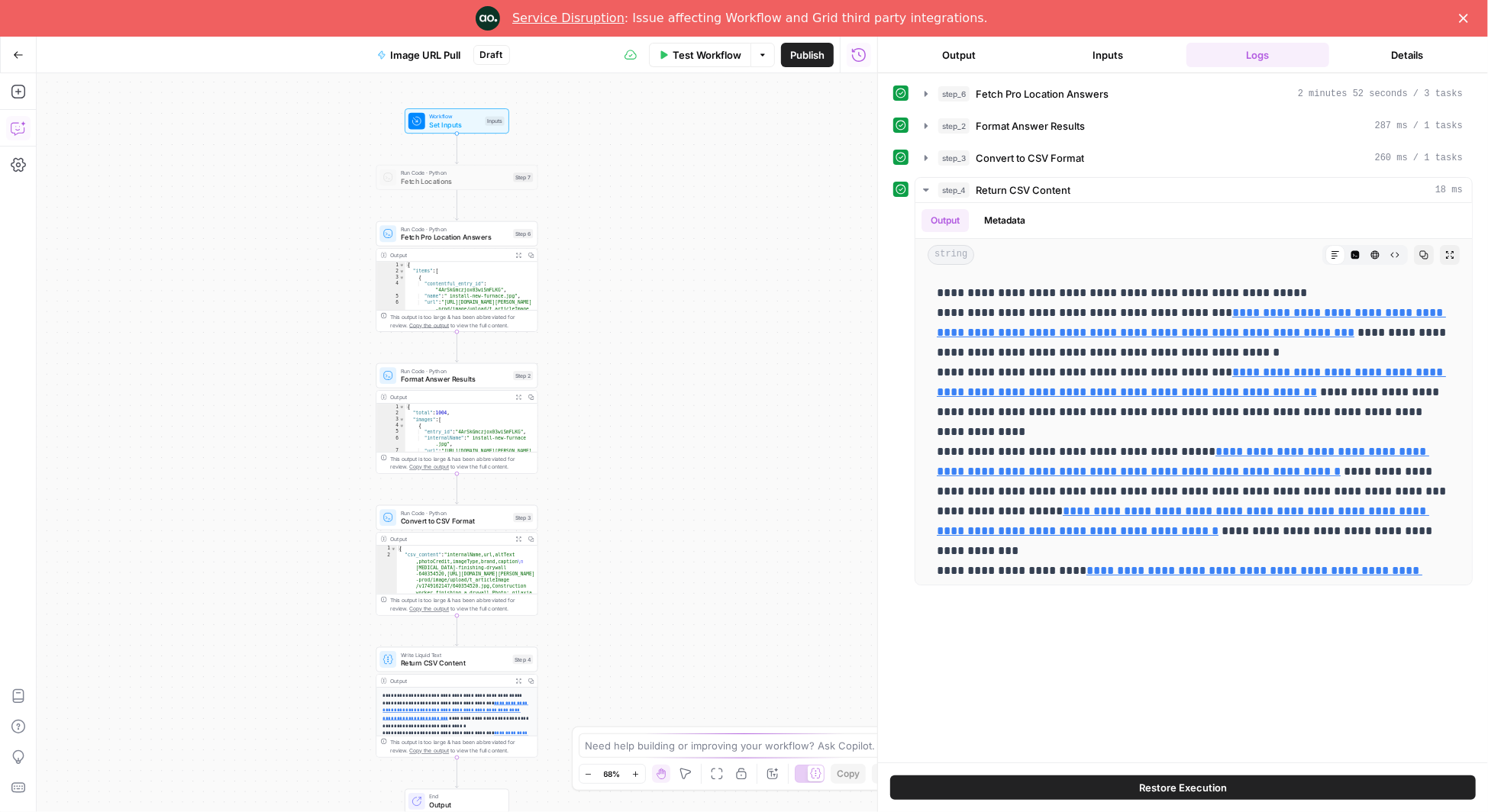
click at [18, 128] on icon "button" at bounding box center [18, 128] width 16 height 16
